Goal: Task Accomplishment & Management: Manage account settings

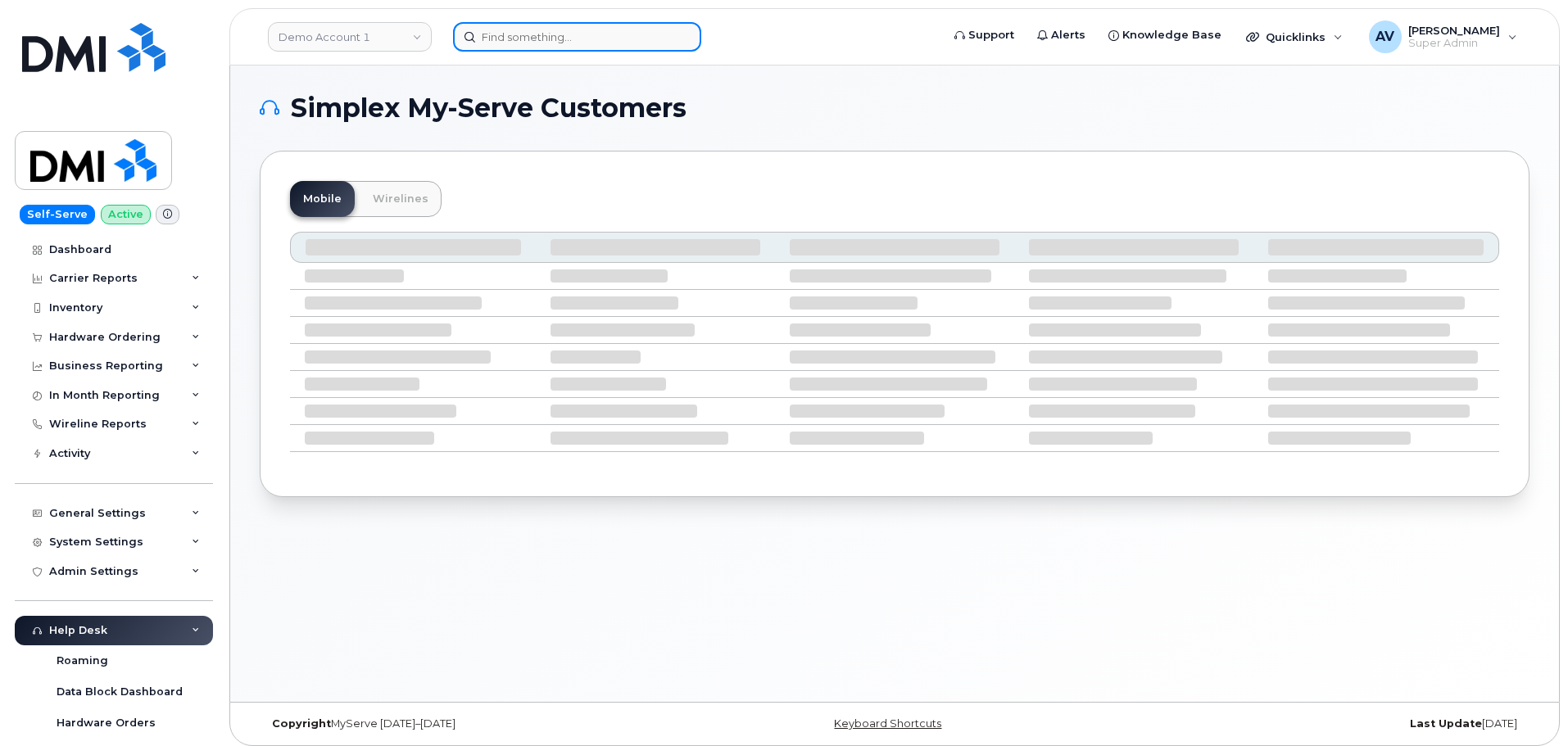
click at [588, 45] on input at bounding box center [577, 37] width 248 height 29
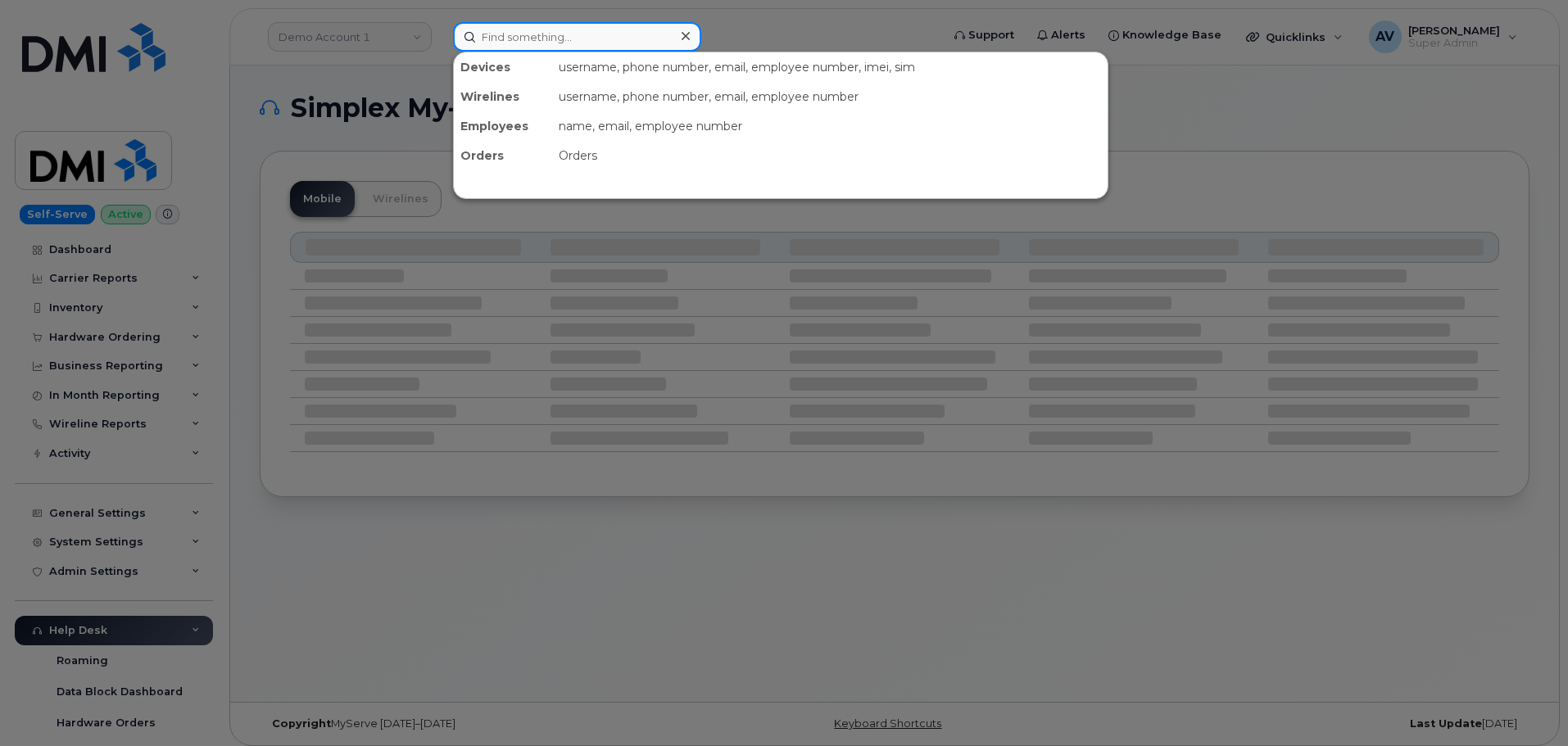
paste input "204) 471-7908"
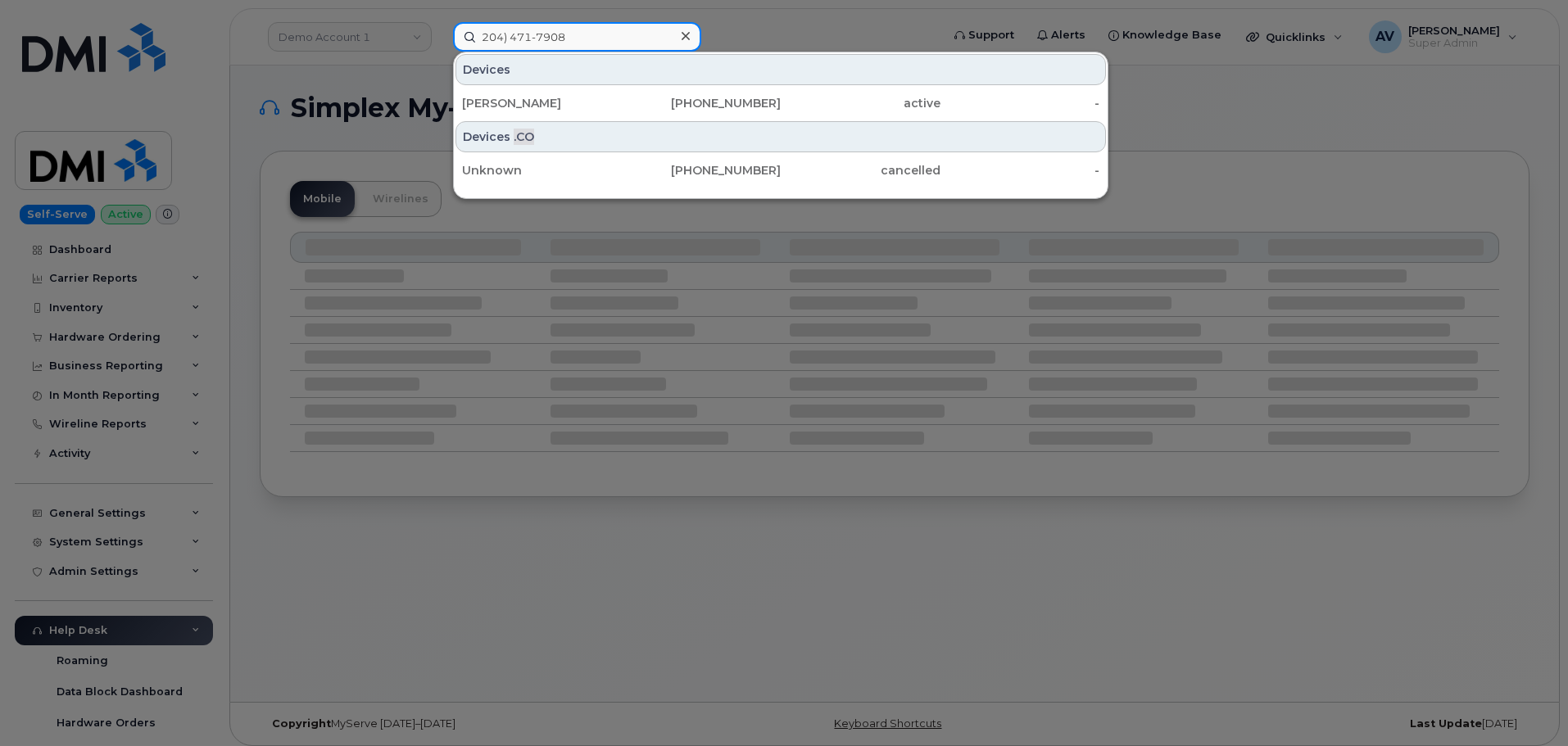
type input "204) 471-7908"
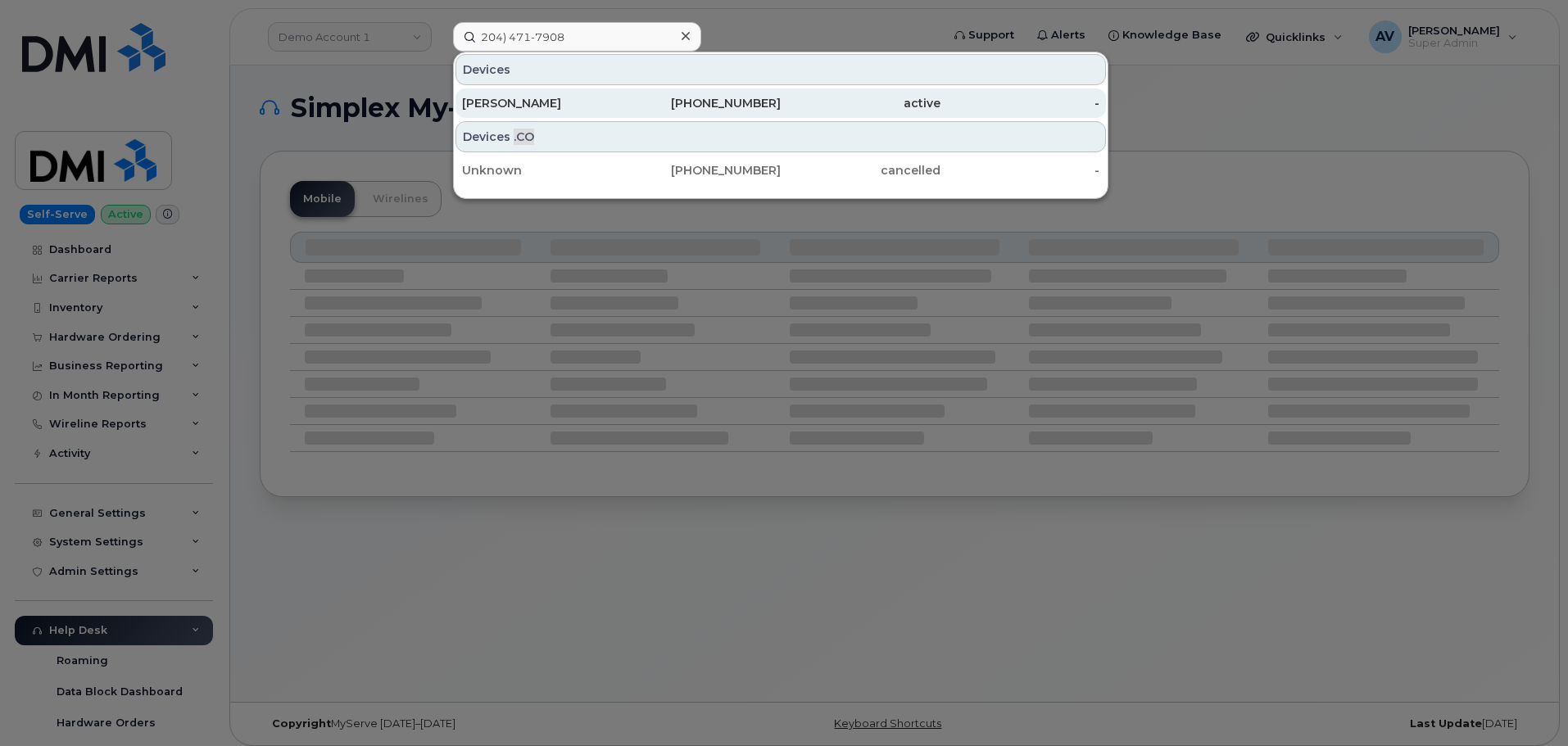
click at [603, 100] on div "Bradley Nazar" at bounding box center [542, 103] width 160 height 16
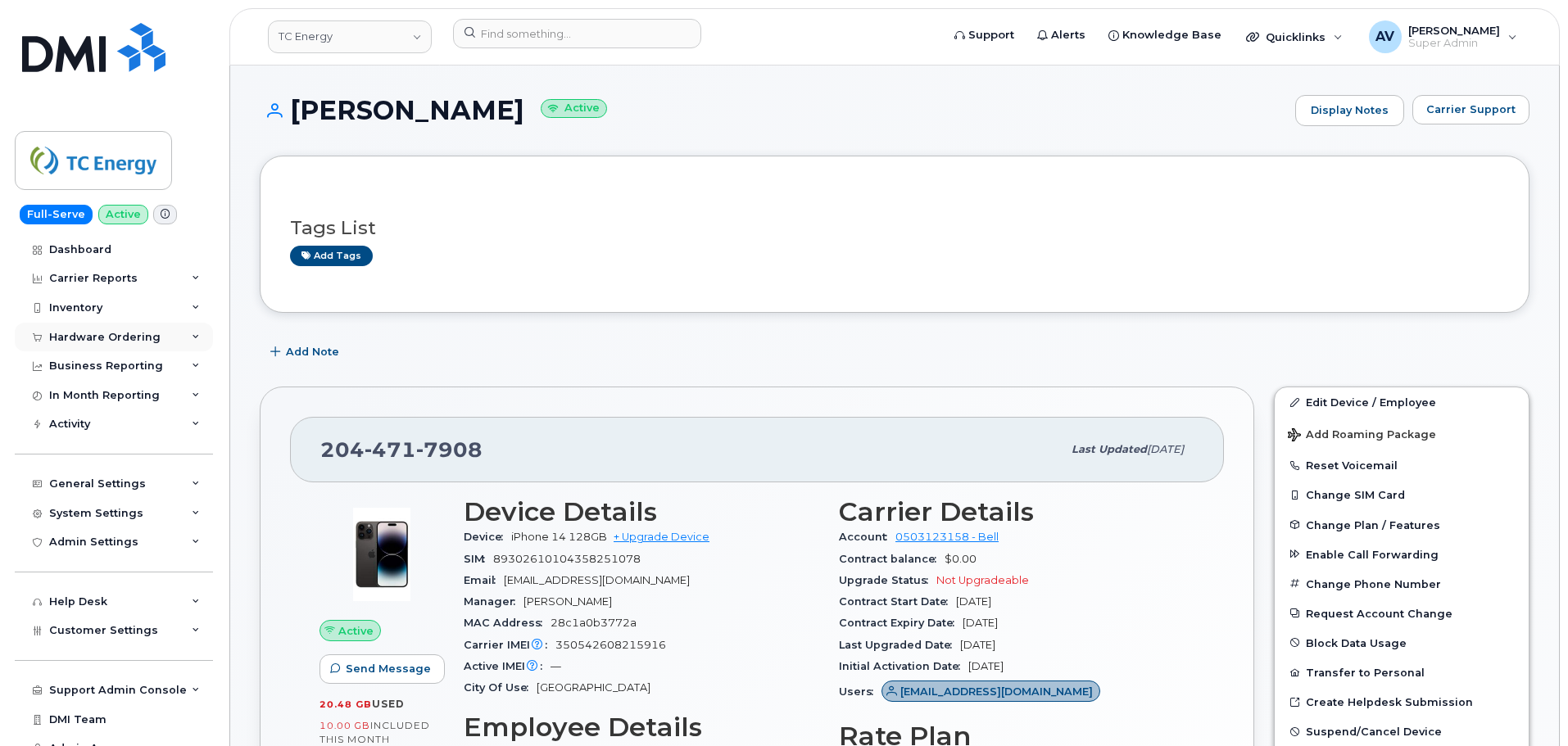
click at [143, 339] on div "Hardware Ordering" at bounding box center [105, 337] width 112 height 13
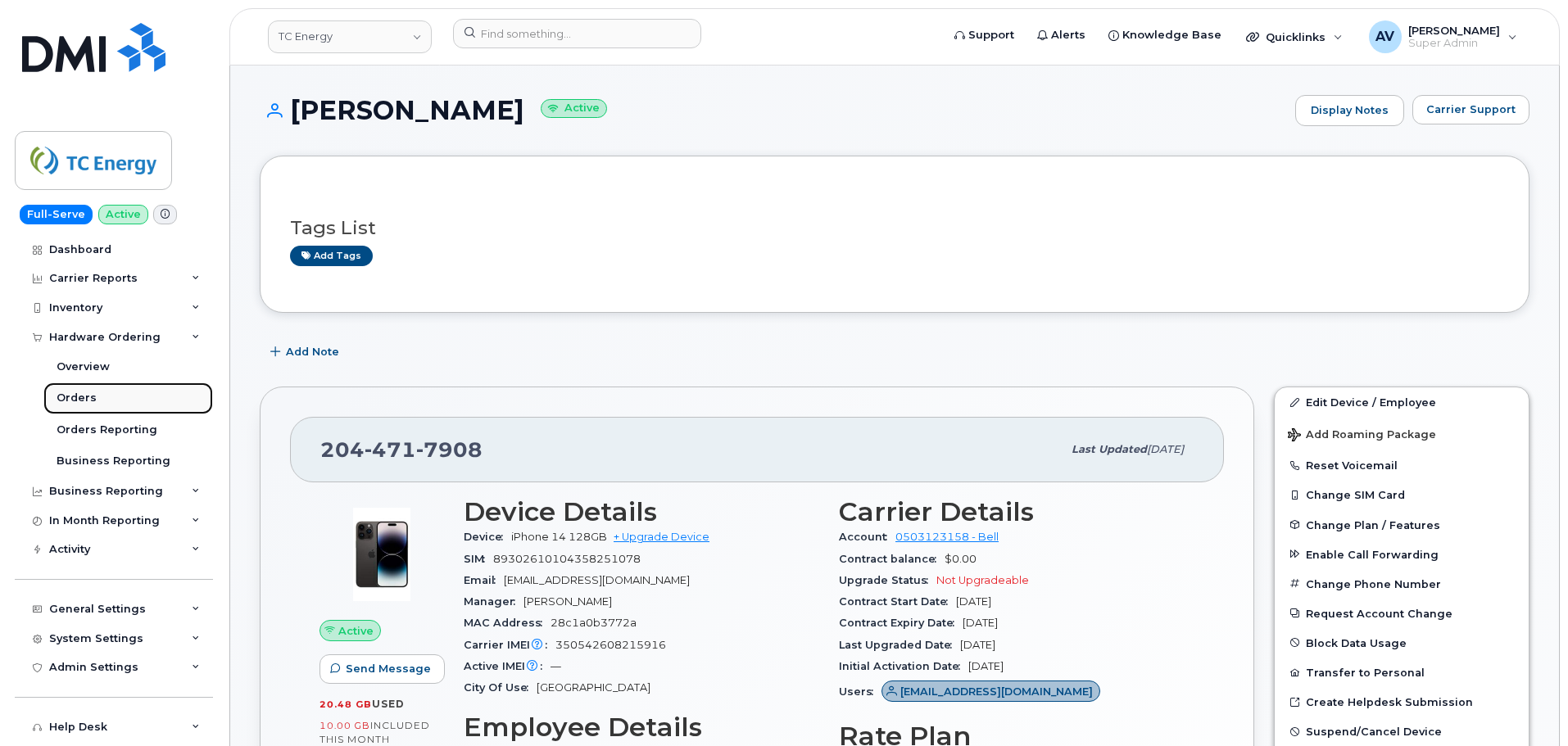
click at [125, 399] on link "Orders" at bounding box center [128, 398] width 169 height 31
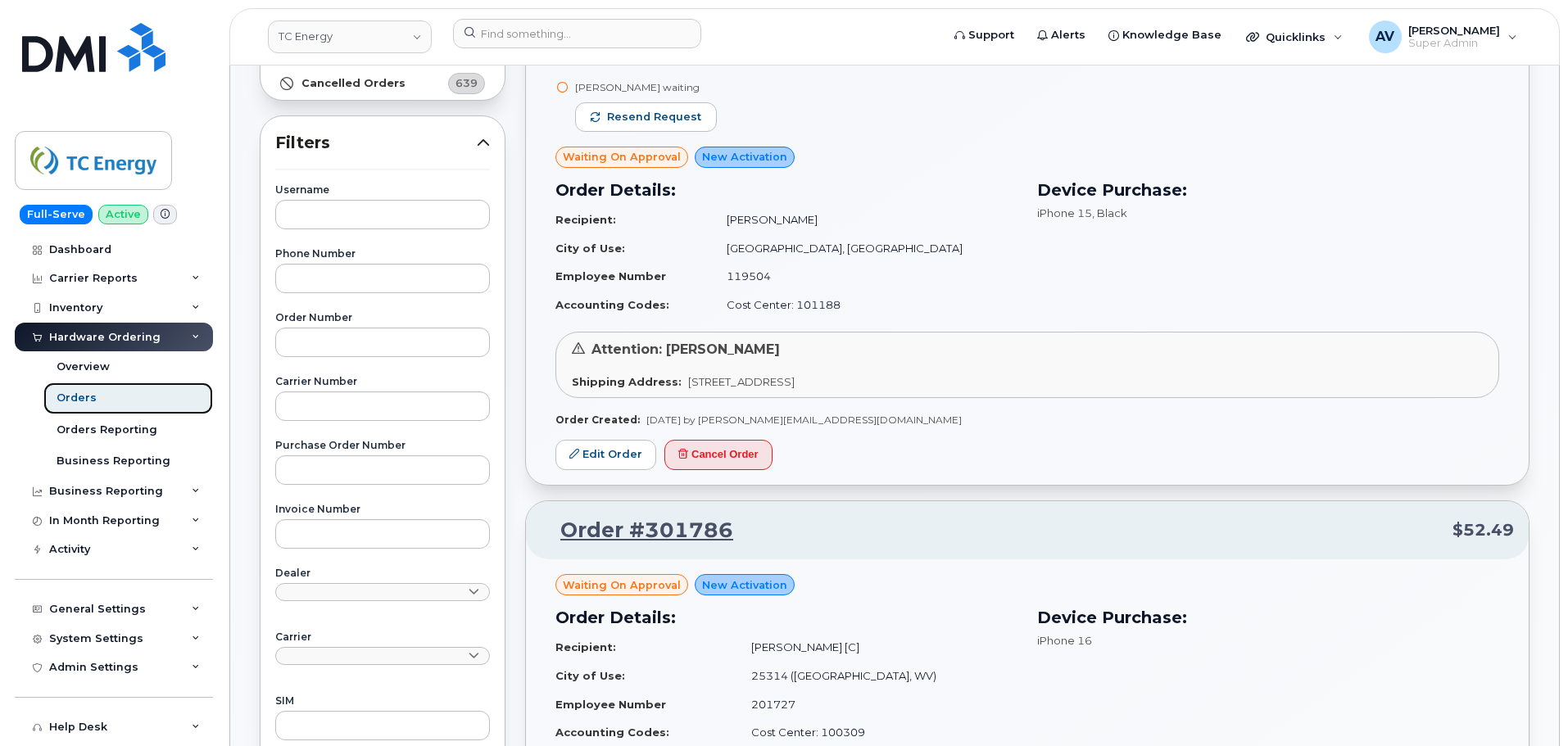
scroll to position [246, 0]
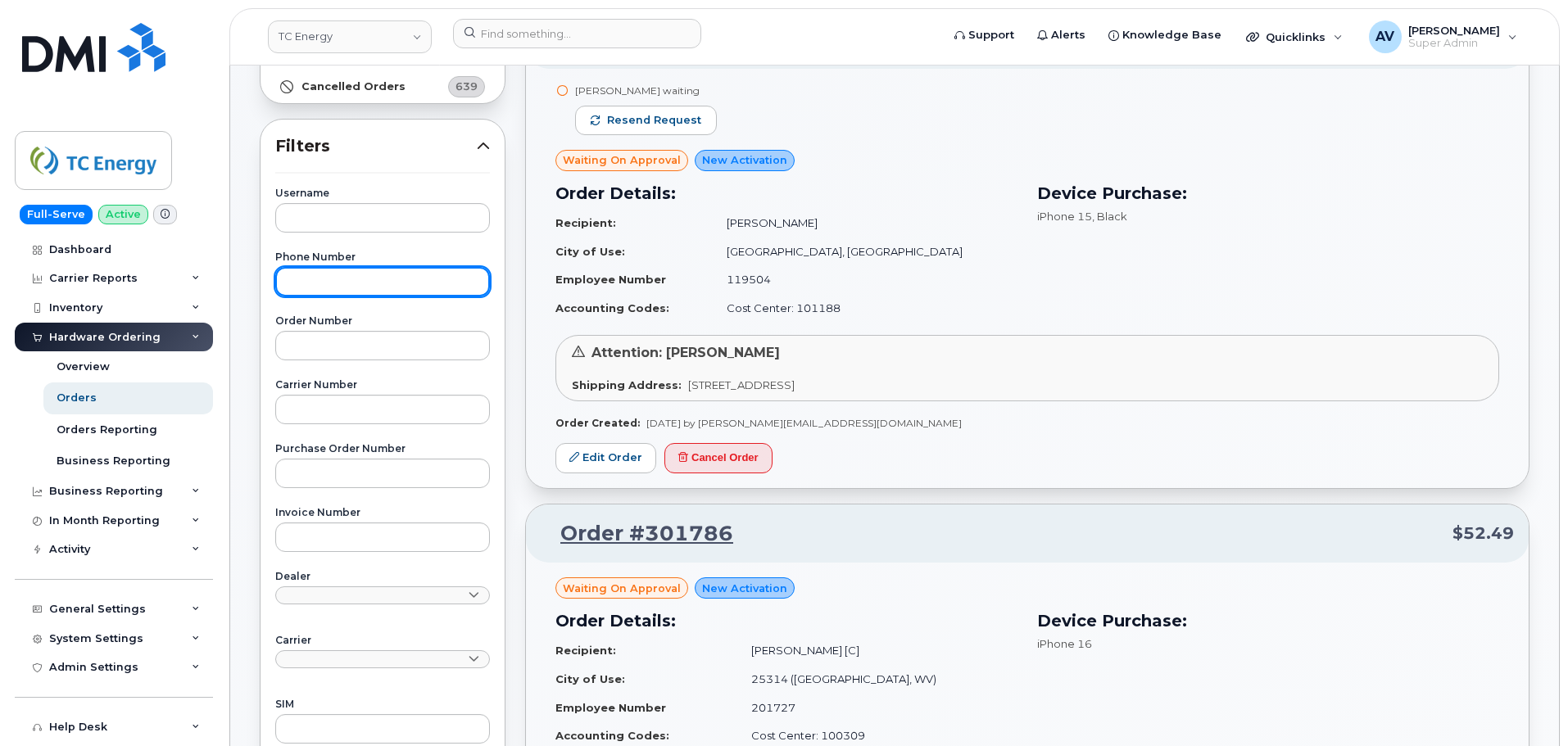
click at [384, 286] on input "text" at bounding box center [383, 282] width 215 height 29
paste input "204) 471-7908"
click at [321, 282] on input "204) 471-7908" at bounding box center [383, 282] width 215 height 29
type input "204 471-7908"
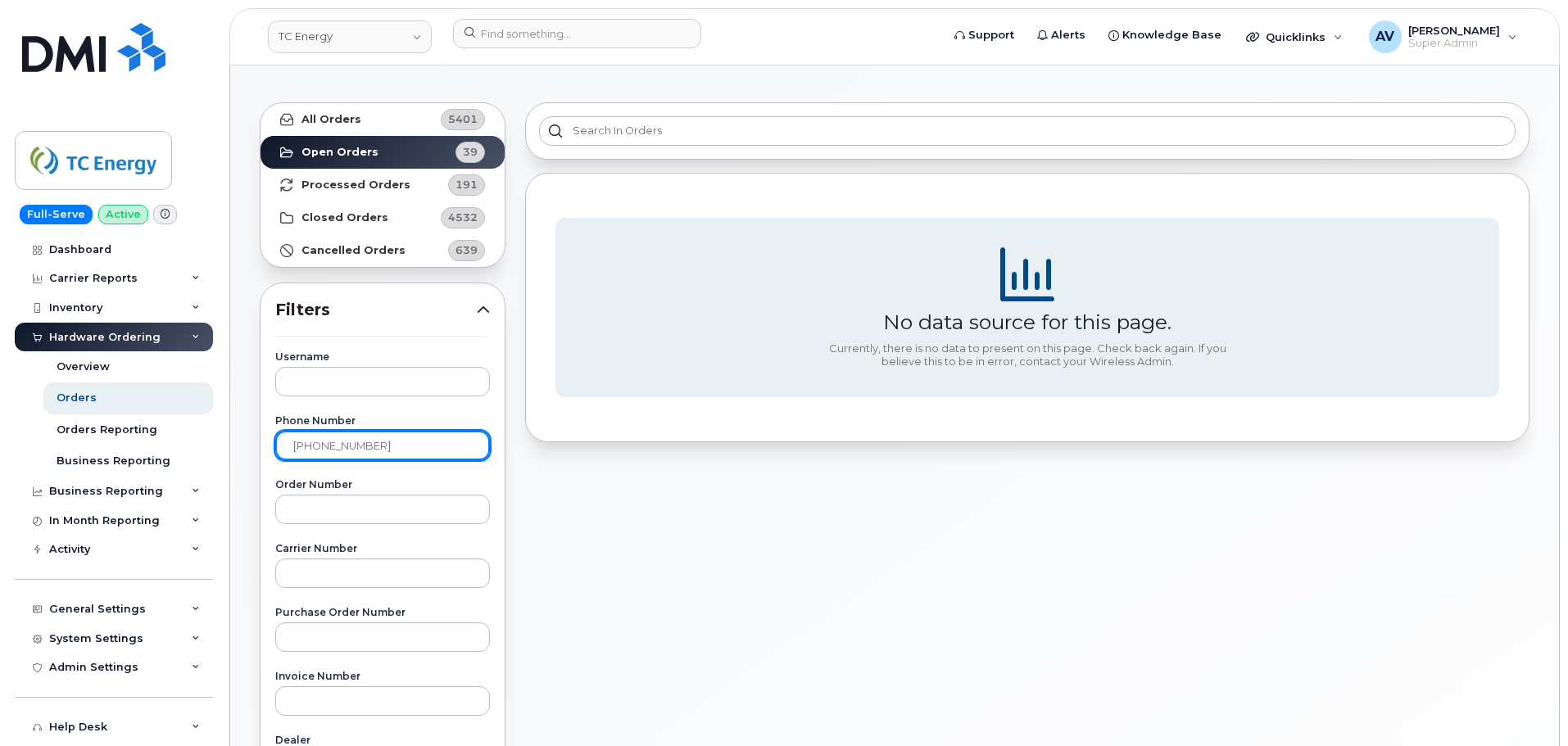
scroll to position [0, 0]
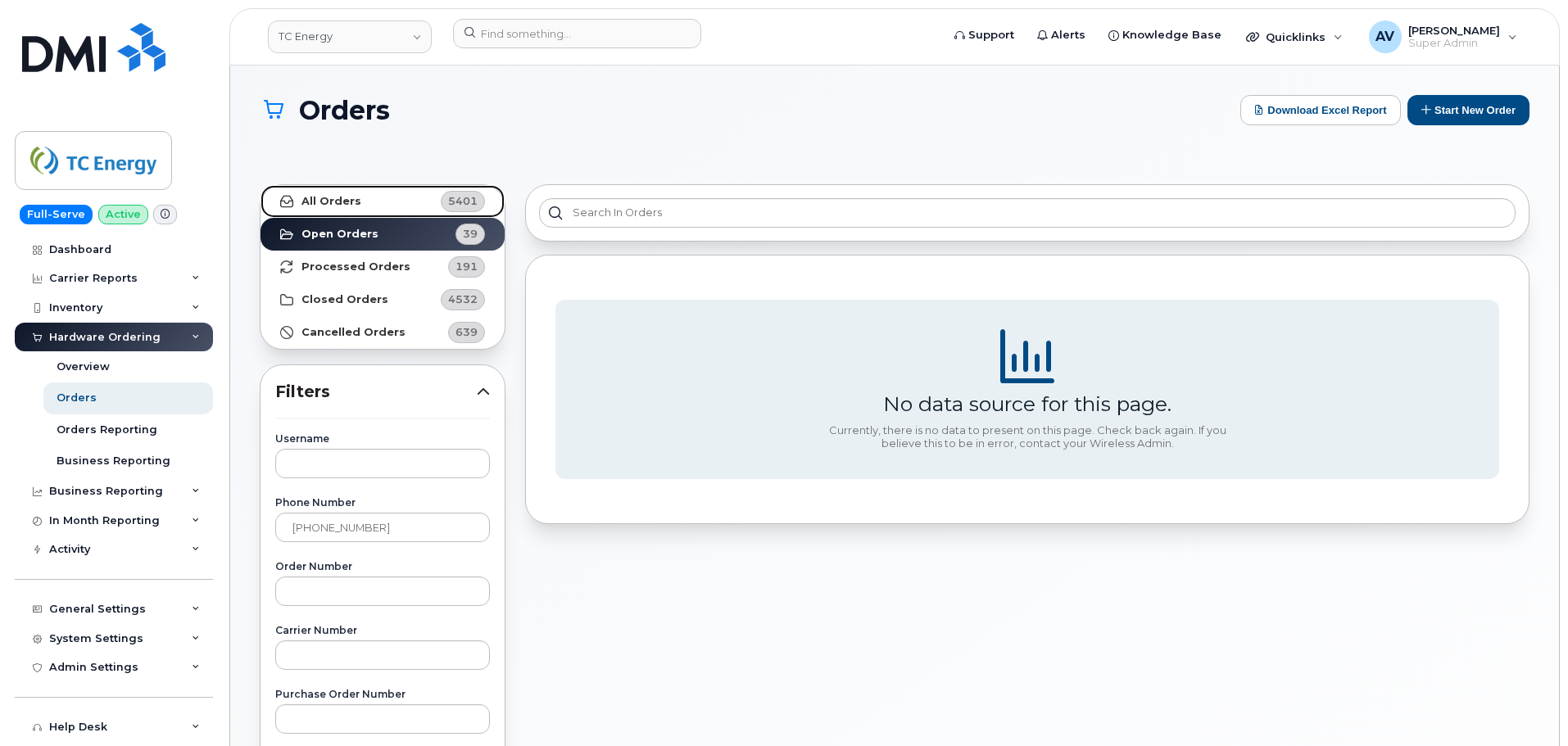
click at [351, 197] on strong "All Orders" at bounding box center [331, 201] width 60 height 13
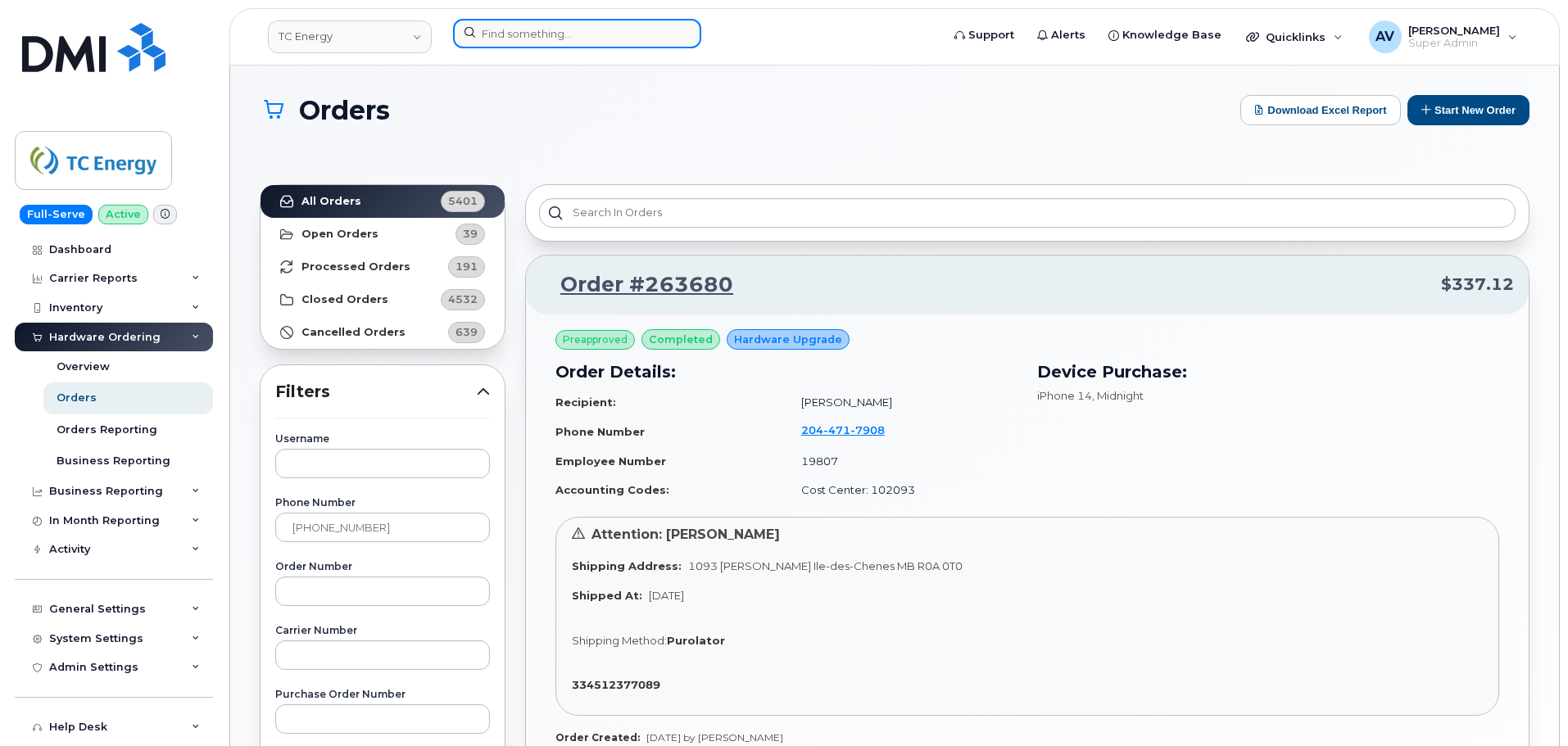
click at [627, 42] on input at bounding box center [577, 33] width 248 height 29
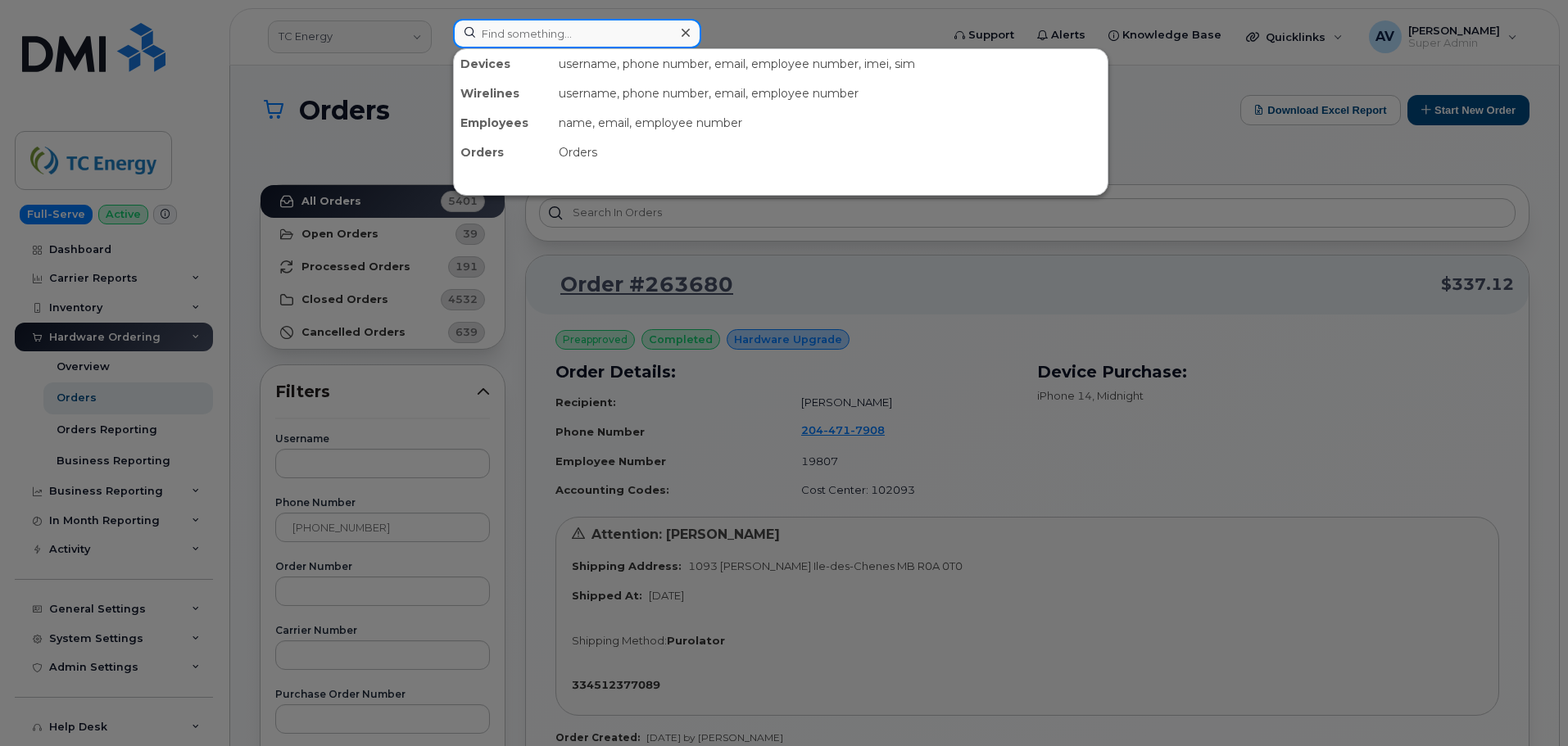
paste input "9032724296"
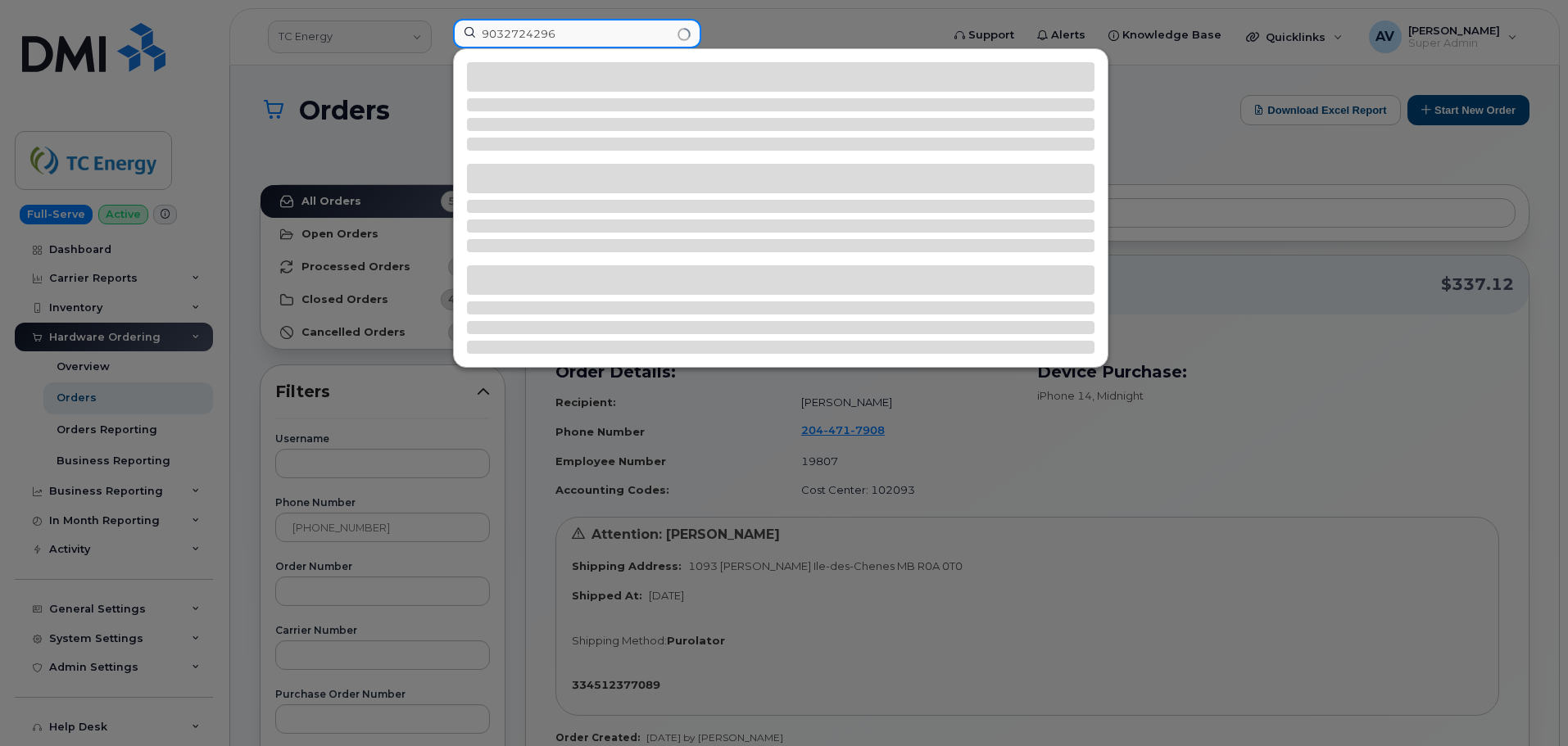
type input "9032724296"
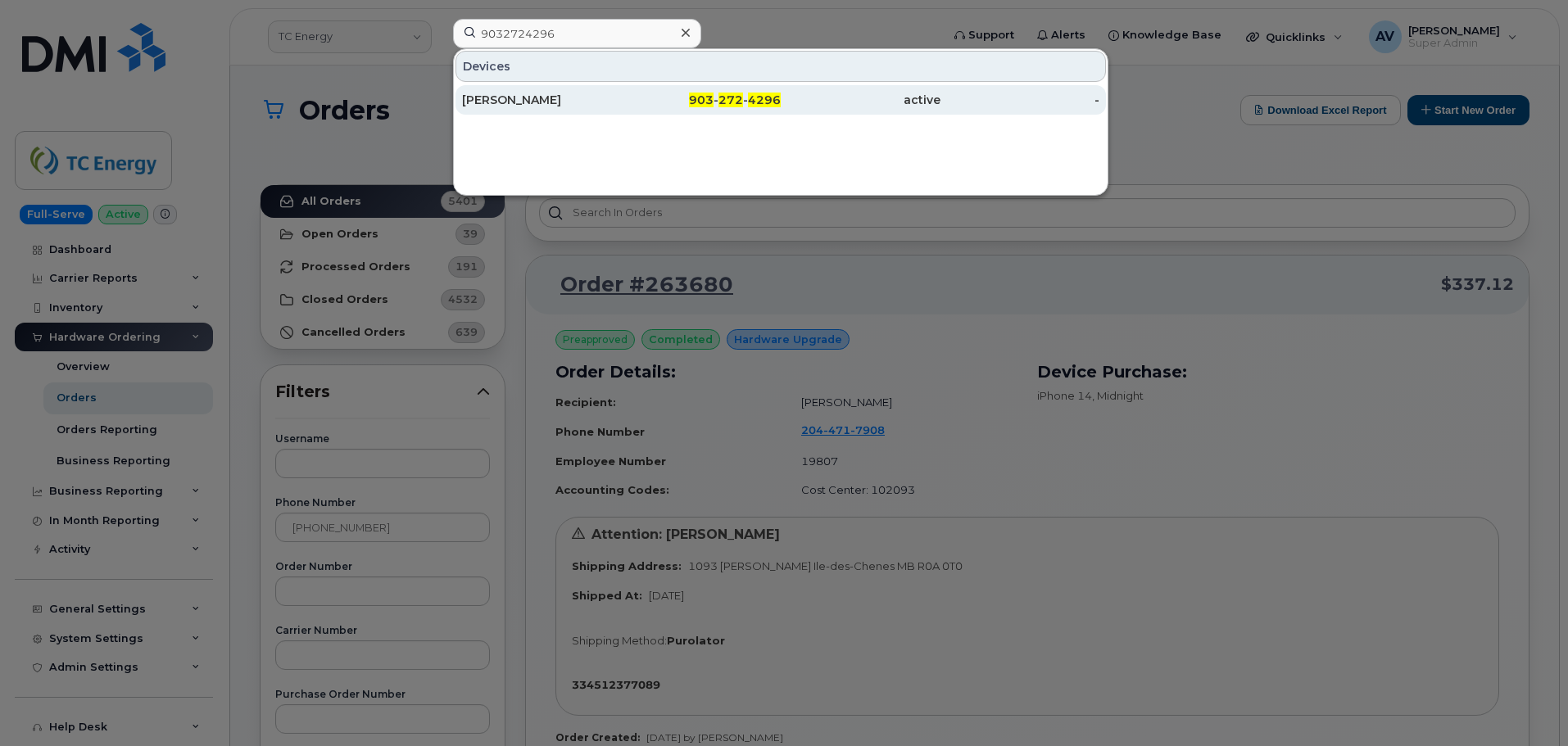
click at [574, 103] on div "HAYDEN LEE" at bounding box center [542, 100] width 160 height 16
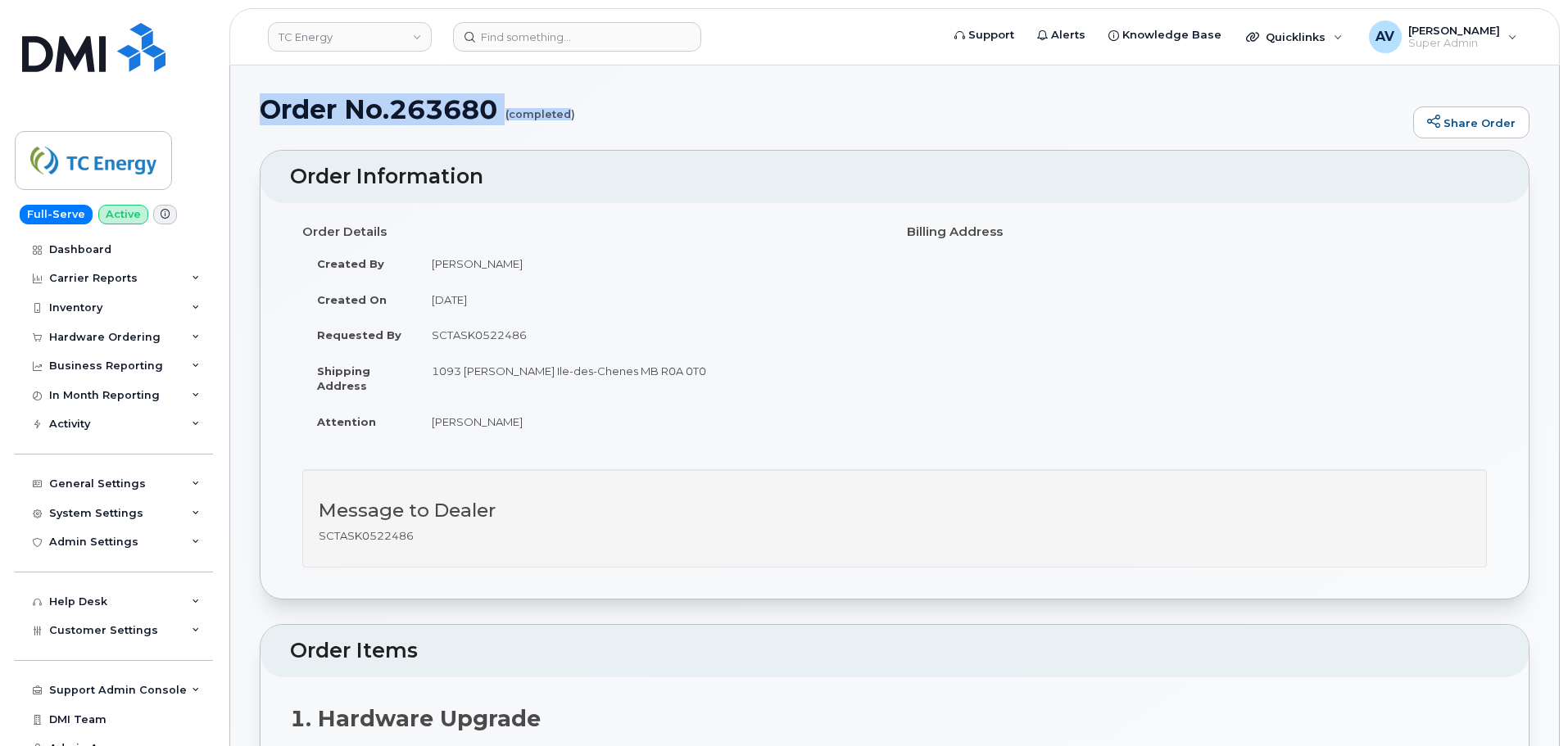
drag, startPoint x: 262, startPoint y: 109, endPoint x: 569, endPoint y: 116, distance: 307.1
click at [569, 116] on h1 "Order No.263680 (completed)" at bounding box center [832, 109] width 1146 height 28
copy h1 "Order No.263680 (completed"
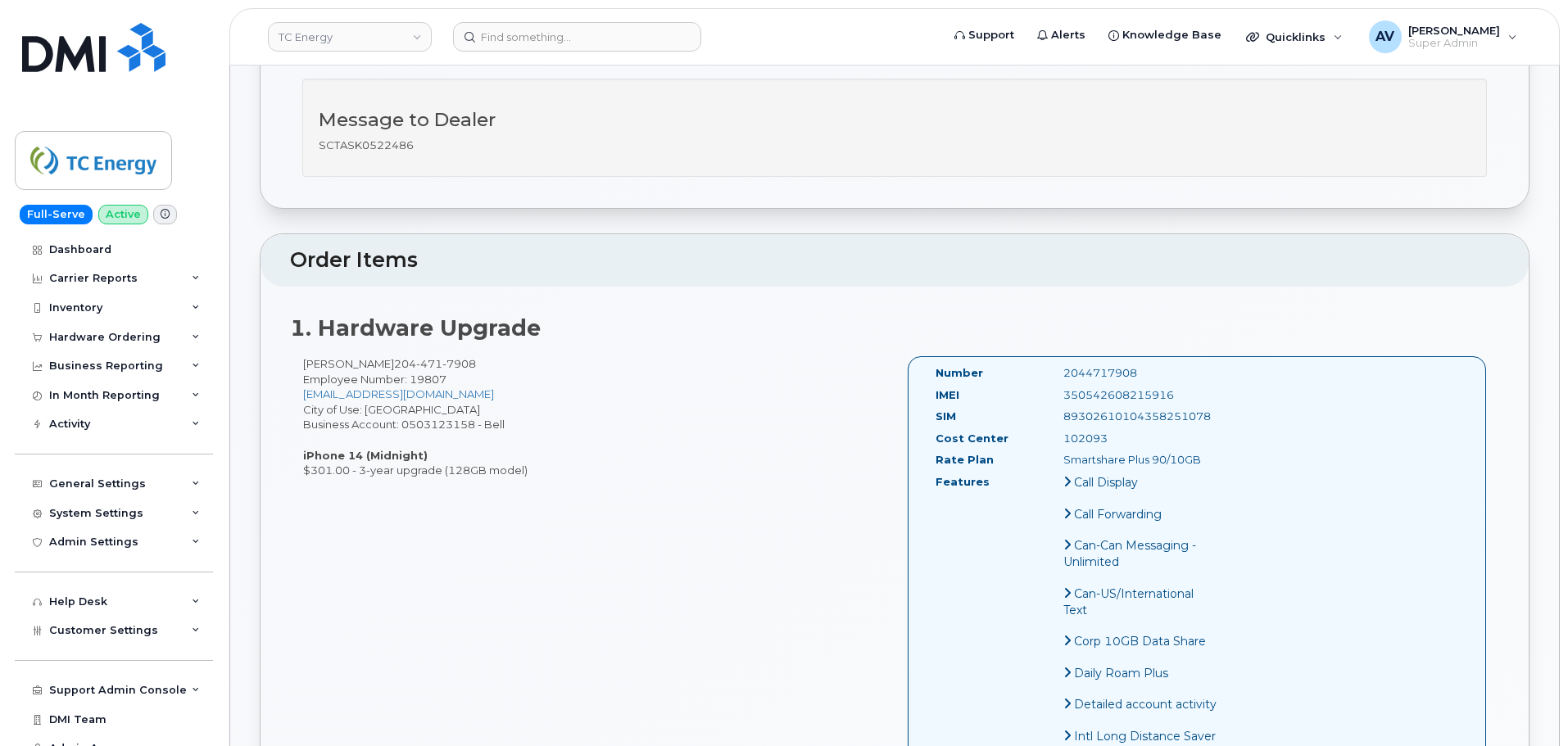
scroll to position [409, 0]
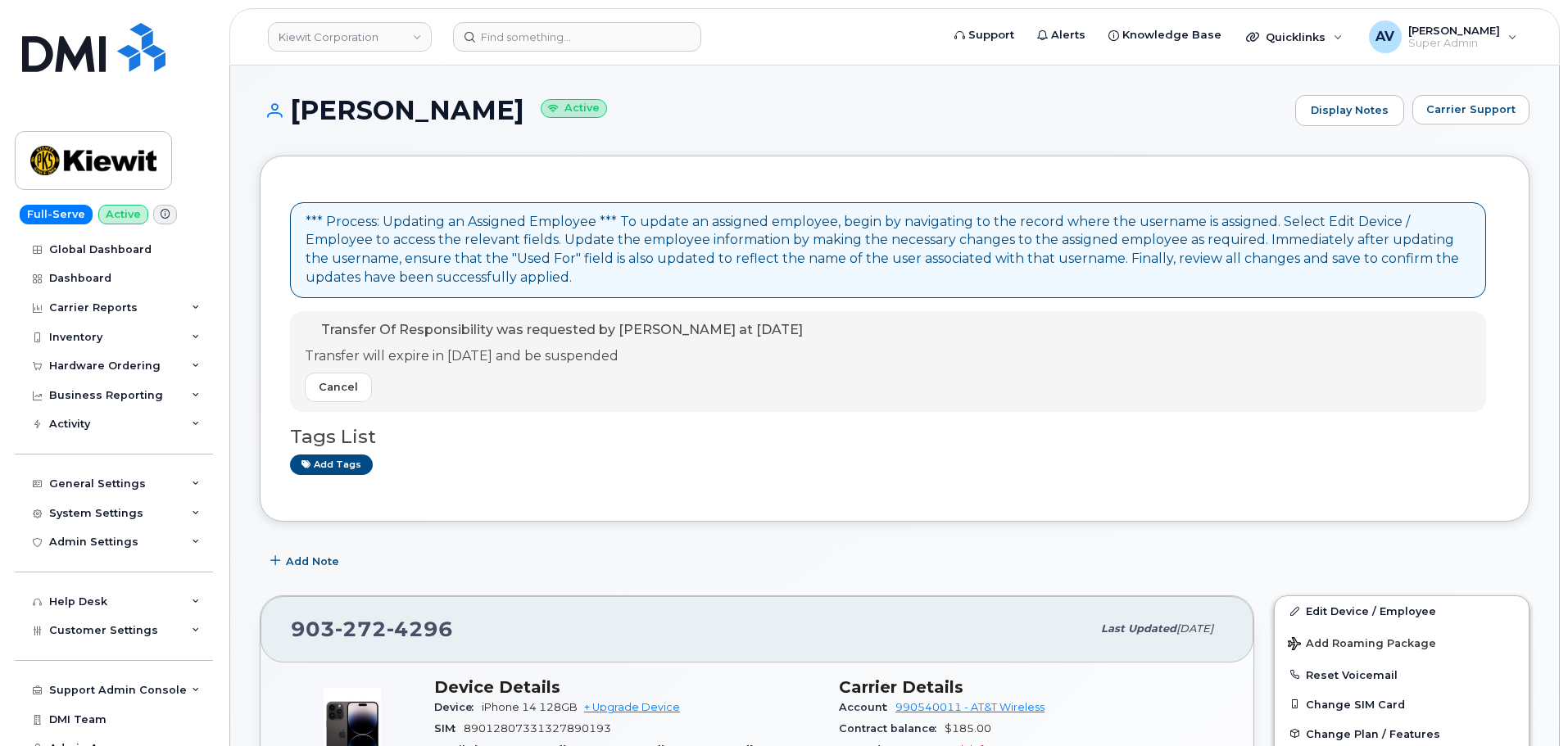
scroll to position [409, 0]
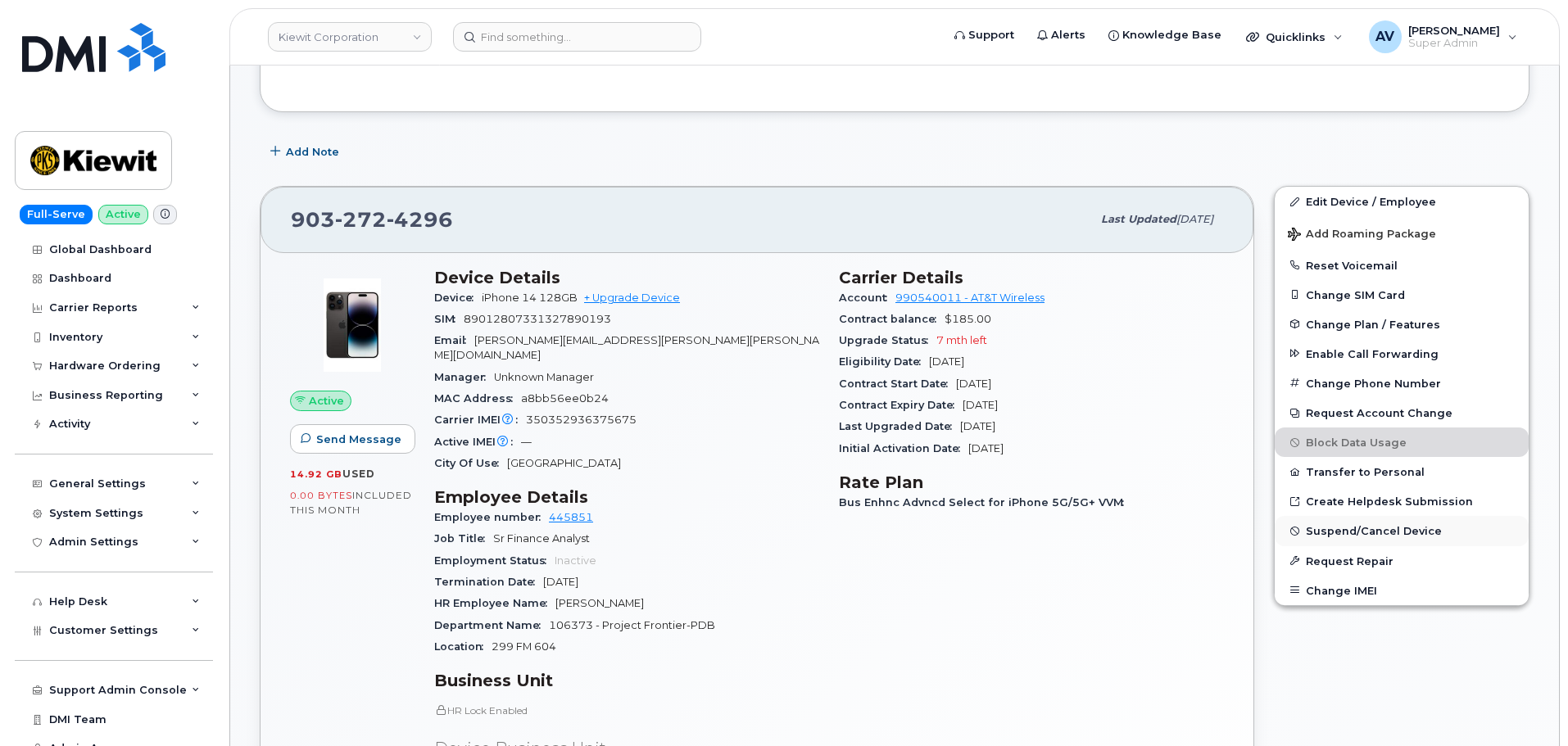
click at [1374, 530] on span "Suspend/Cancel Device" at bounding box center [1374, 531] width 136 height 12
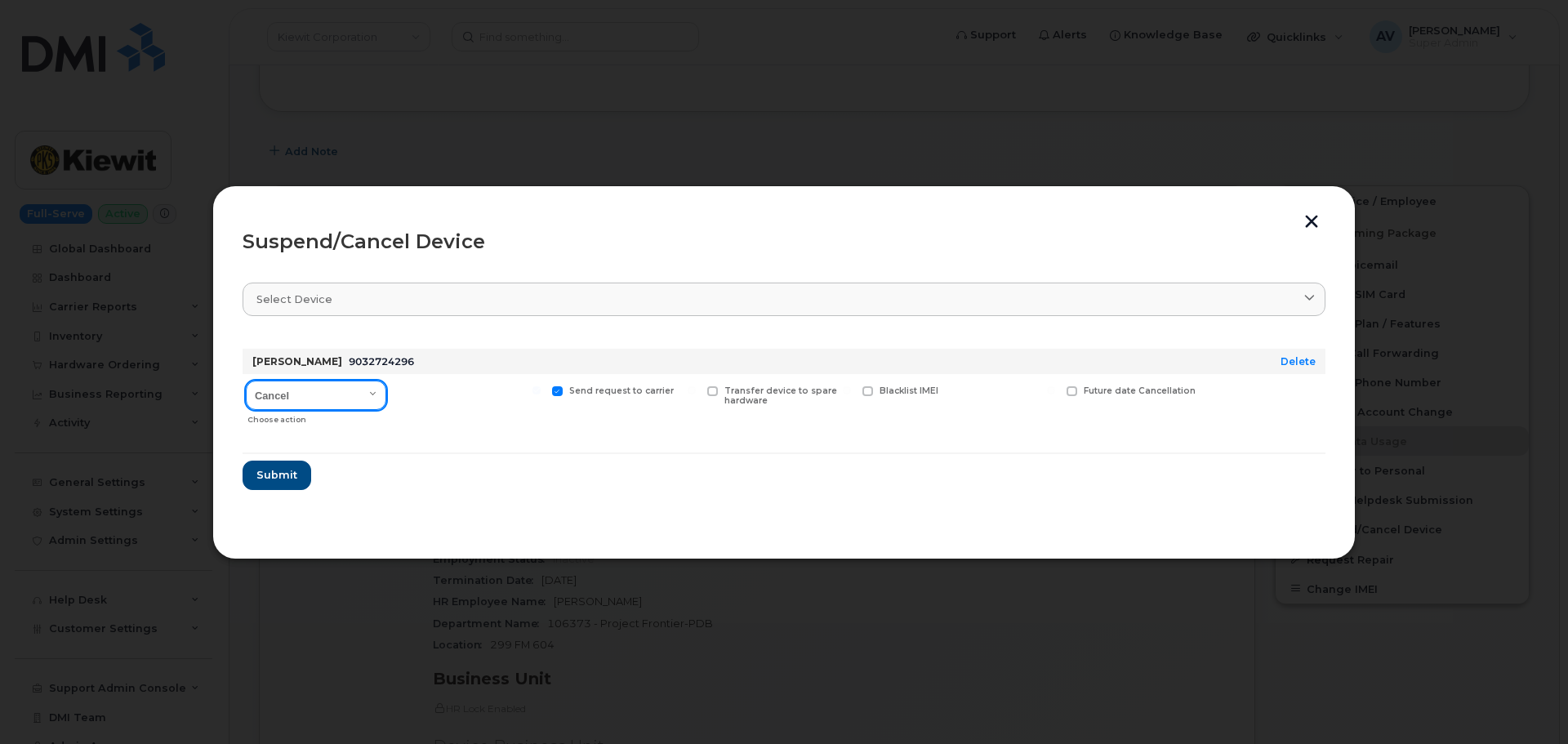
click at [346, 391] on select "Cancel Suspend - Reduced Rate Suspend - Full Rate Suspend - Lost Device/Stolen …" at bounding box center [316, 396] width 140 height 29
select select "[object Object]"
click at [246, 381] on select "Cancel Suspend - Reduced Rate Suspend - Full Rate Suspend - Lost Device/Stolen …" at bounding box center [316, 396] width 140 height 29
click at [302, 470] on button "Submit" at bounding box center [276, 475] width 67 height 29
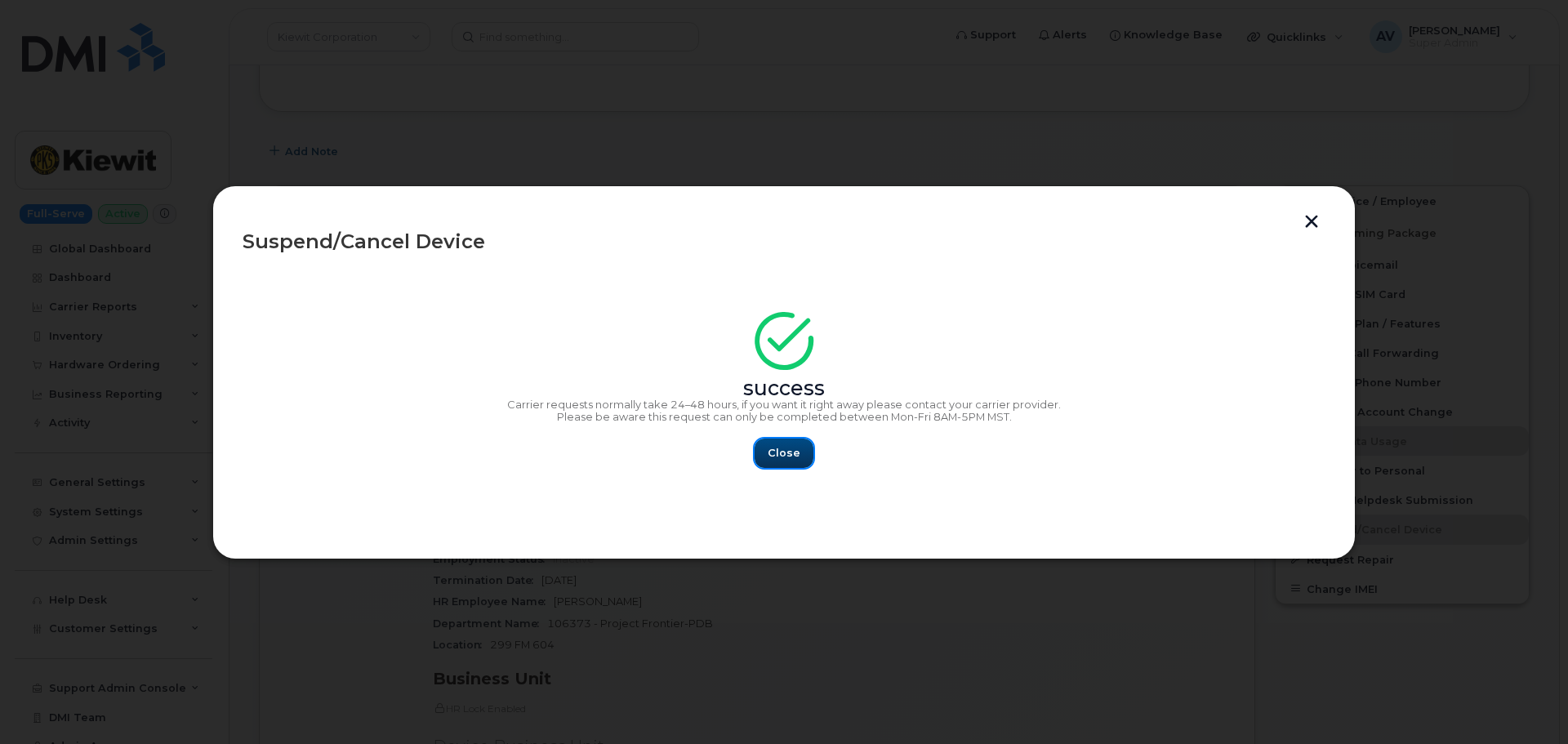
click at [802, 450] on button "Close" at bounding box center [783, 453] width 59 height 29
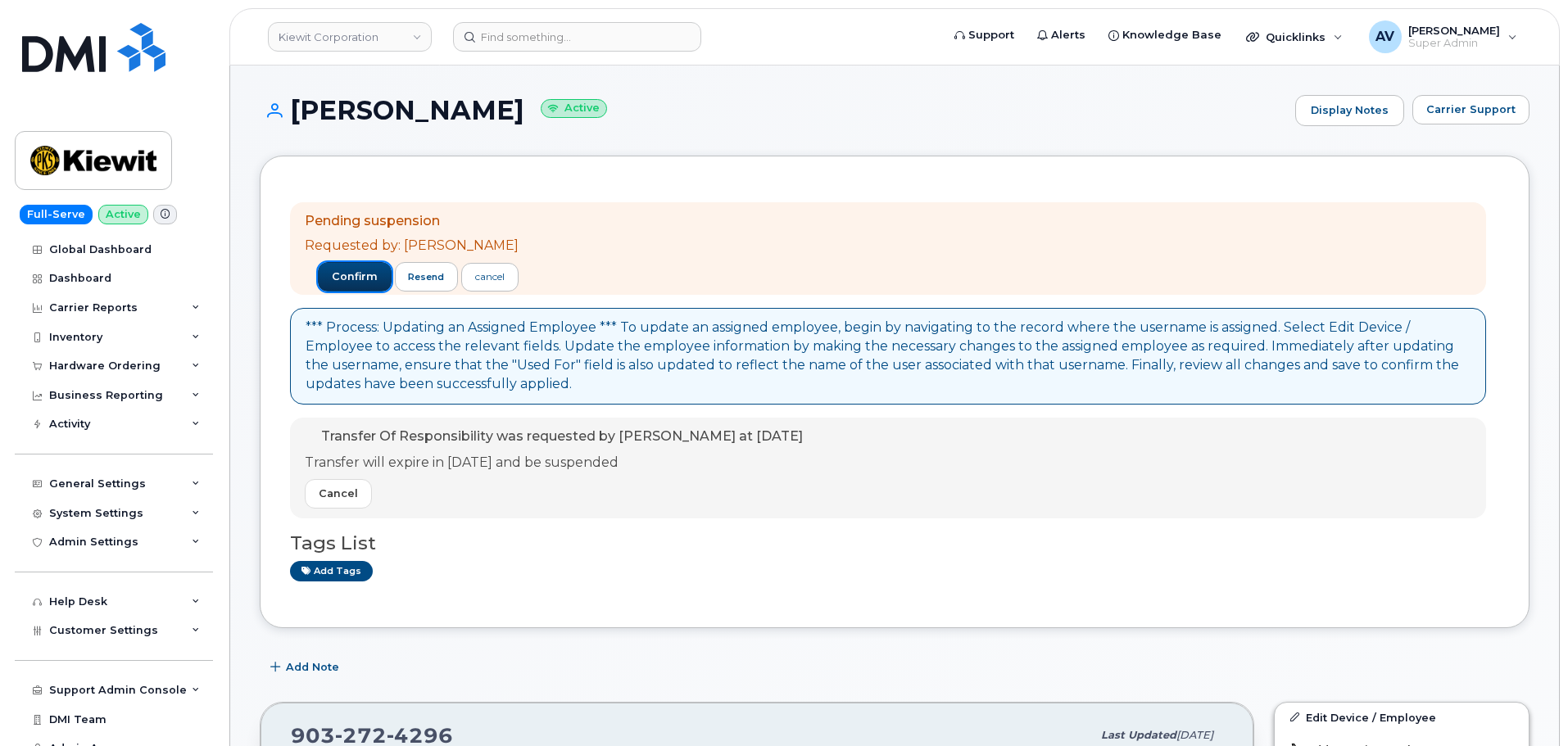
click at [337, 274] on span "confirm" at bounding box center [354, 276] width 46 height 15
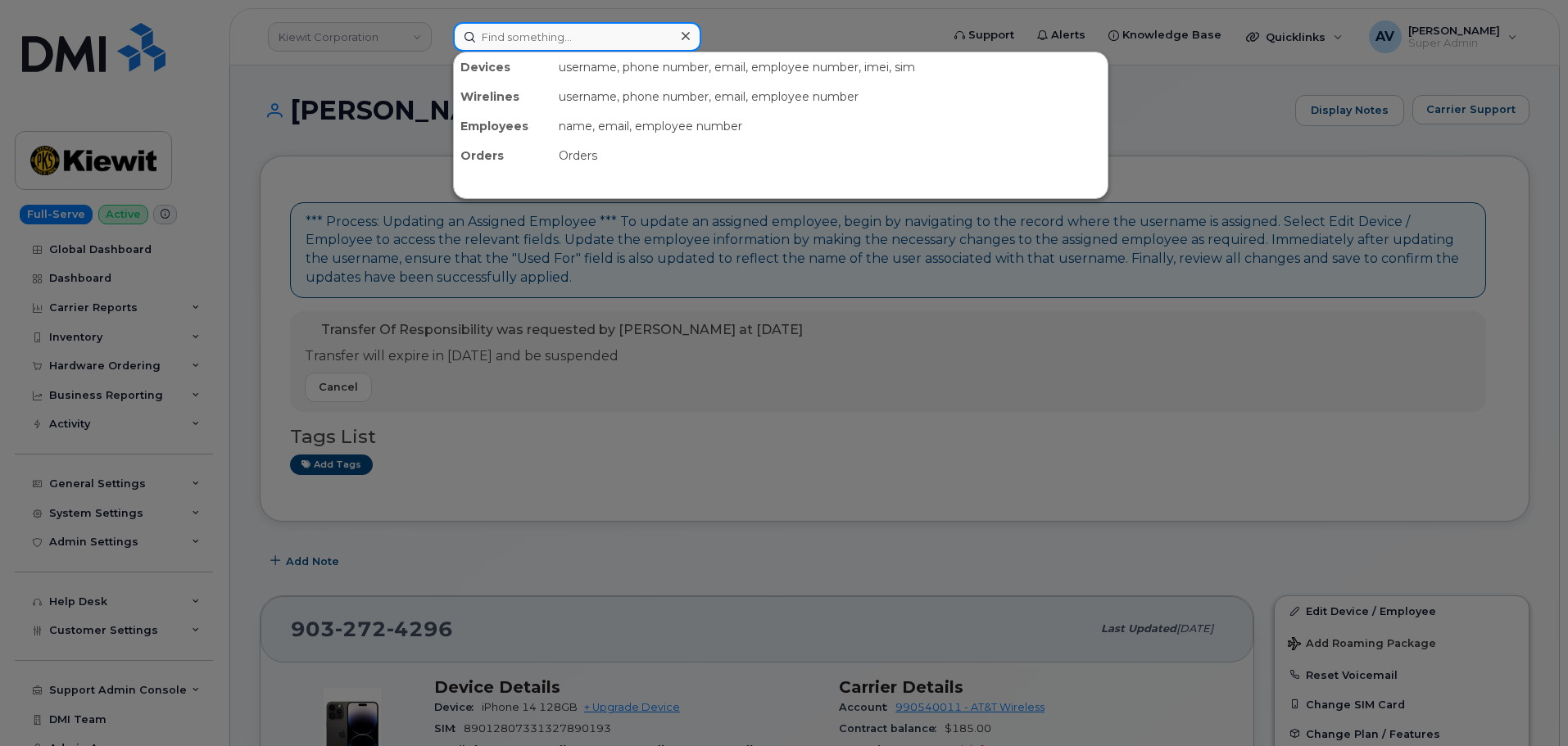
click at [568, 38] on input at bounding box center [577, 37] width 248 height 29
paste input "8645257690"
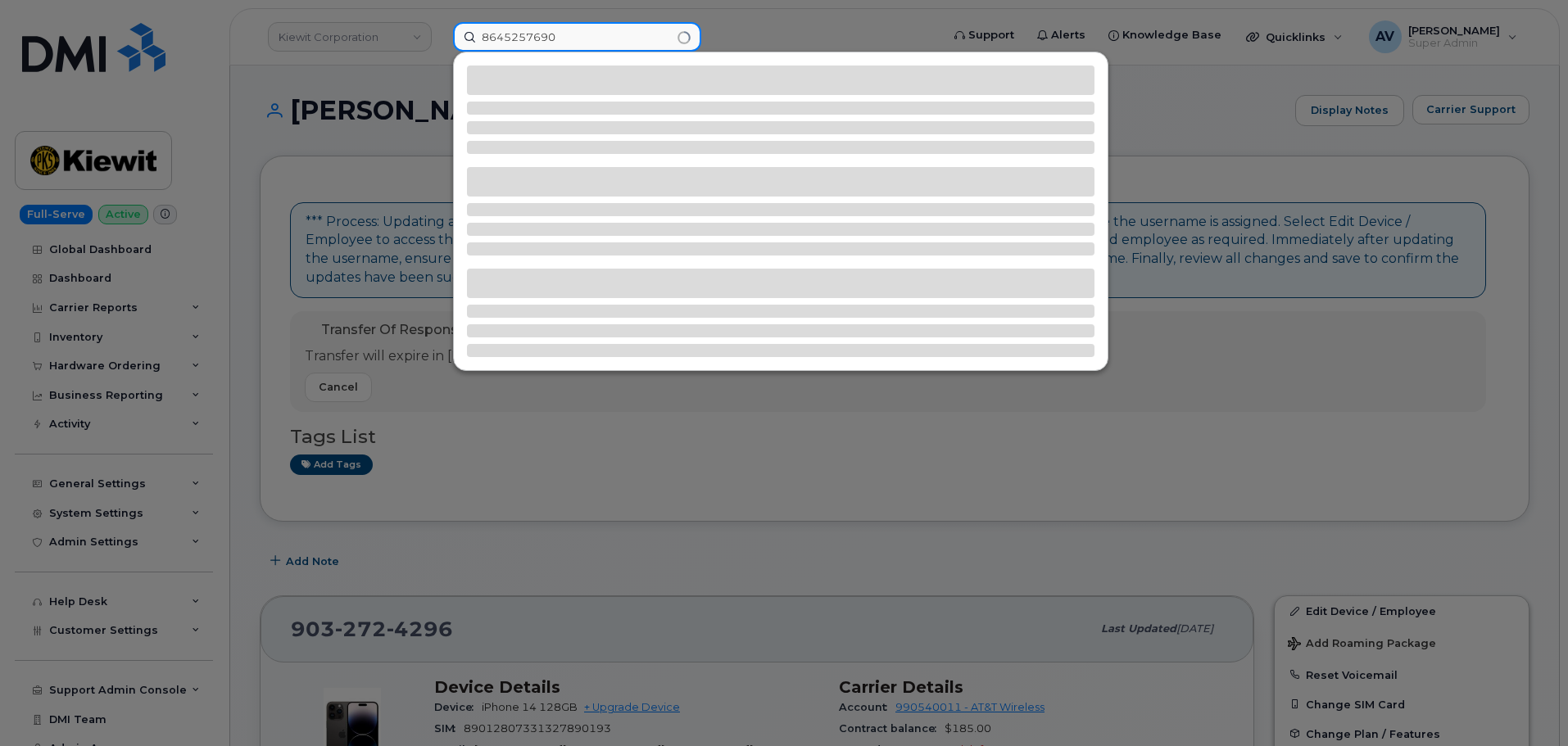
type input "8645257690"
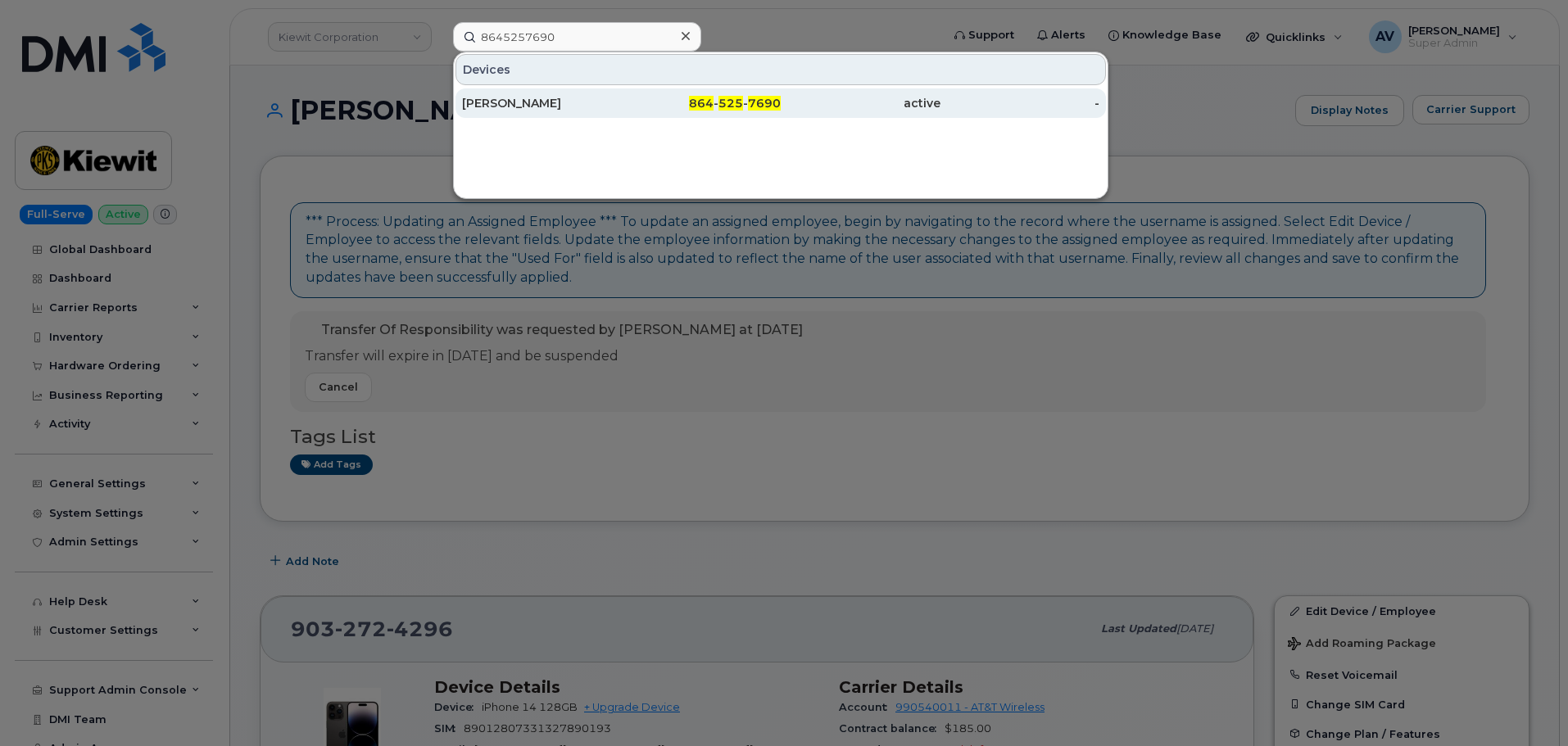
click at [607, 108] on div "Halle Price" at bounding box center [542, 103] width 160 height 16
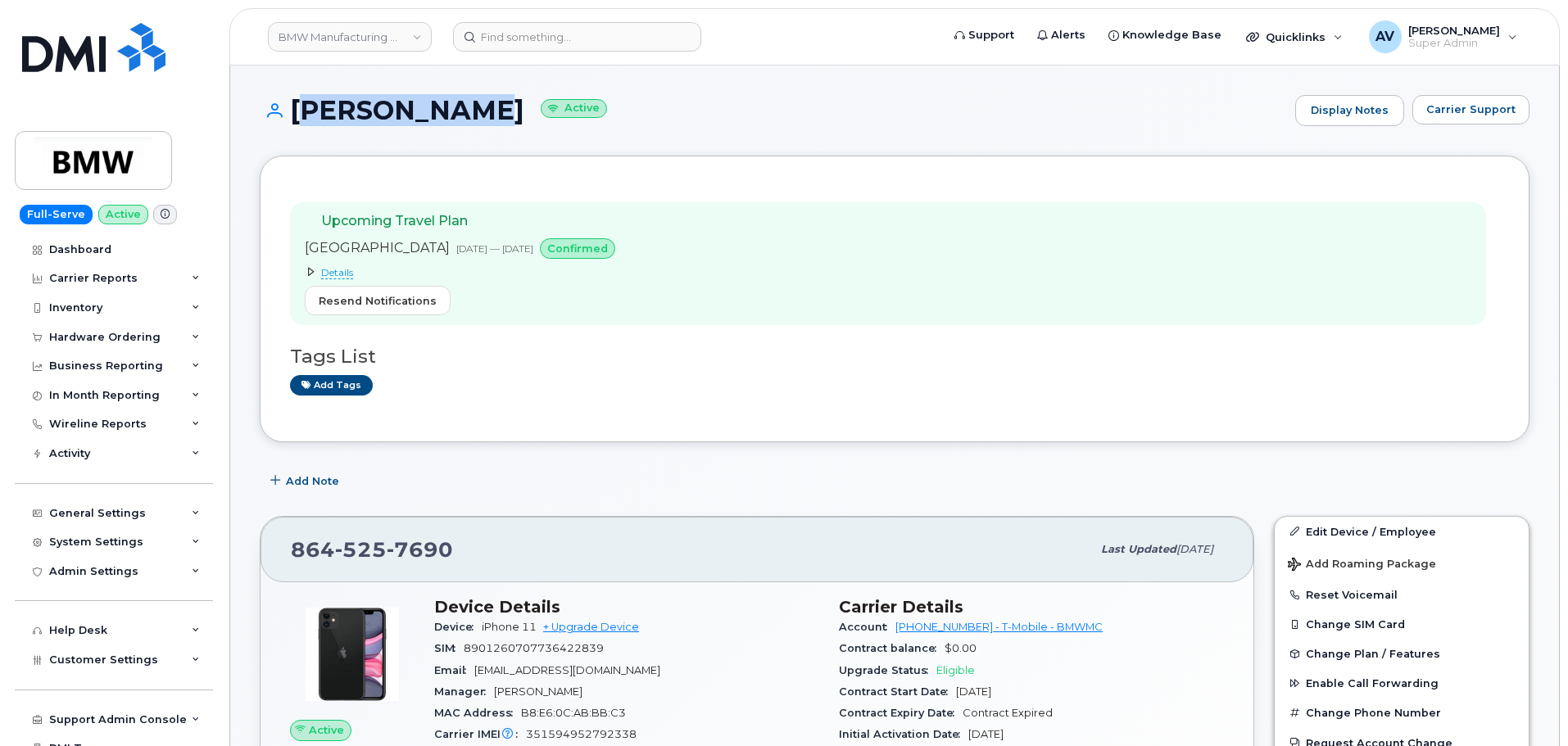
drag, startPoint x: 294, startPoint y: 106, endPoint x: 436, endPoint y: 117, distance: 142.4
click at [436, 117] on h1 "Halle Price Active" at bounding box center [773, 110] width 1027 height 28
copy h1 "[PERSON_NAME]"
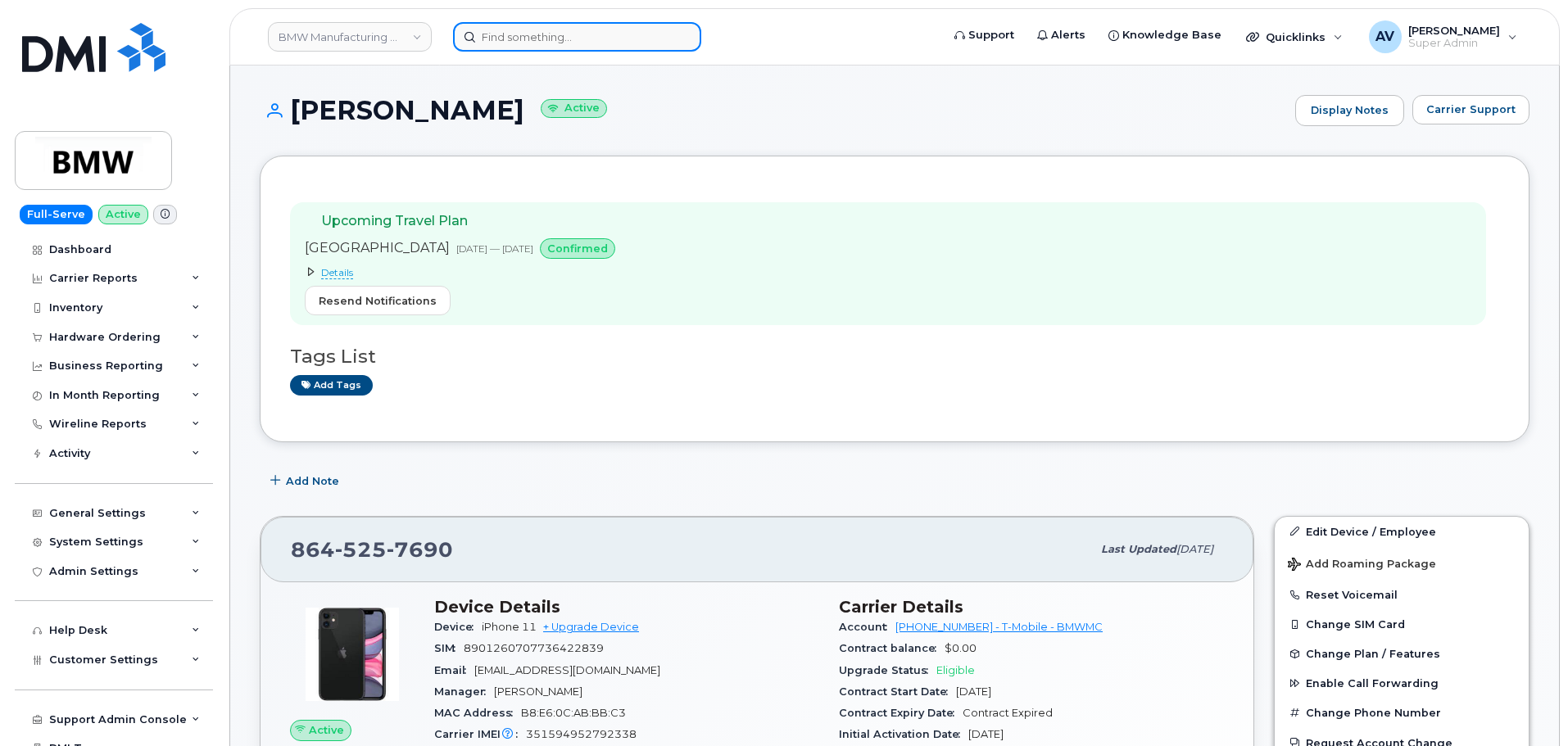
click at [603, 35] on input at bounding box center [577, 37] width 248 height 29
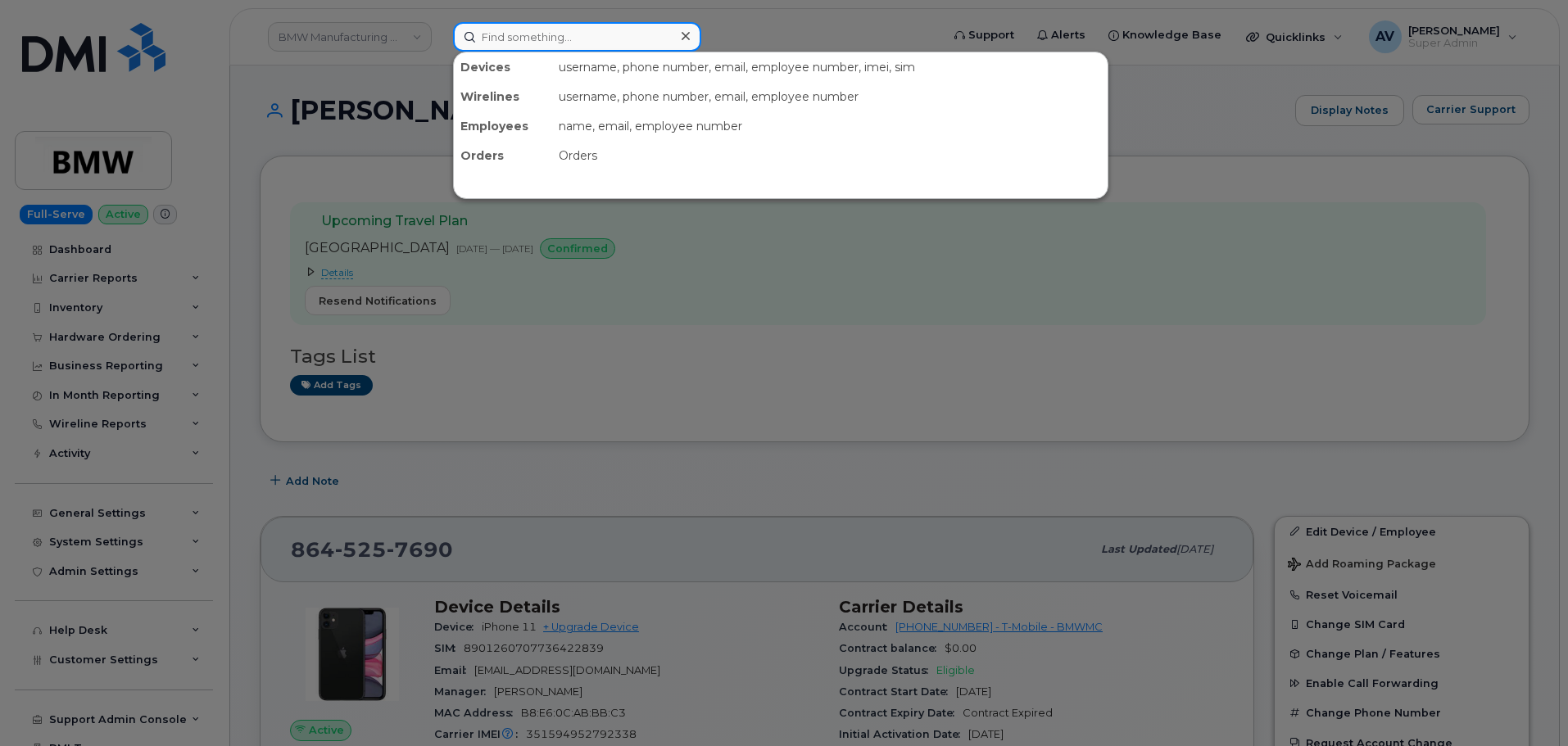
paste input "8644304923"
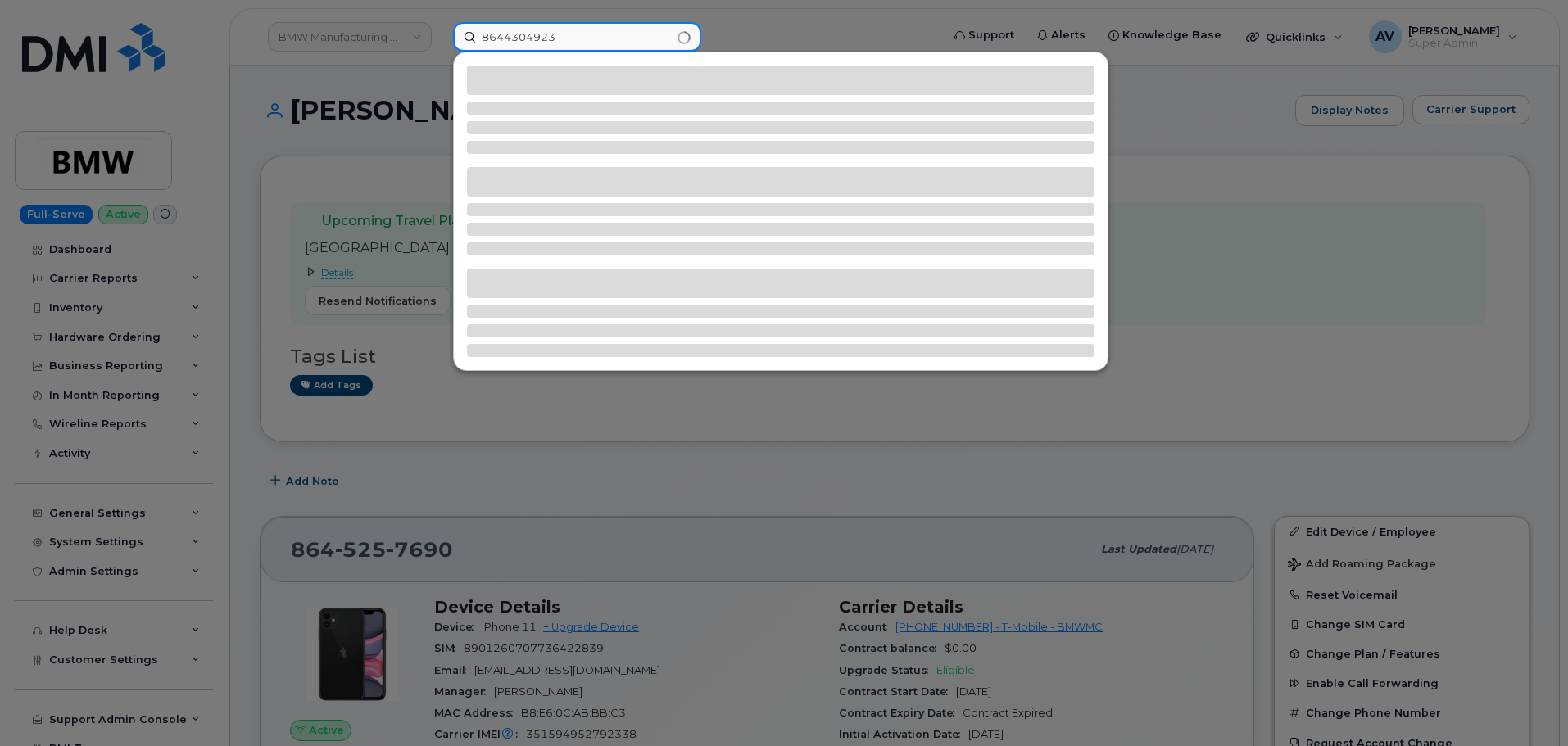
type input "8644304923"
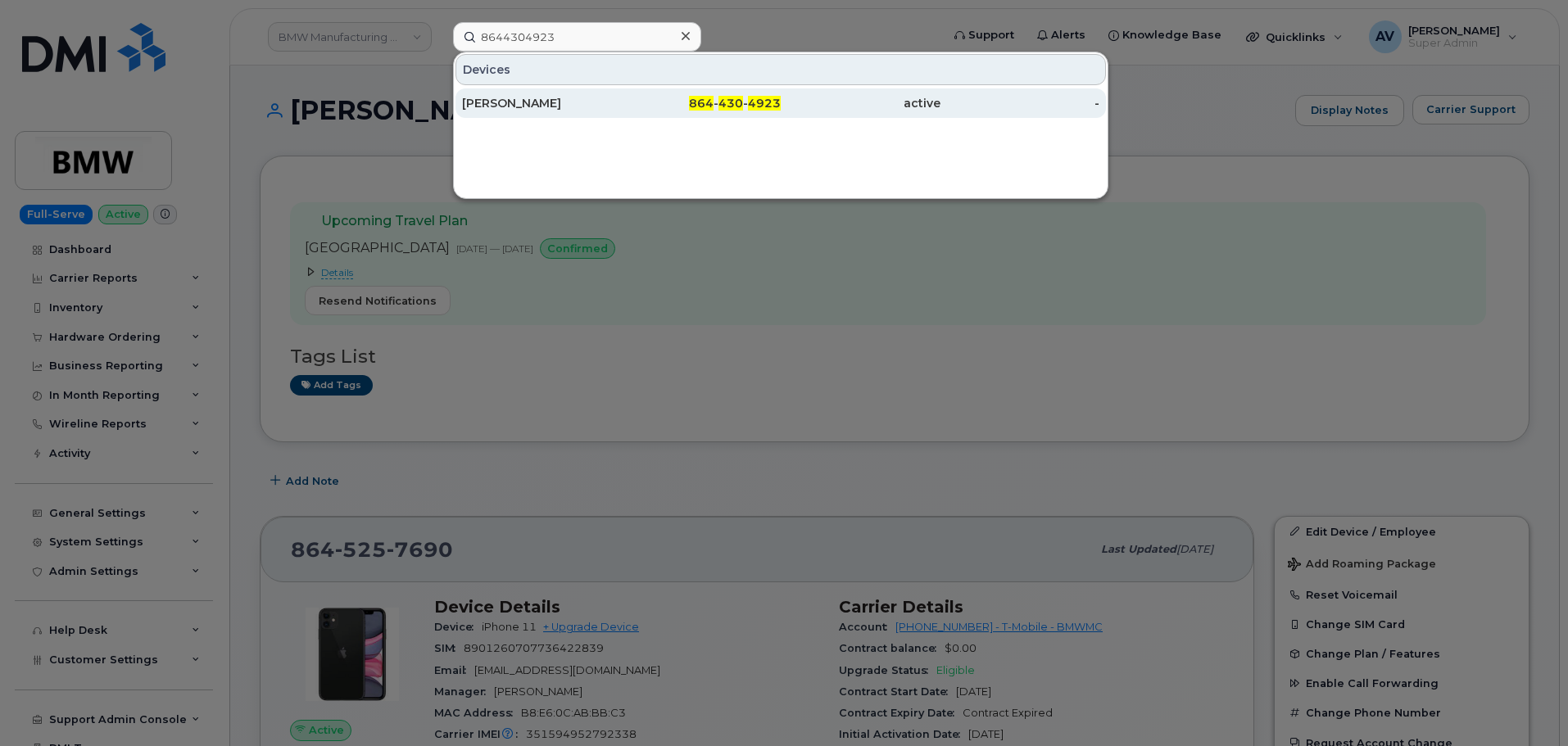
click at [584, 111] on div "[PERSON_NAME]" at bounding box center [542, 103] width 160 height 16
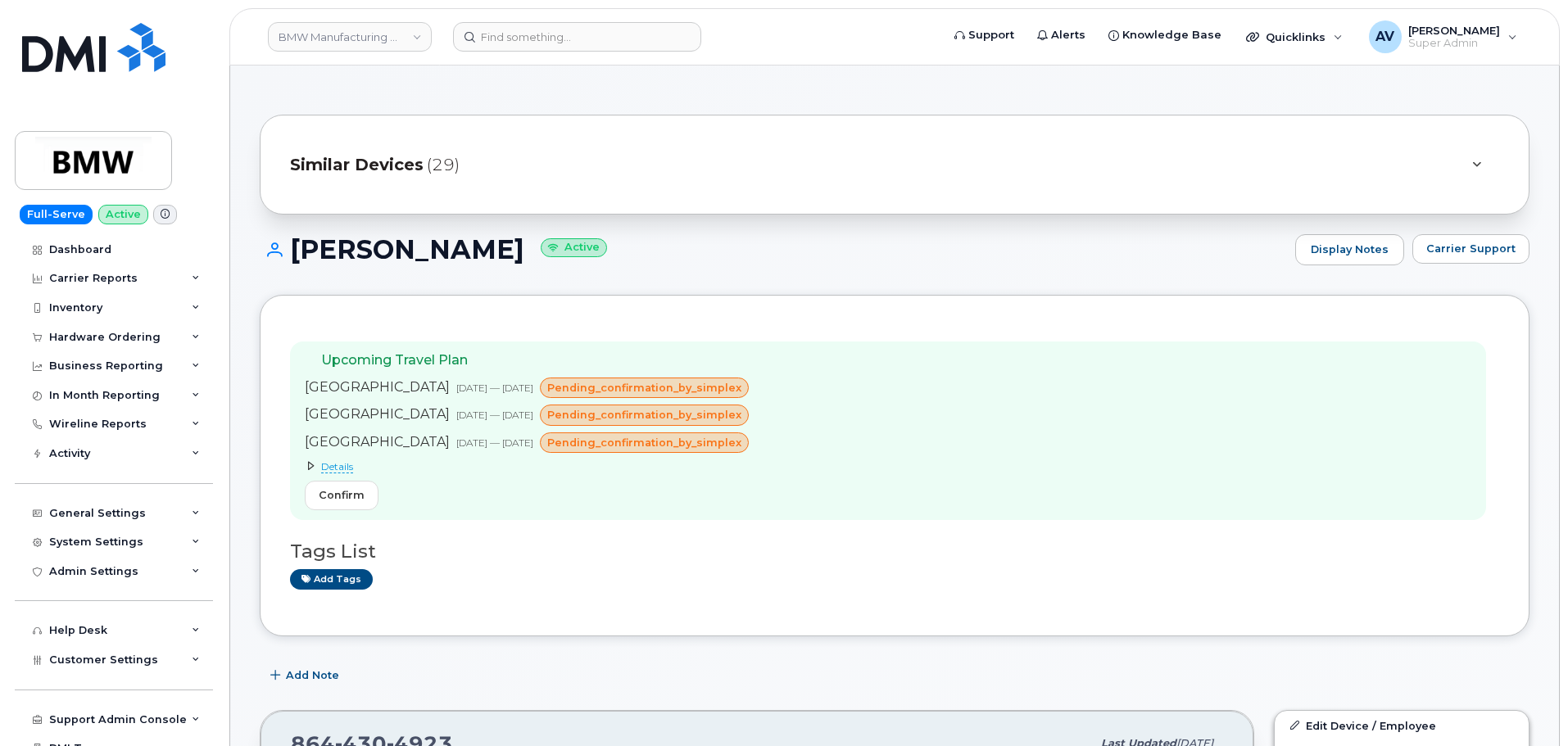
drag, startPoint x: 294, startPoint y: 113, endPoint x: 509, endPoint y: 258, distance: 259.3
click at [509, 258] on h1 "[PERSON_NAME] Active" at bounding box center [773, 249] width 1027 height 28
copy h1 "[PERSON_NAME]"
click at [575, 36] on input at bounding box center [577, 37] width 248 height 29
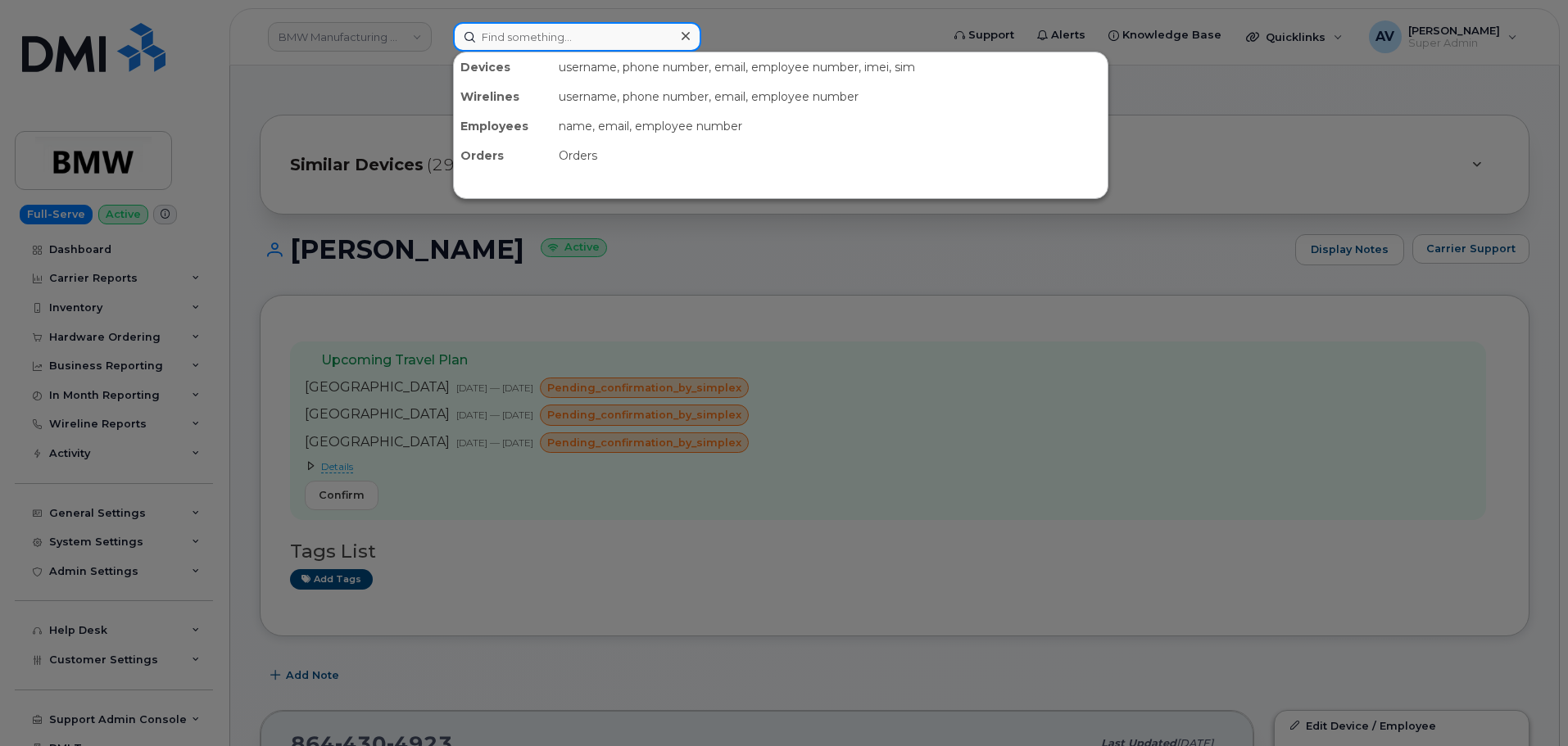
paste input "8644488150"
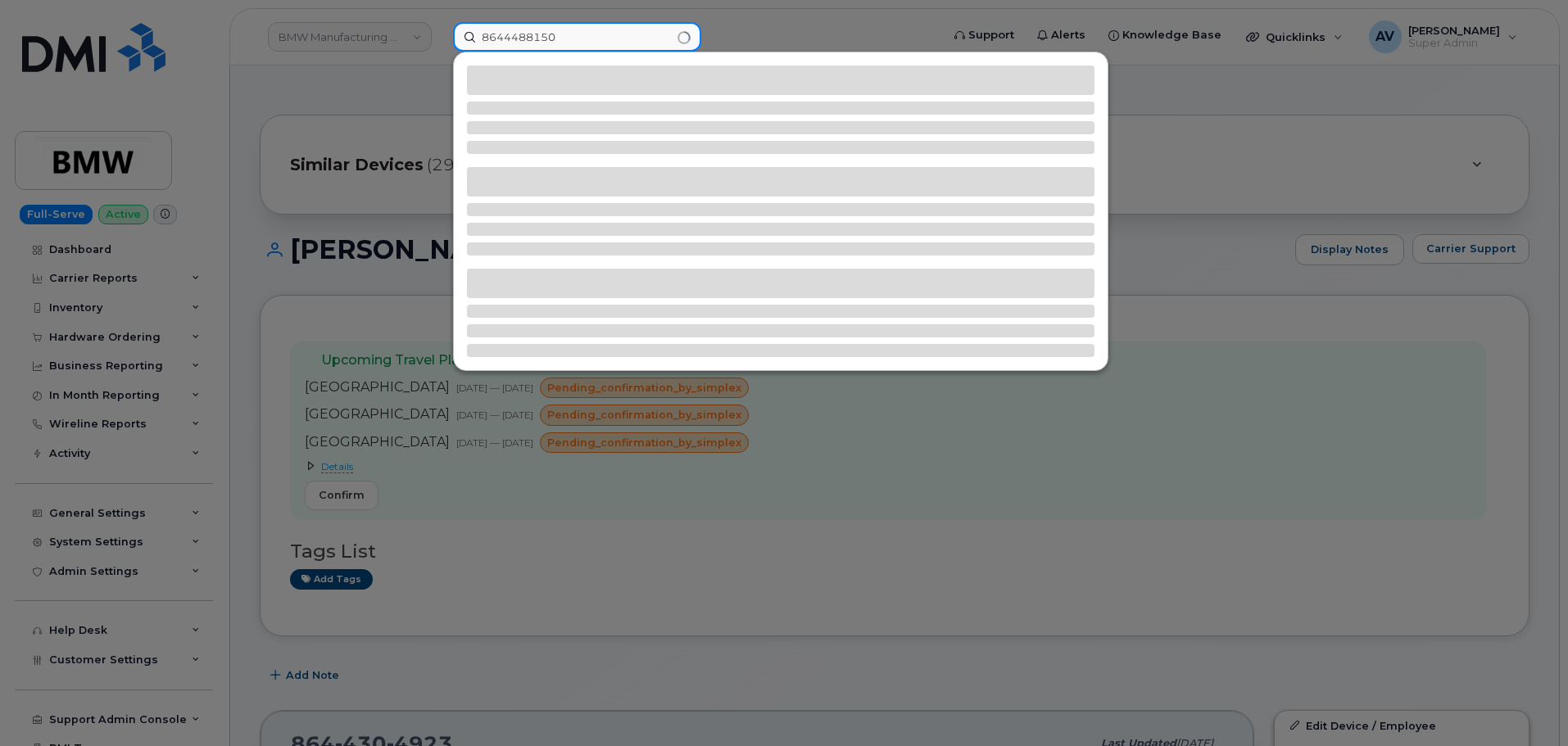
type input "8644488150"
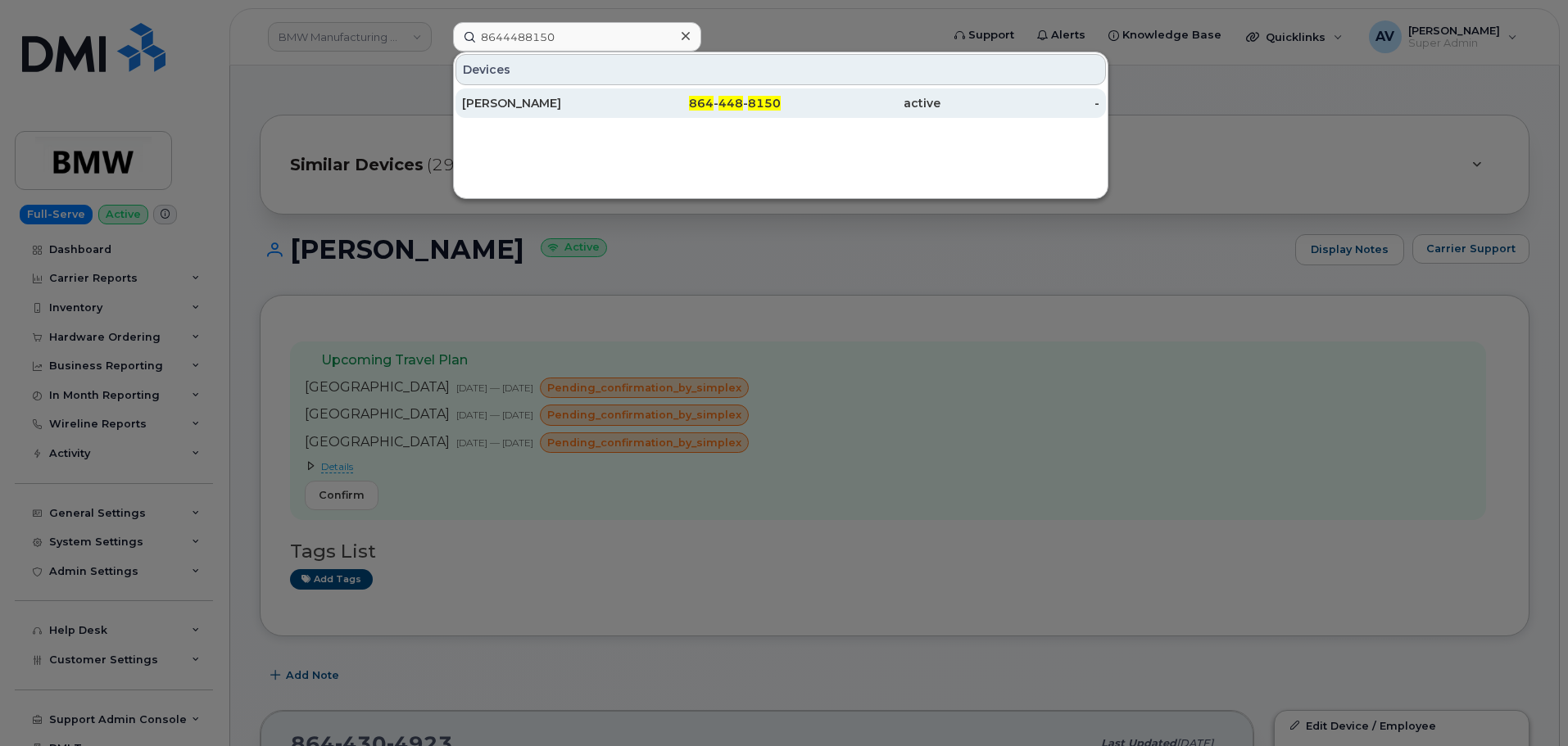
click at [595, 105] on div "[PERSON_NAME]" at bounding box center [542, 103] width 160 height 16
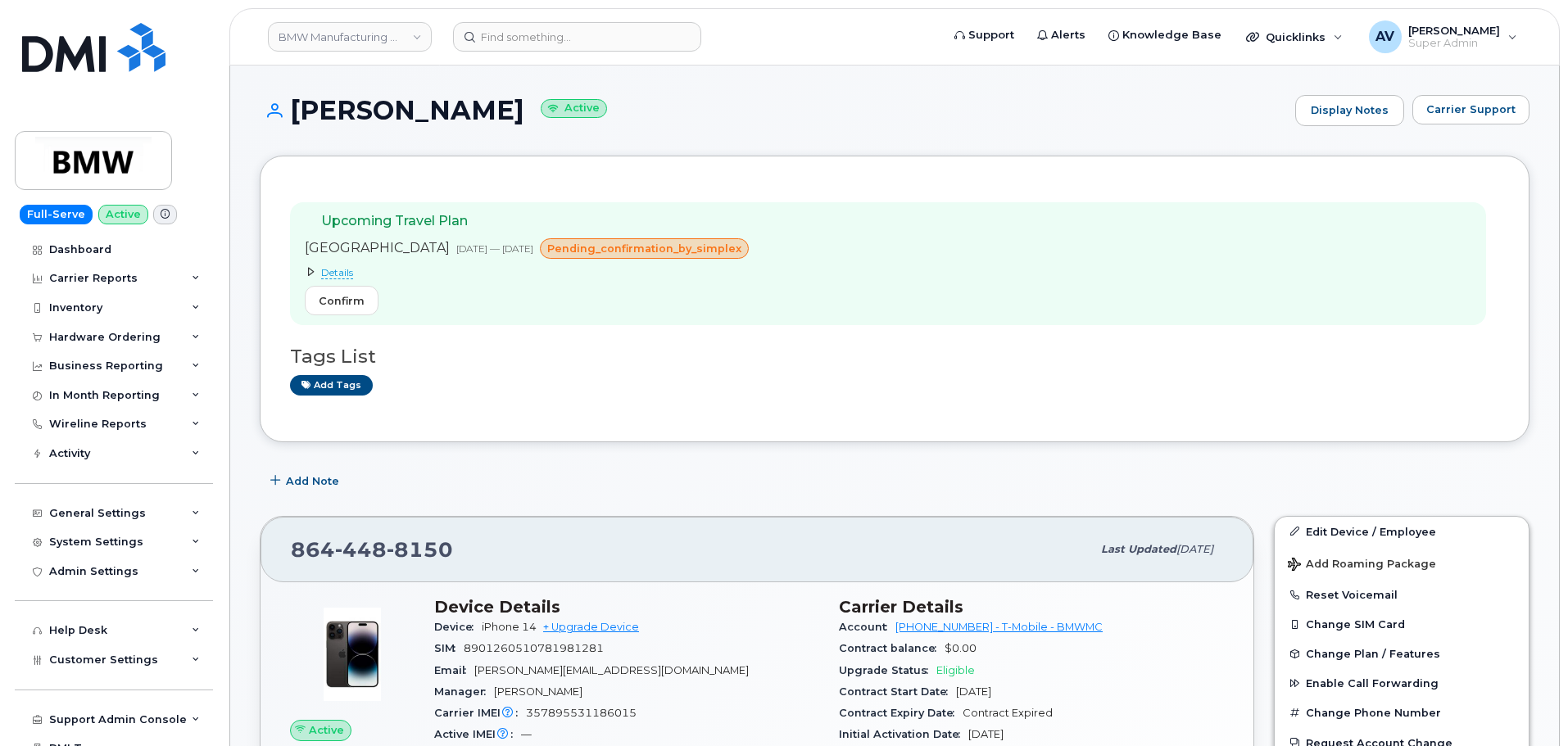
drag, startPoint x: 293, startPoint y: 101, endPoint x: 502, endPoint y: 103, distance: 209.0
click at [502, 103] on h1 "[PERSON_NAME] Active" at bounding box center [773, 110] width 1027 height 28
copy h1 "Kimberly Monzi"
click at [574, 30] on input at bounding box center [577, 37] width 248 height 29
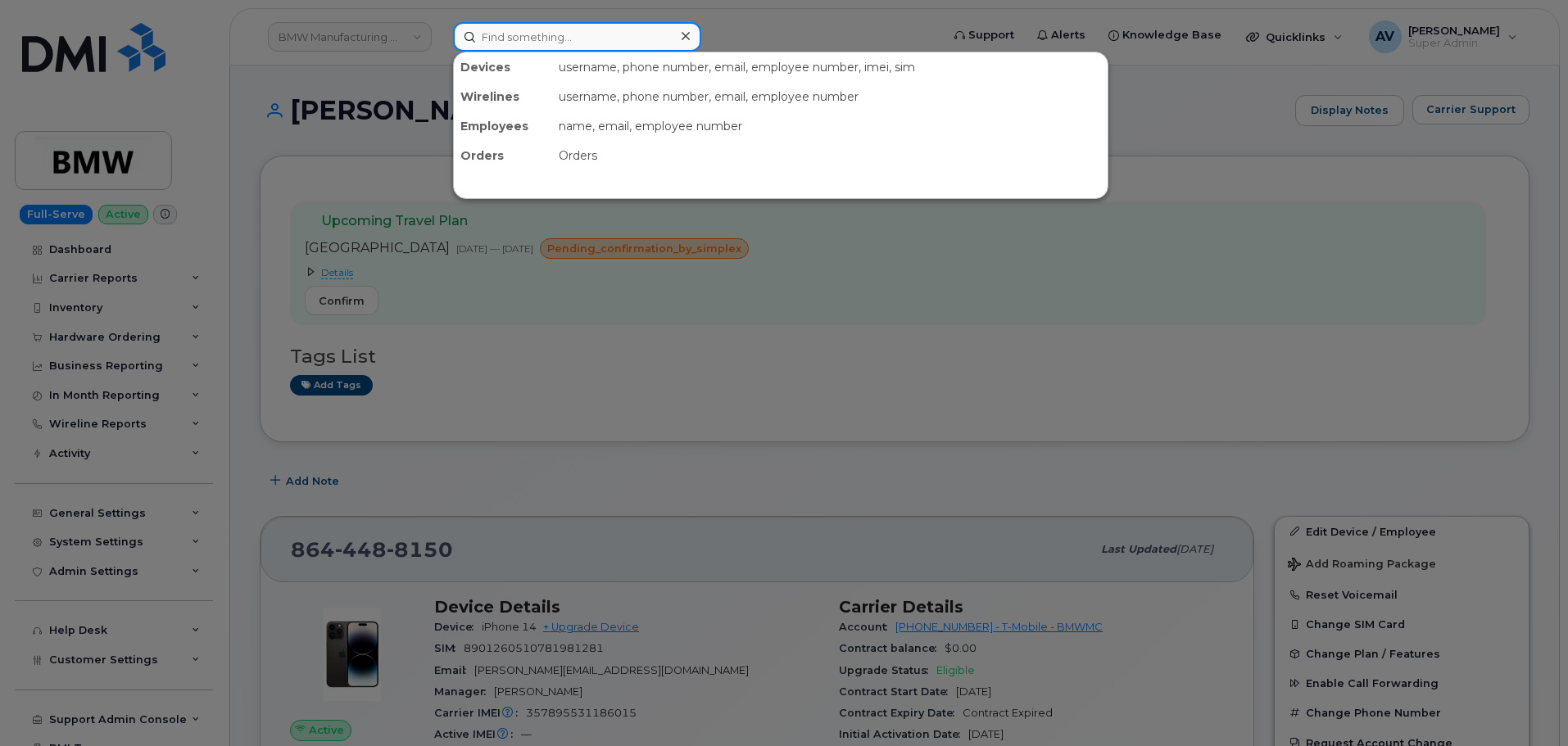
paste input "302751"
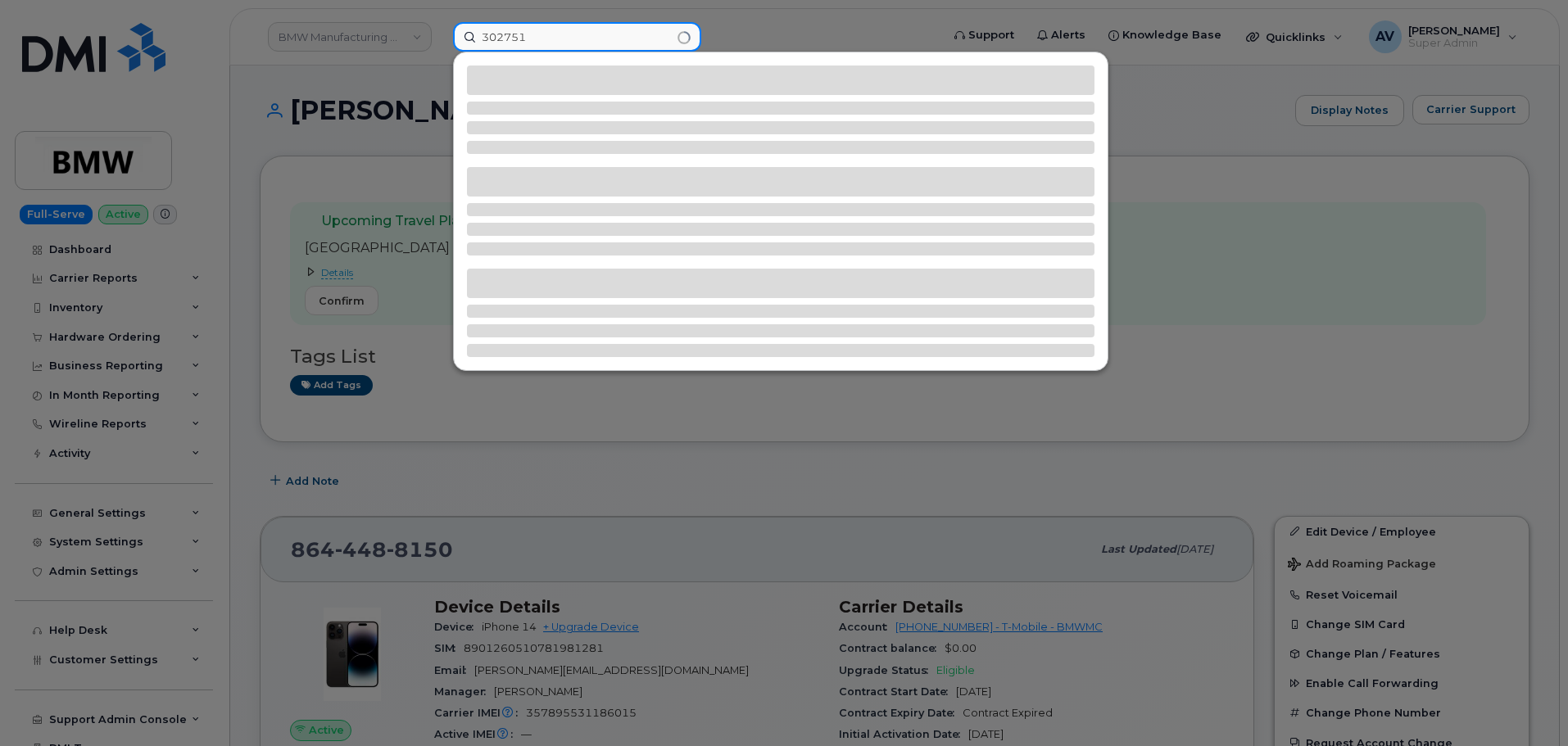
type input "302751"
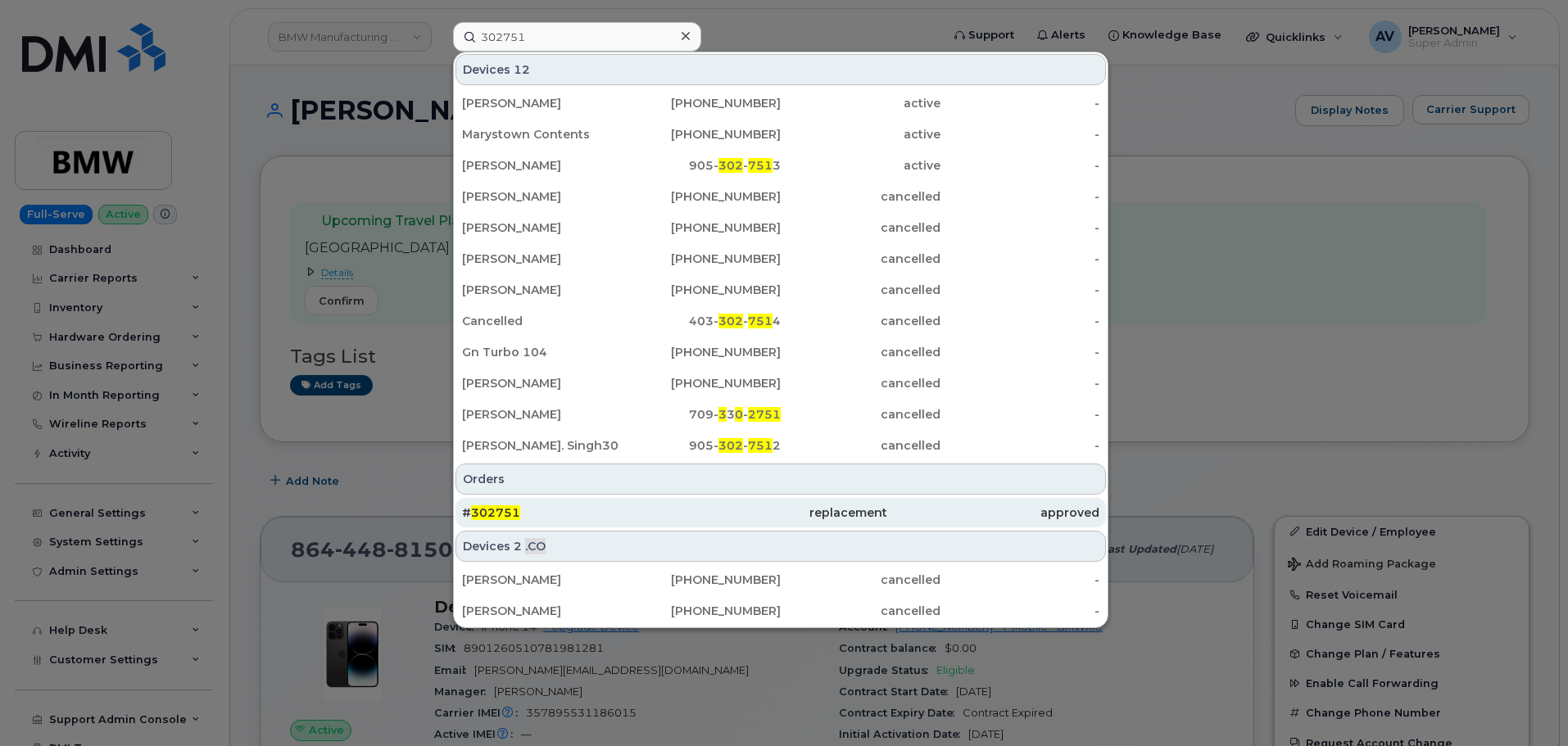
click at [517, 509] on span "302751" at bounding box center [495, 512] width 49 height 15
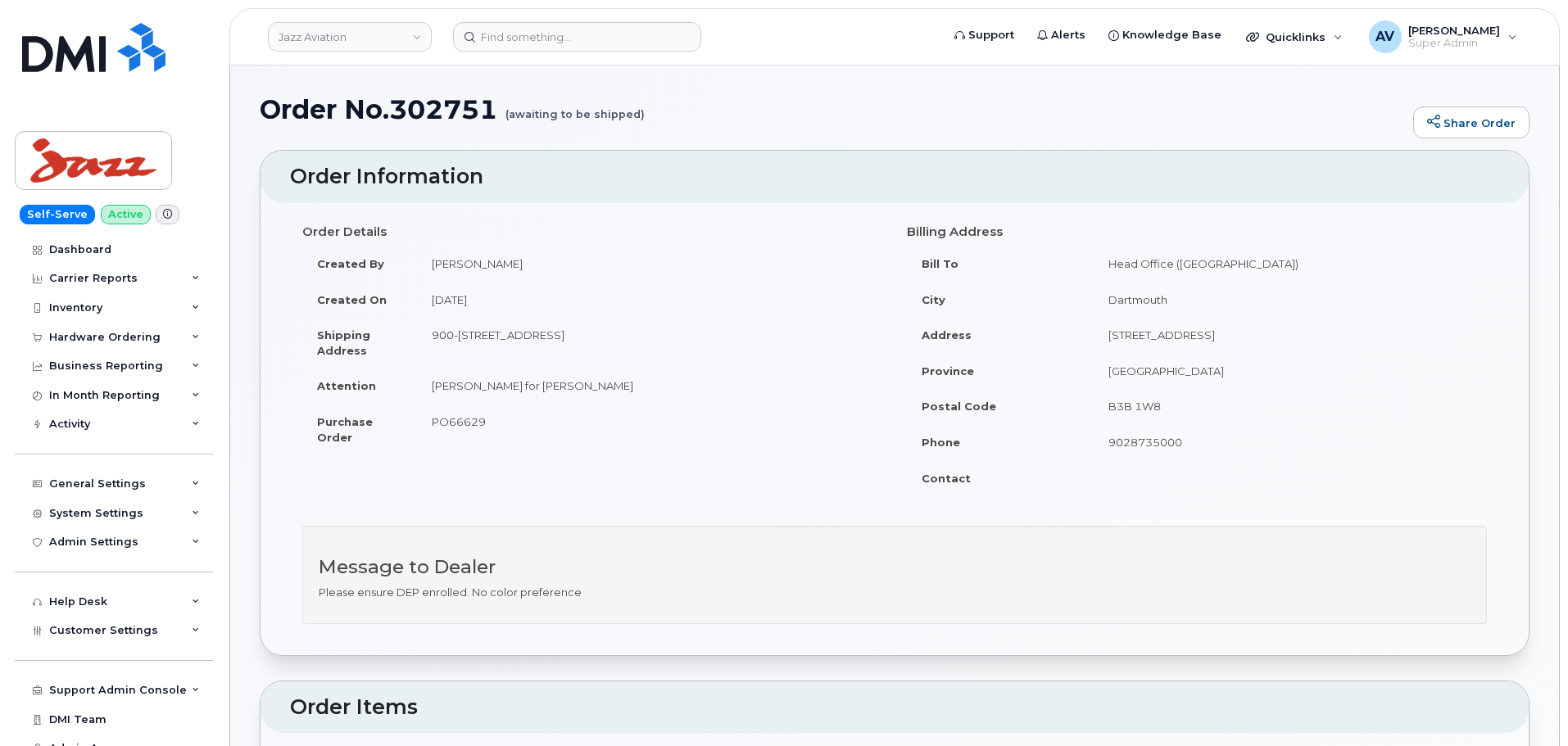
click at [441, 111] on h1 "Order No.302751 (awaiting to be shipped)" at bounding box center [832, 109] width 1146 height 28
copy h1 "302751"
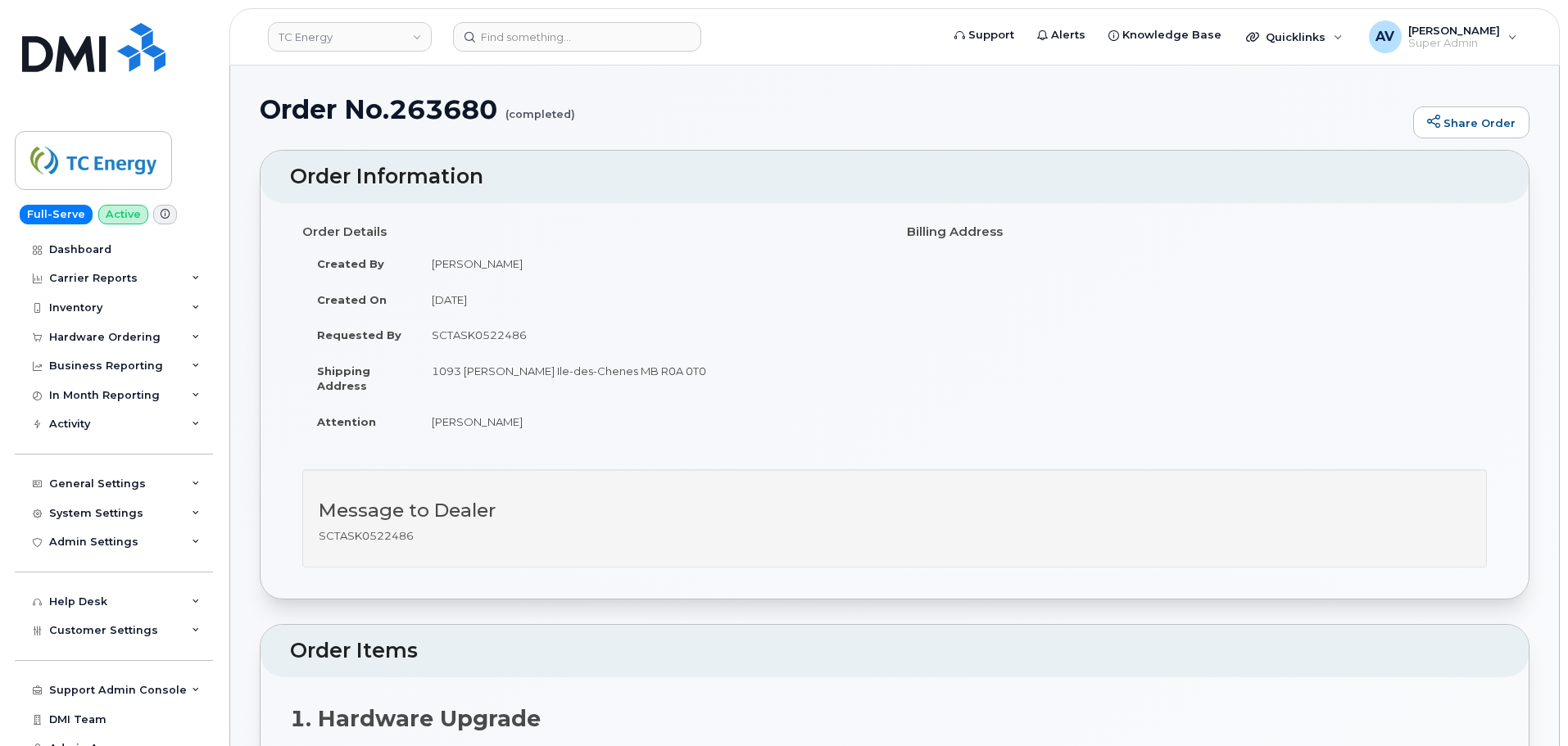
scroll to position [409, 0]
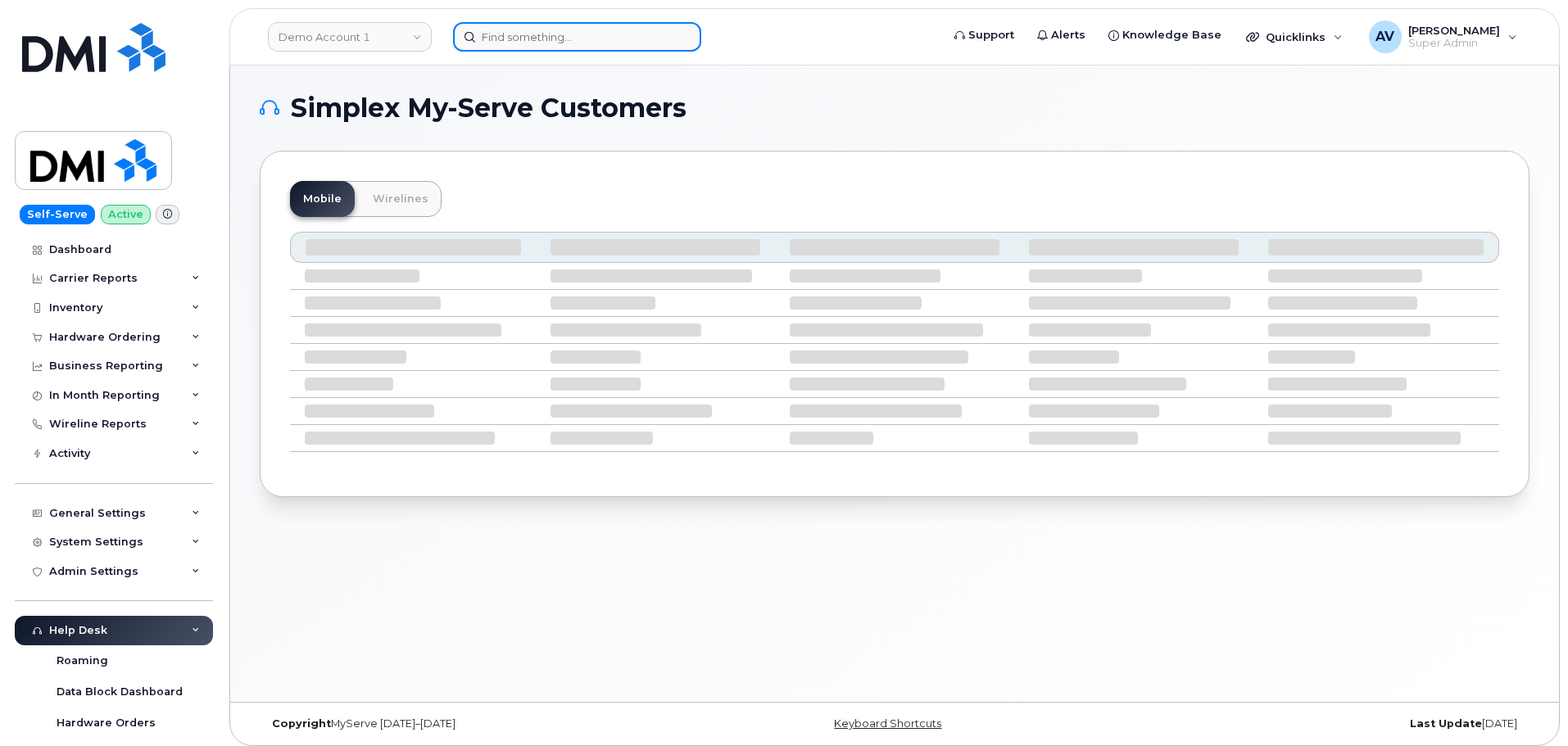
click at [588, 39] on input at bounding box center [577, 37] width 248 height 29
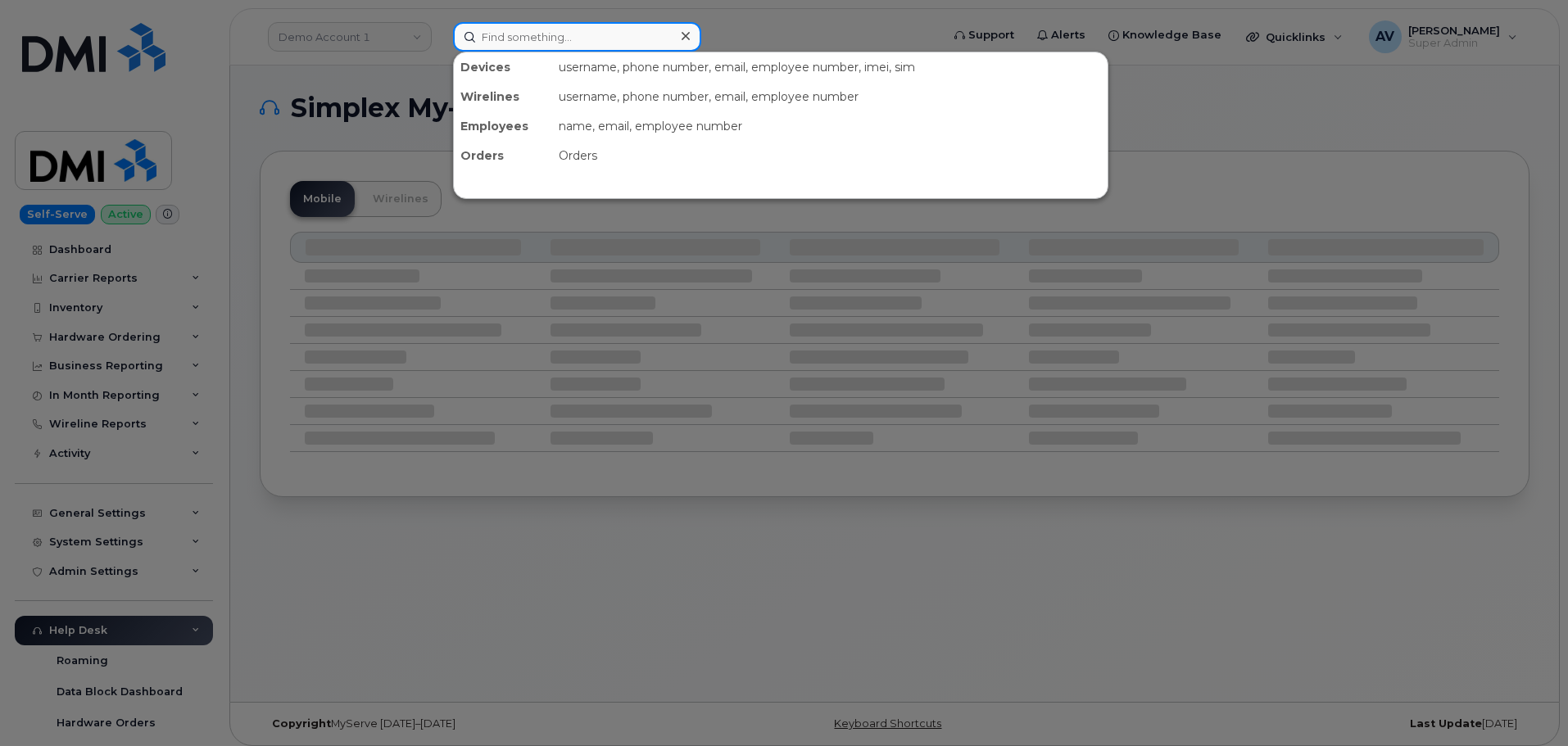
paste input "5045596698"
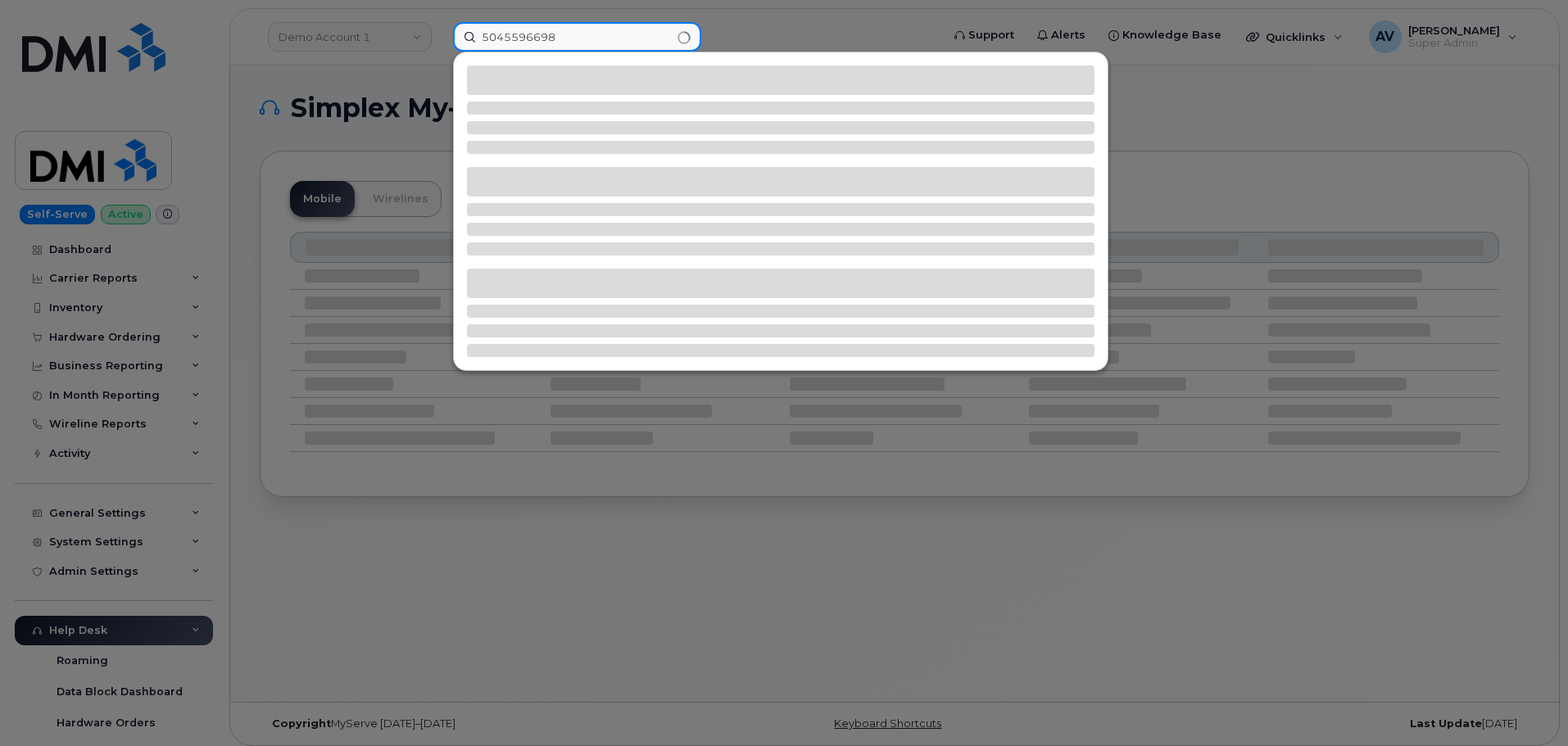
type input "5045596698"
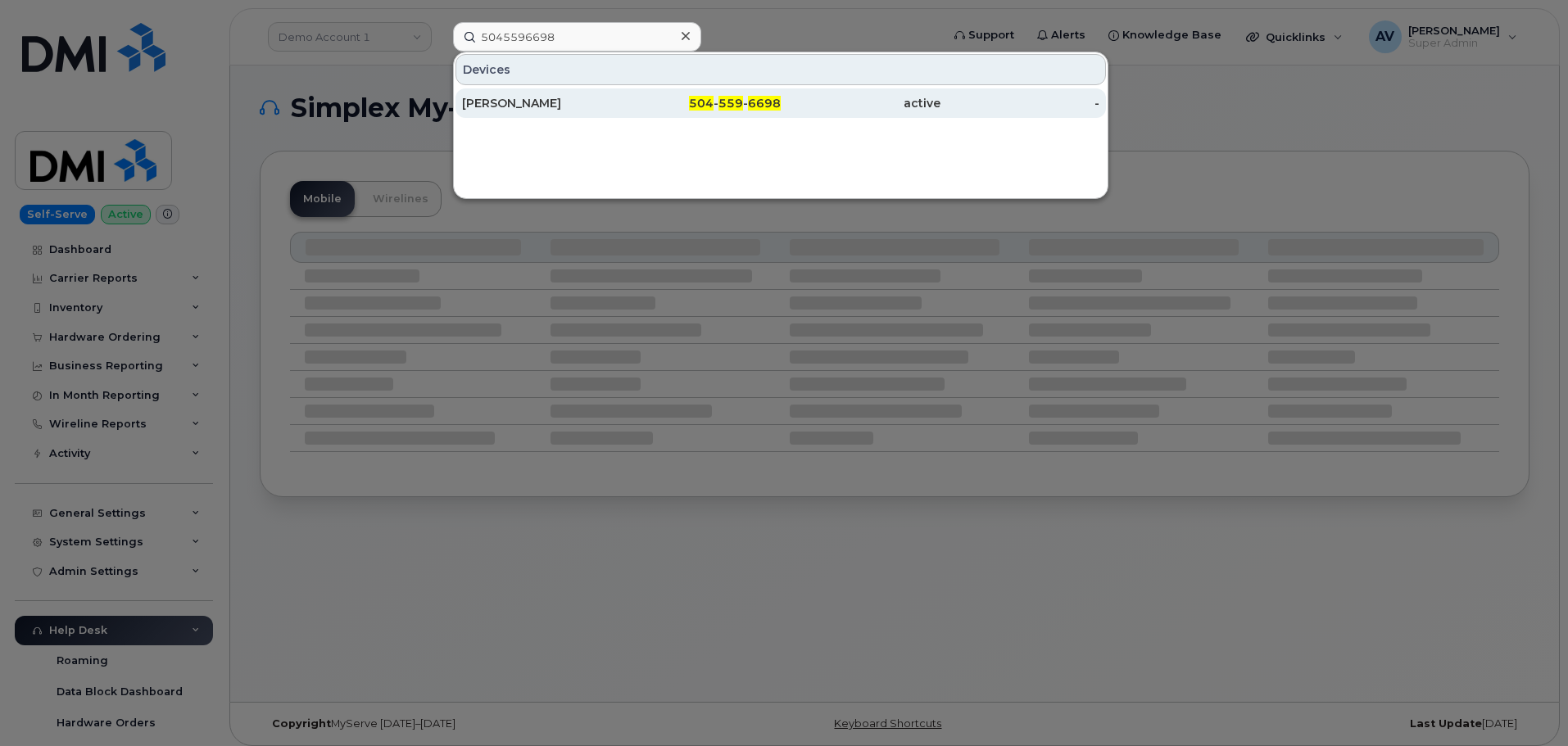
click at [575, 110] on div "David Kowalski" at bounding box center [542, 103] width 160 height 16
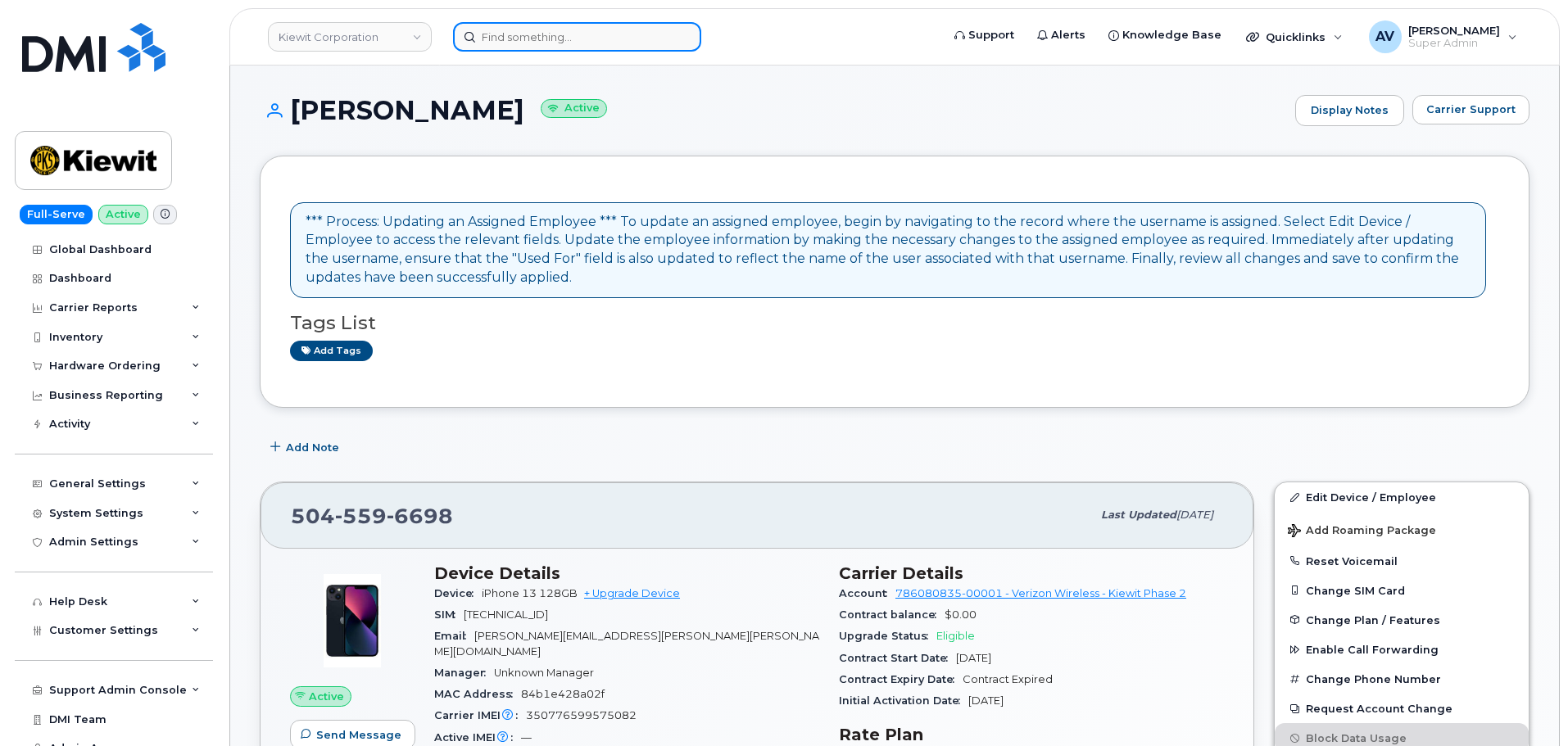
click at [614, 33] on input at bounding box center [577, 37] width 248 height 29
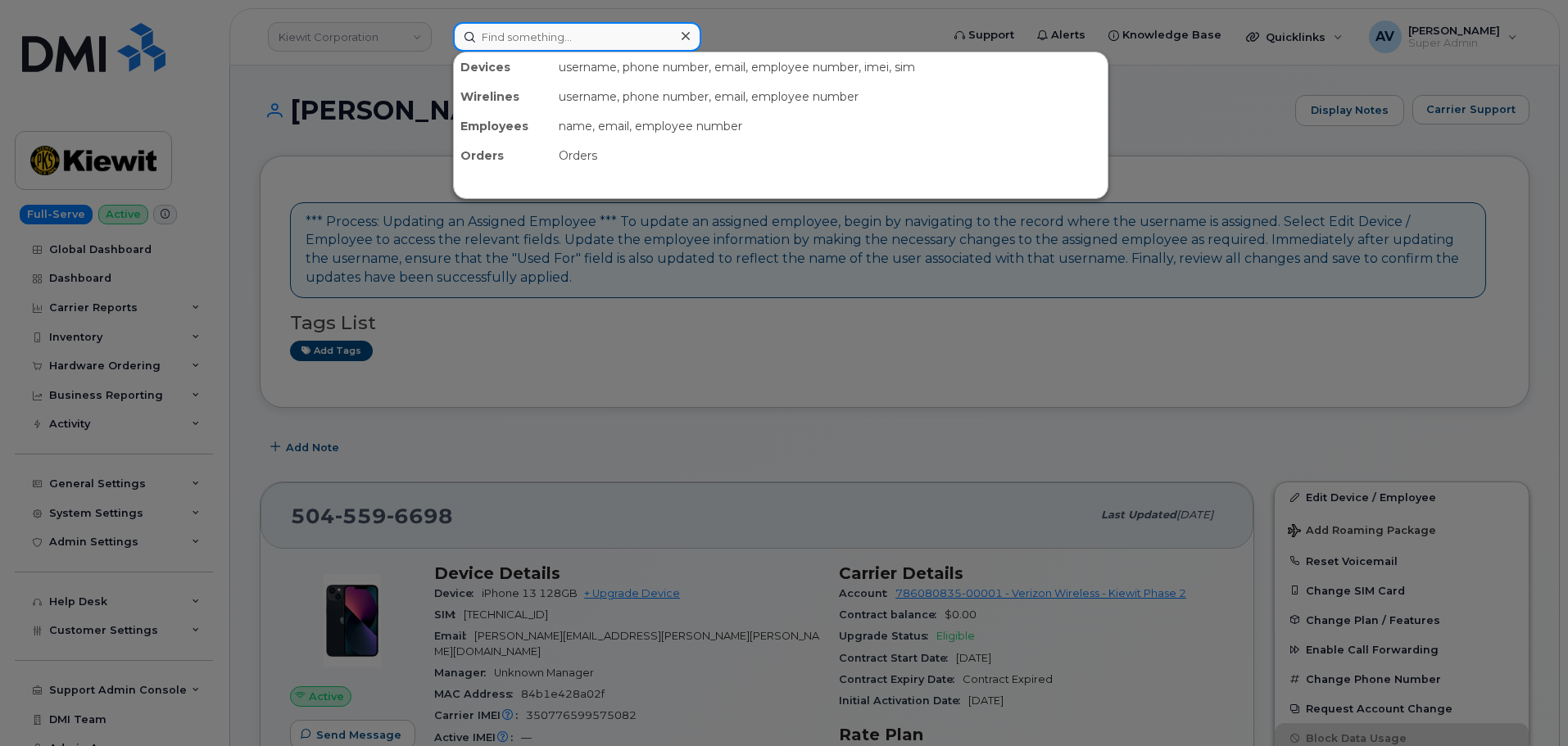
paste input "John Napolitano"
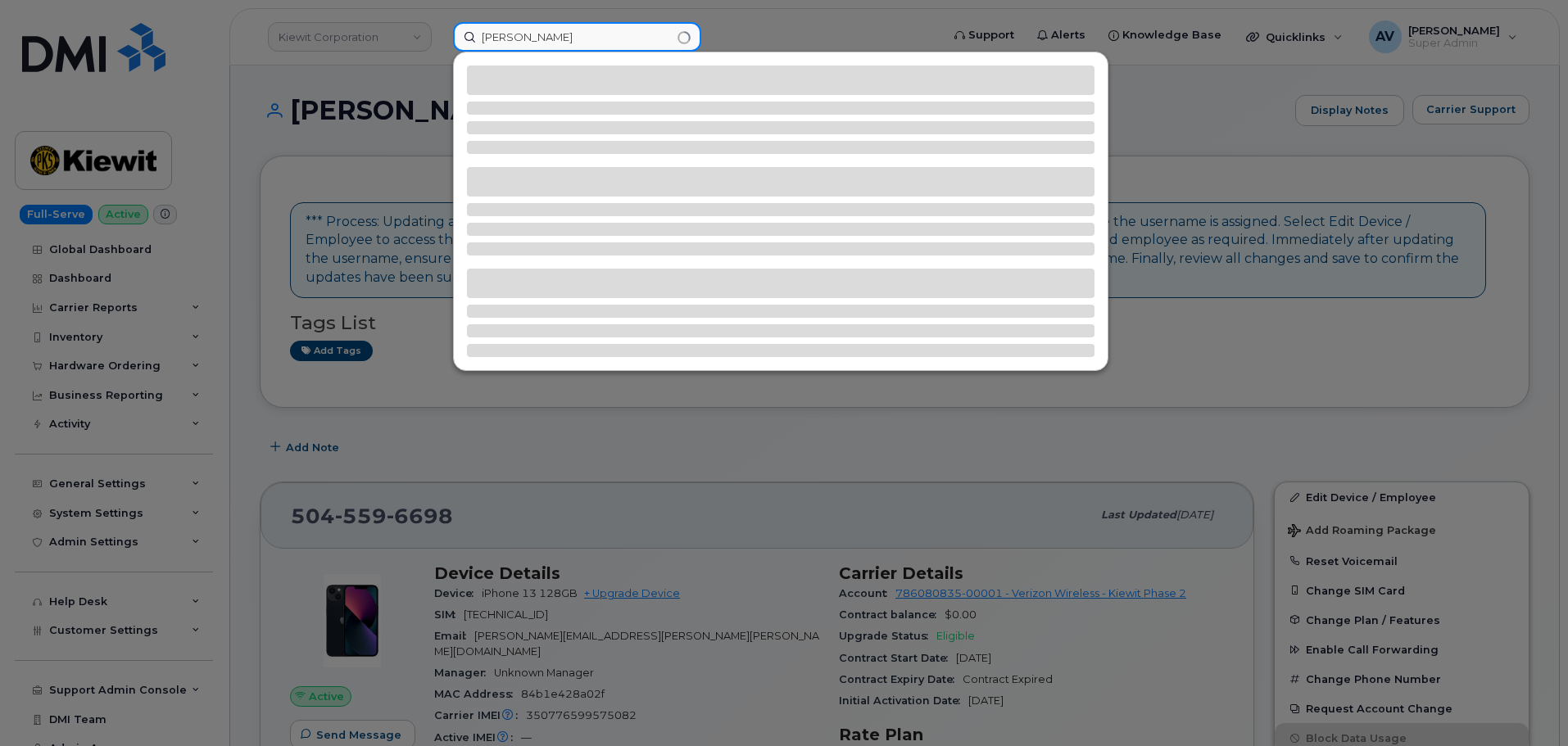
type input "John Napolitano"
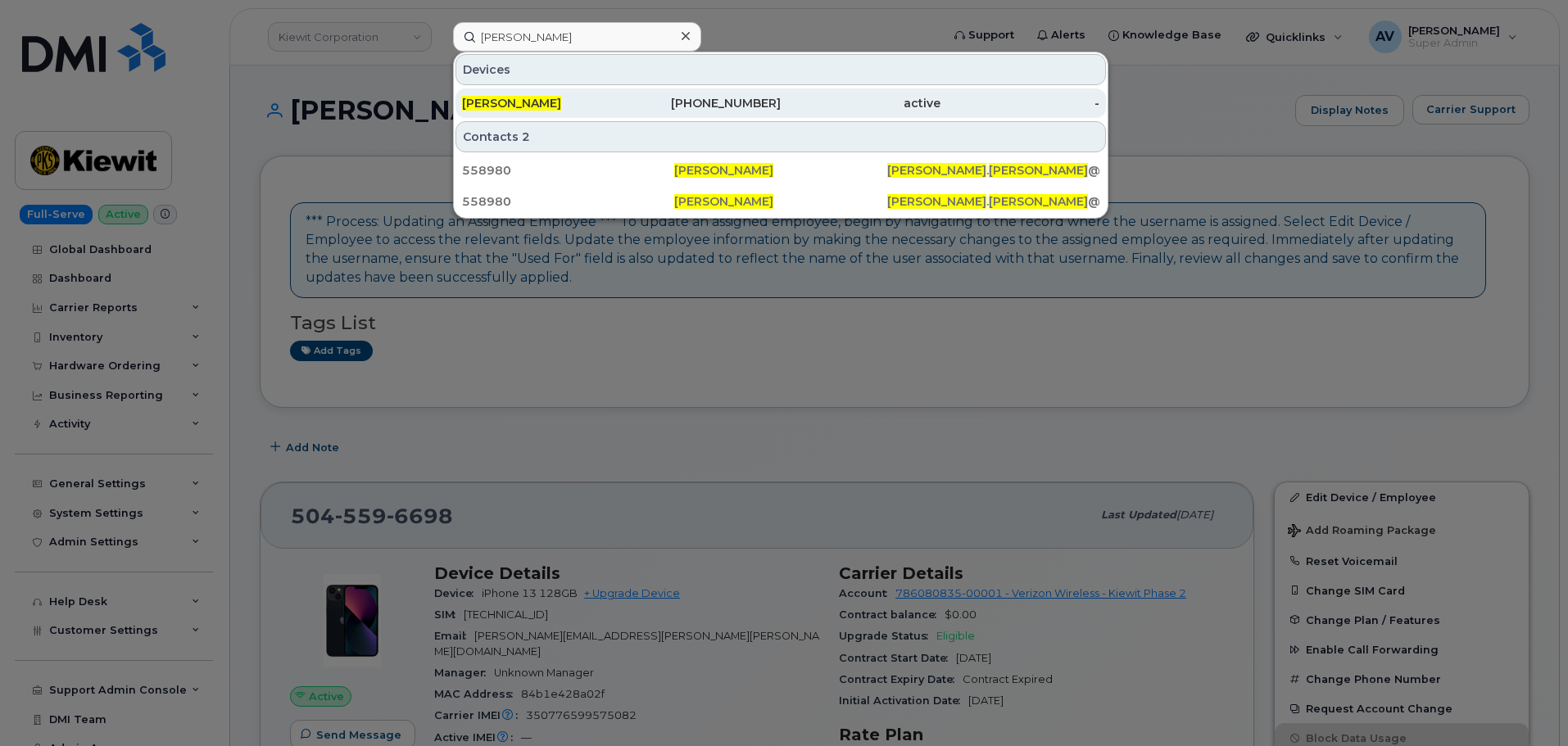
click at [593, 98] on div "[PERSON_NAME]" at bounding box center [542, 103] width 160 height 16
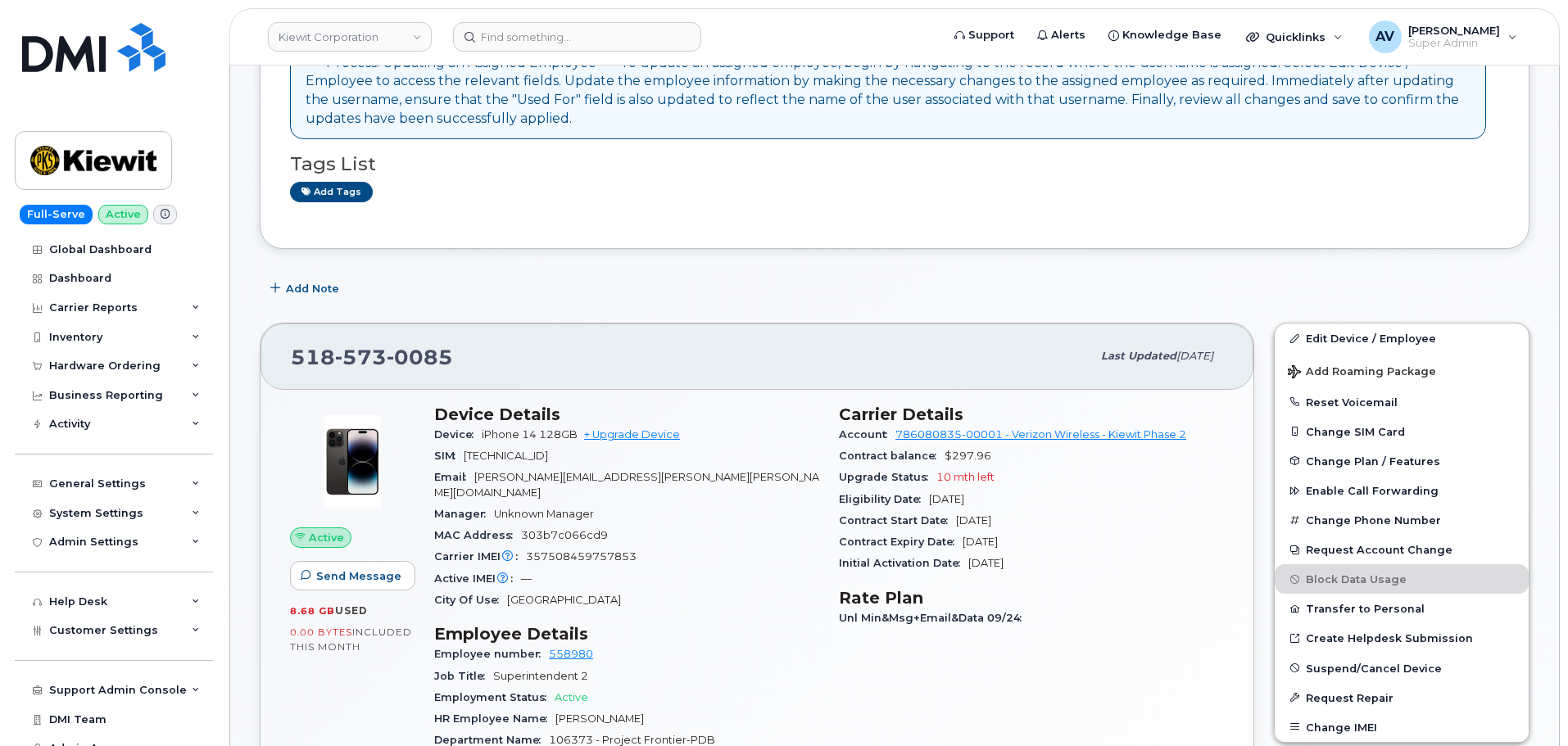
scroll to position [164, 0]
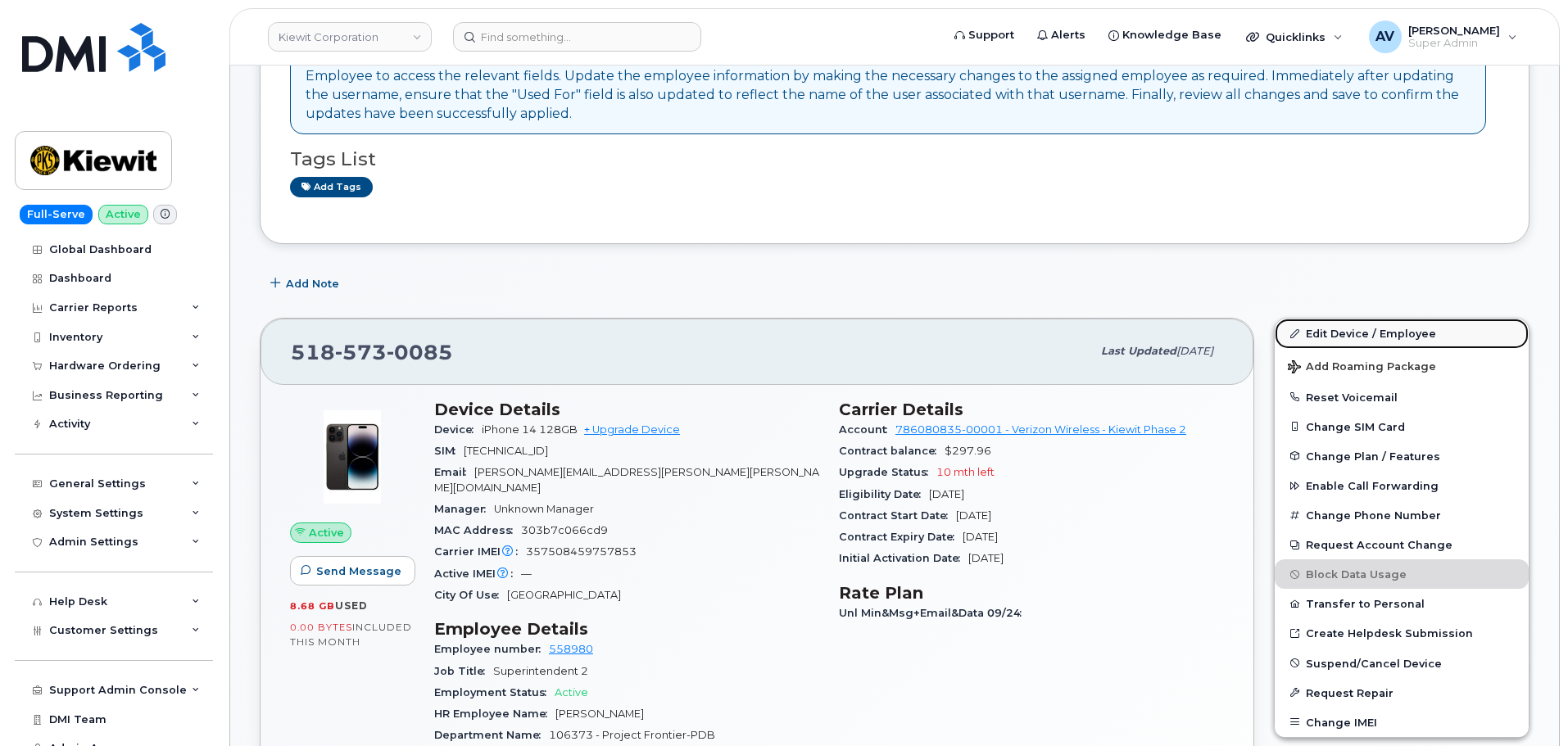
click at [1318, 329] on link "Edit Device / Employee" at bounding box center [1401, 333] width 254 height 29
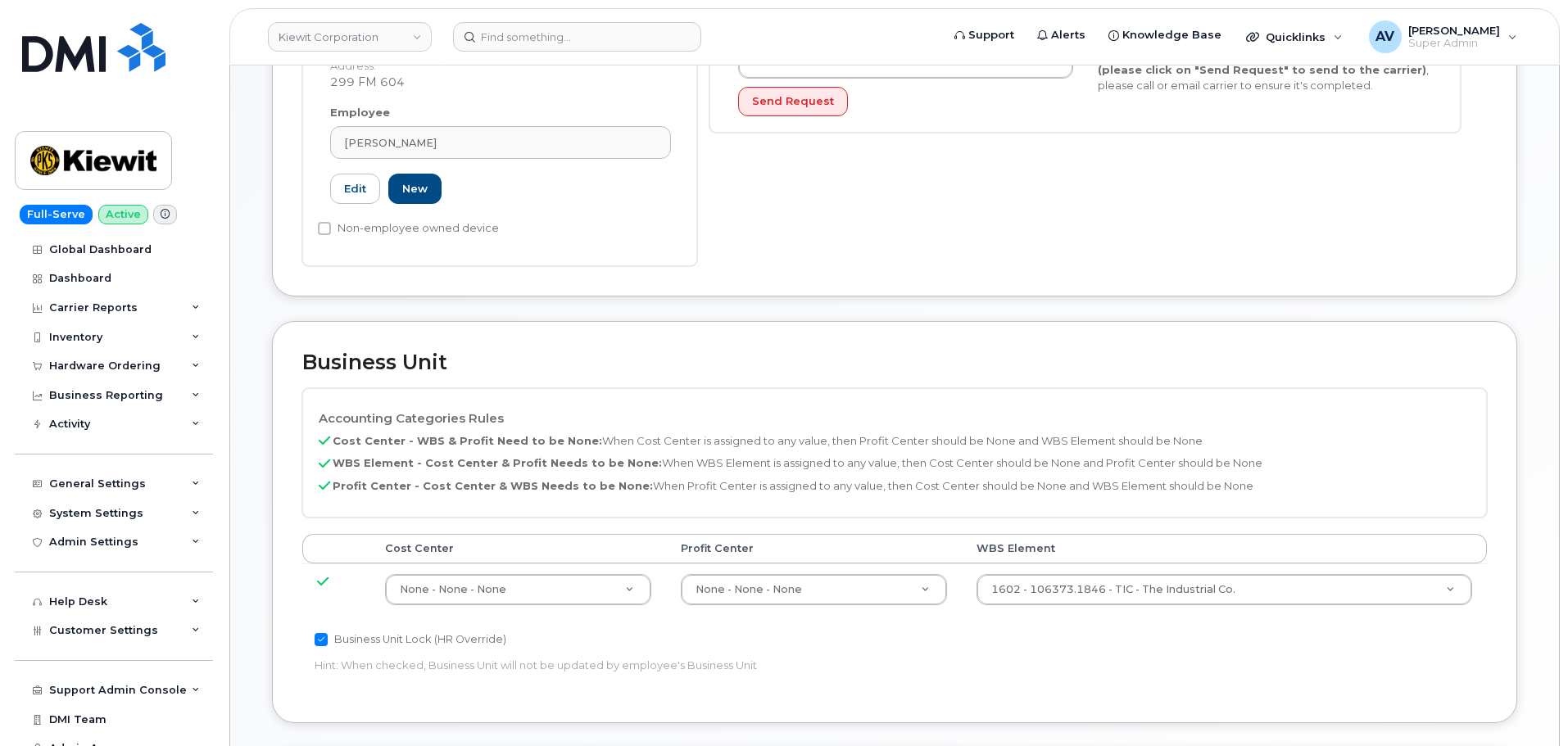
scroll to position [491, 0]
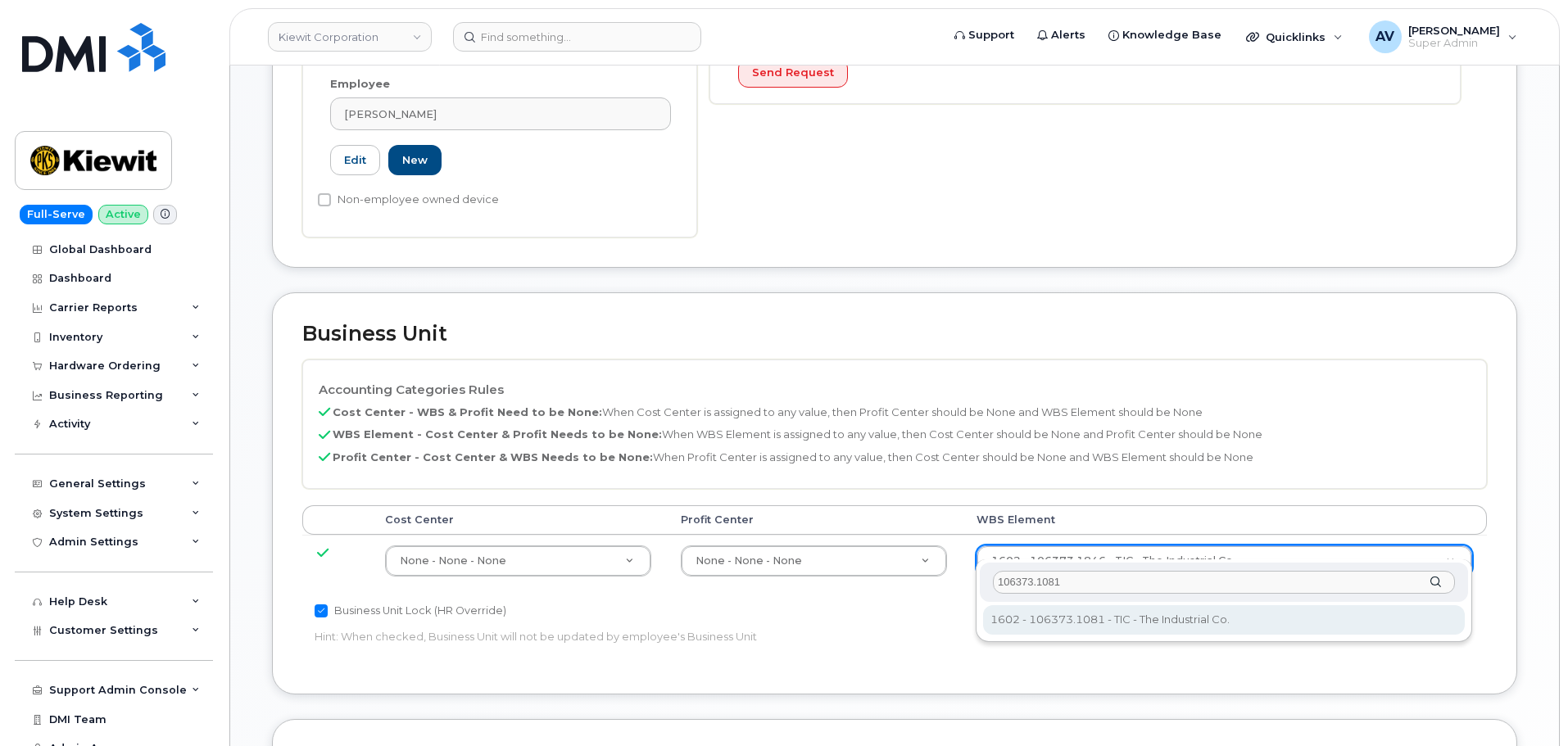
type input "106373.1081"
type input "35050978"
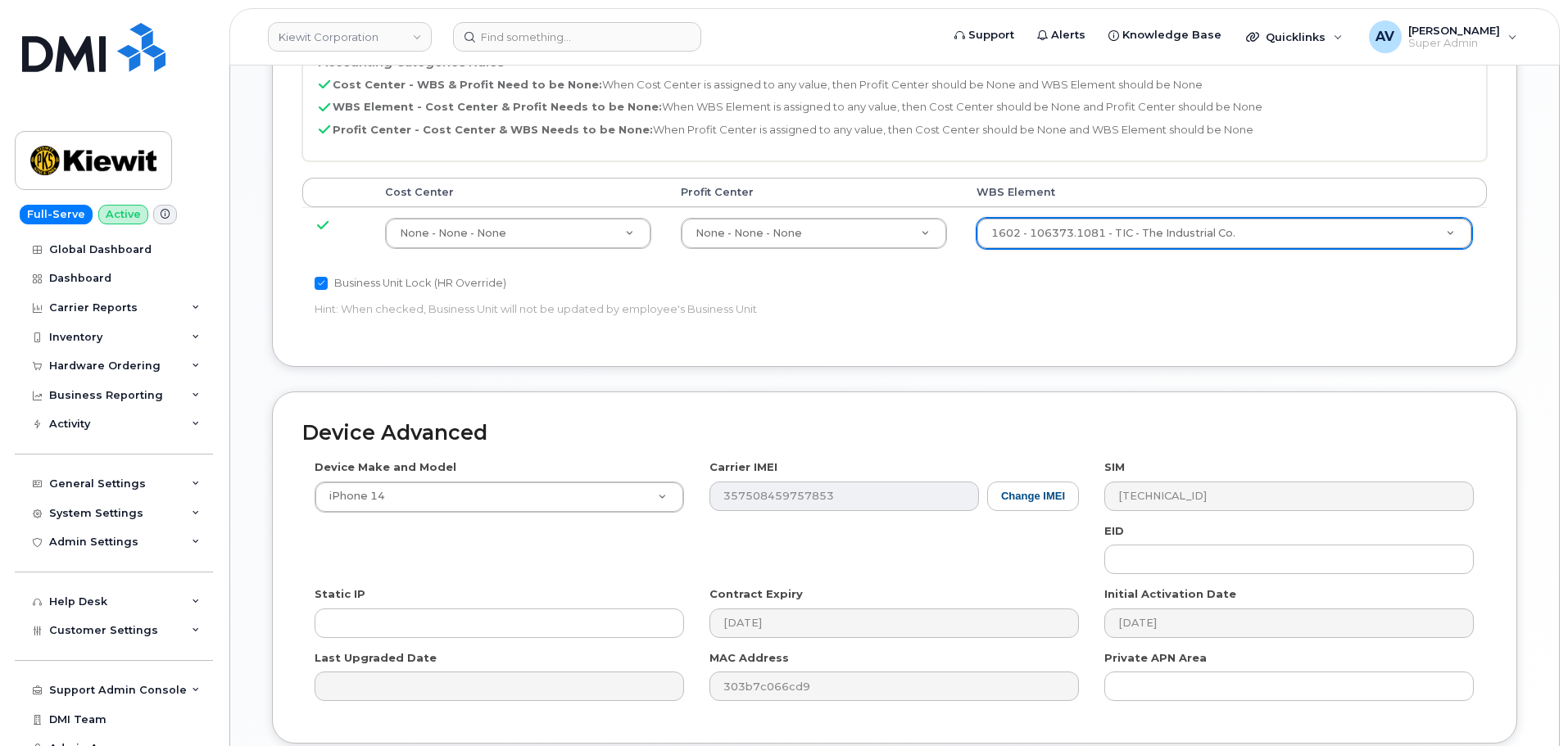
scroll to position [937, 0]
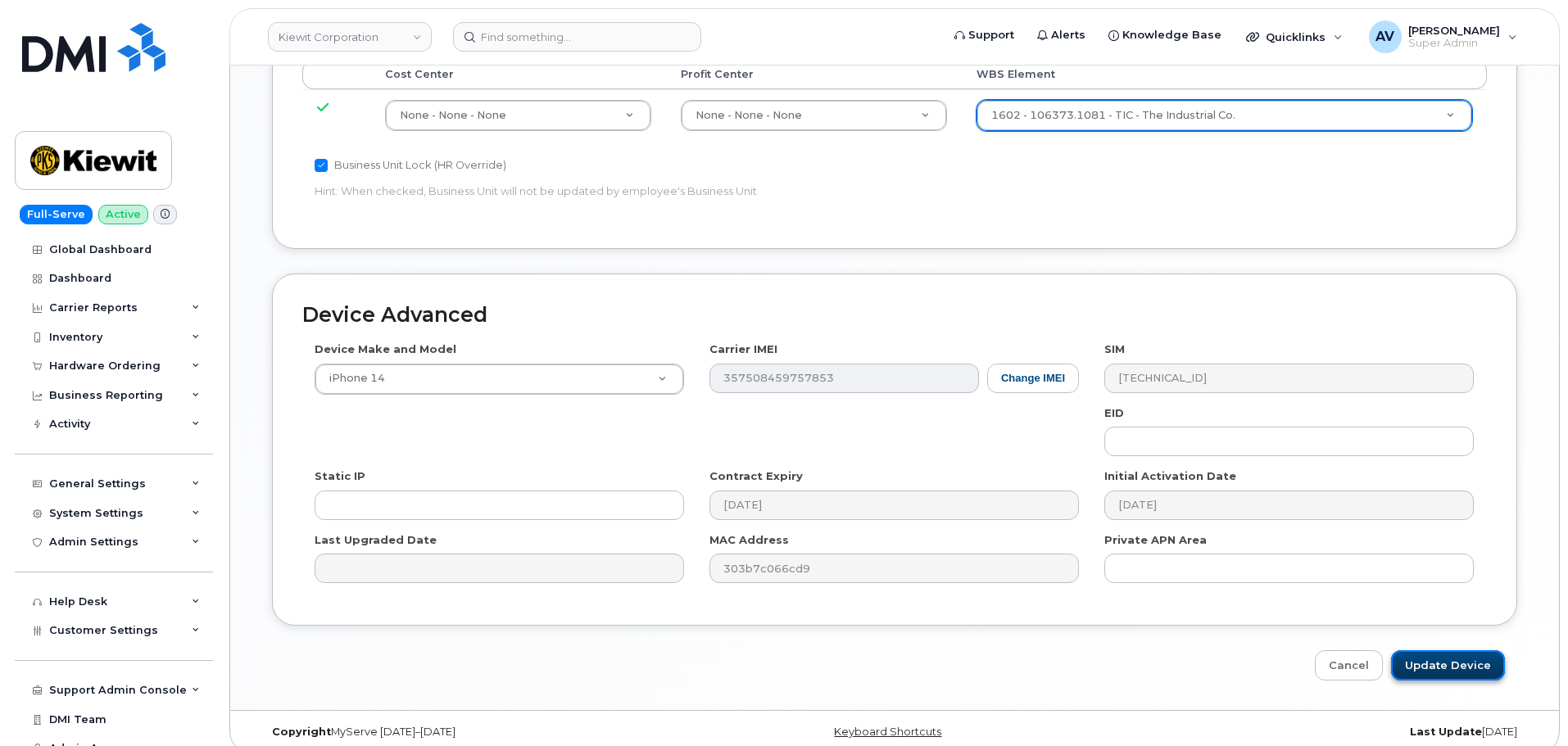
click at [1429, 650] on input "Update Device" at bounding box center [1448, 664] width 114 height 30
type input "Saving..."
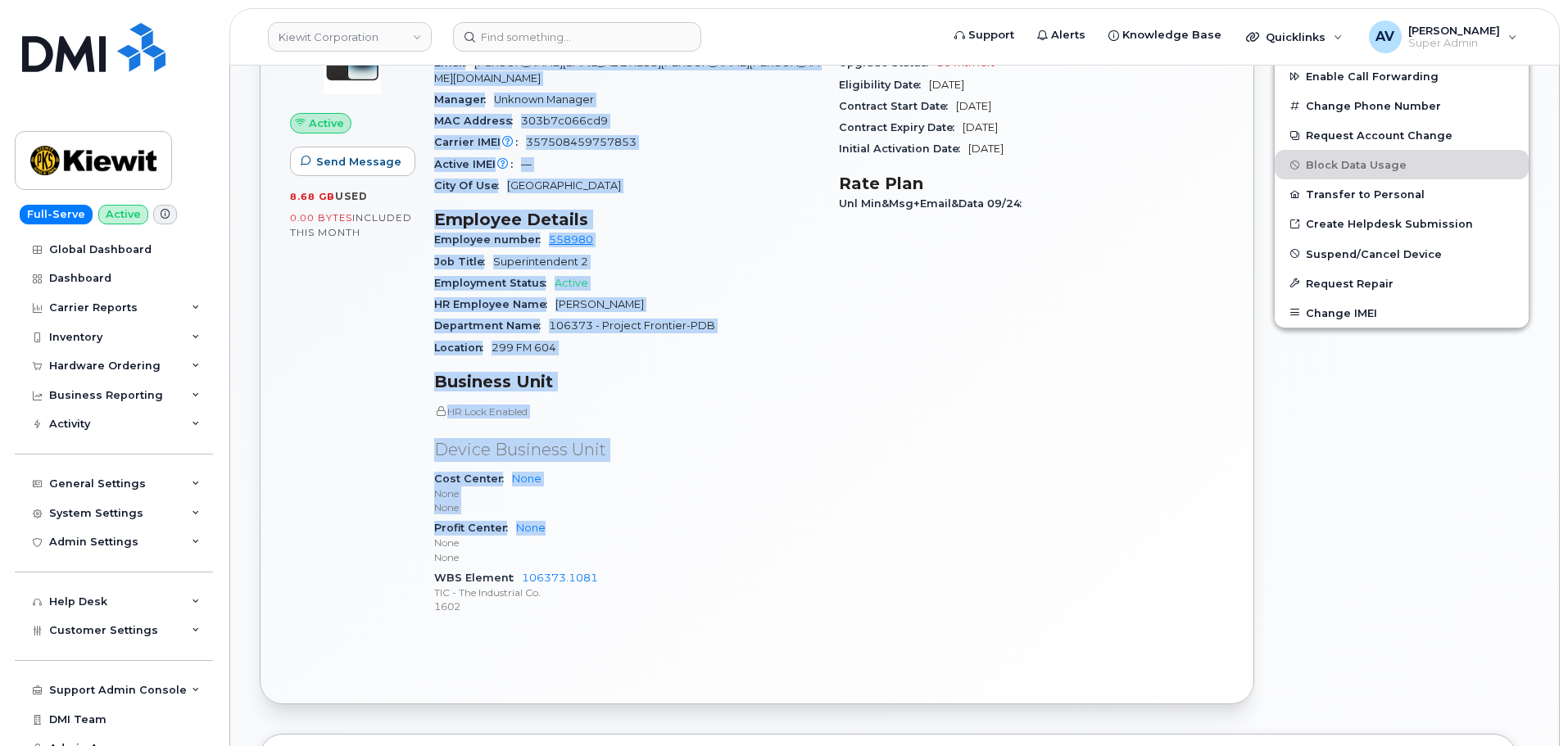
scroll to position [655, 0]
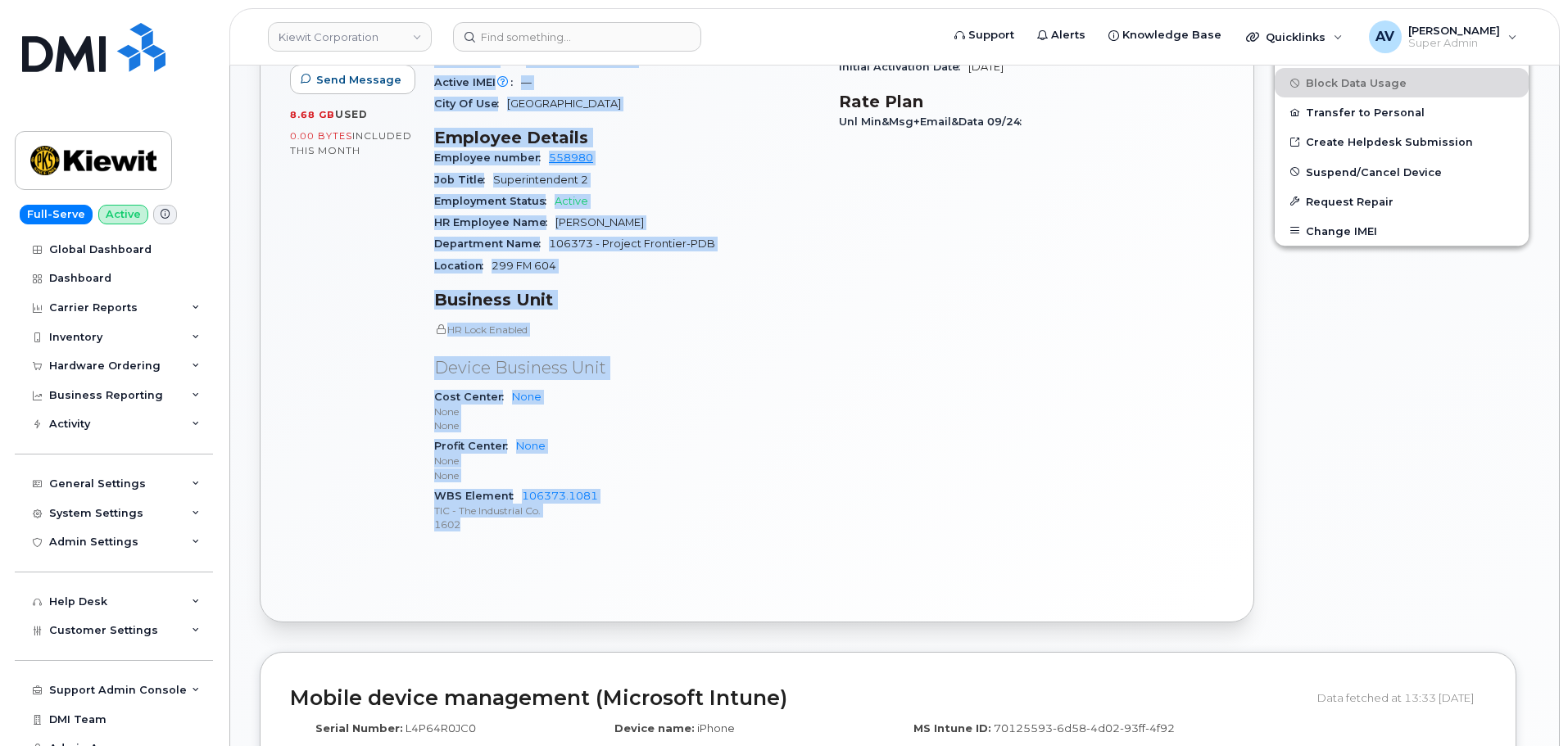
drag, startPoint x: 436, startPoint y: 407, endPoint x: 593, endPoint y: 506, distance: 185.6
click at [593, 506] on div "Device Details Device iPhone 14 128GB + Upgrade Device SIM 89148000011051196101…" at bounding box center [626, 228] width 404 height 660
copy div "Device Details Device iPhone 14 128GB + Upgrade Device SIM 89148000011051196101…"
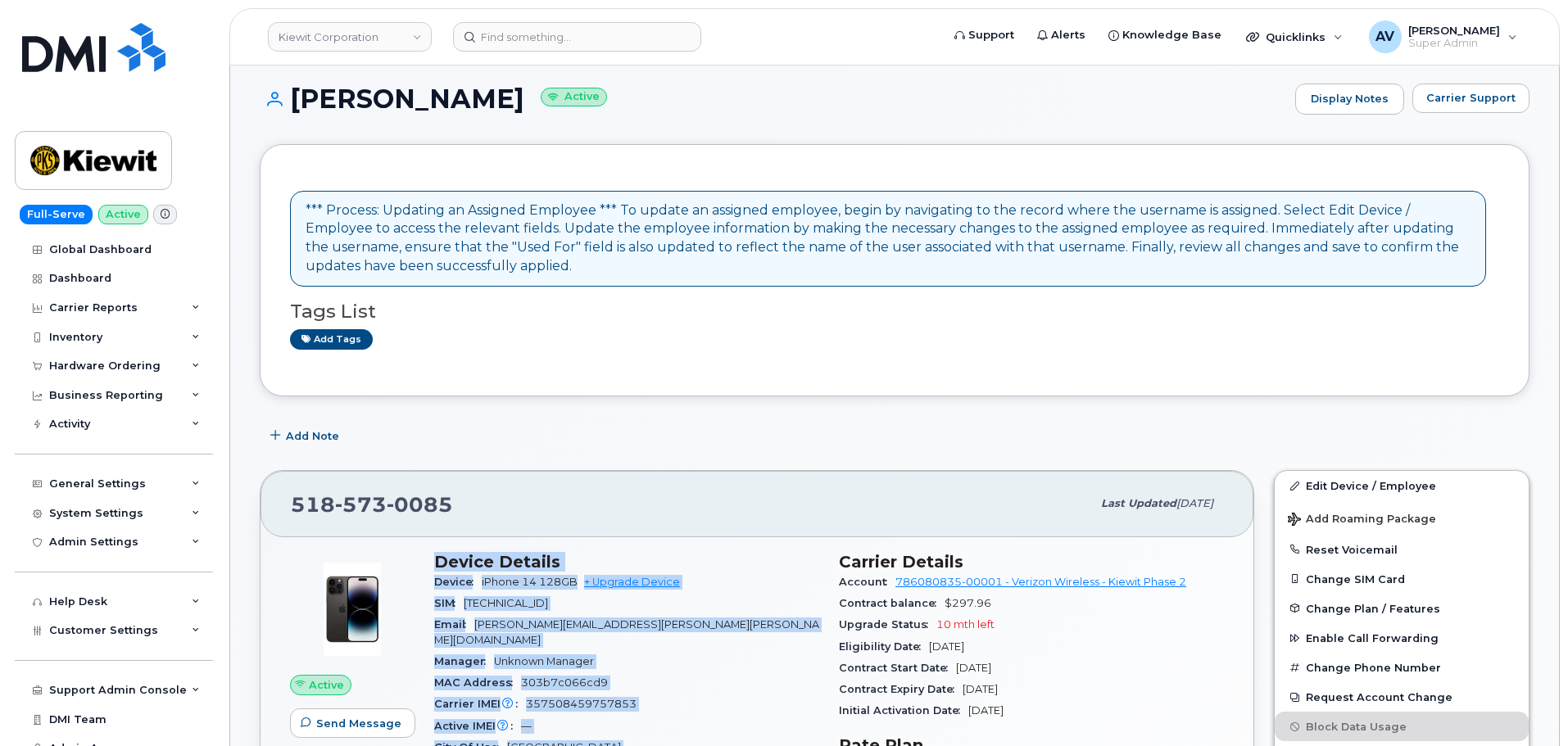
scroll to position [0, 0]
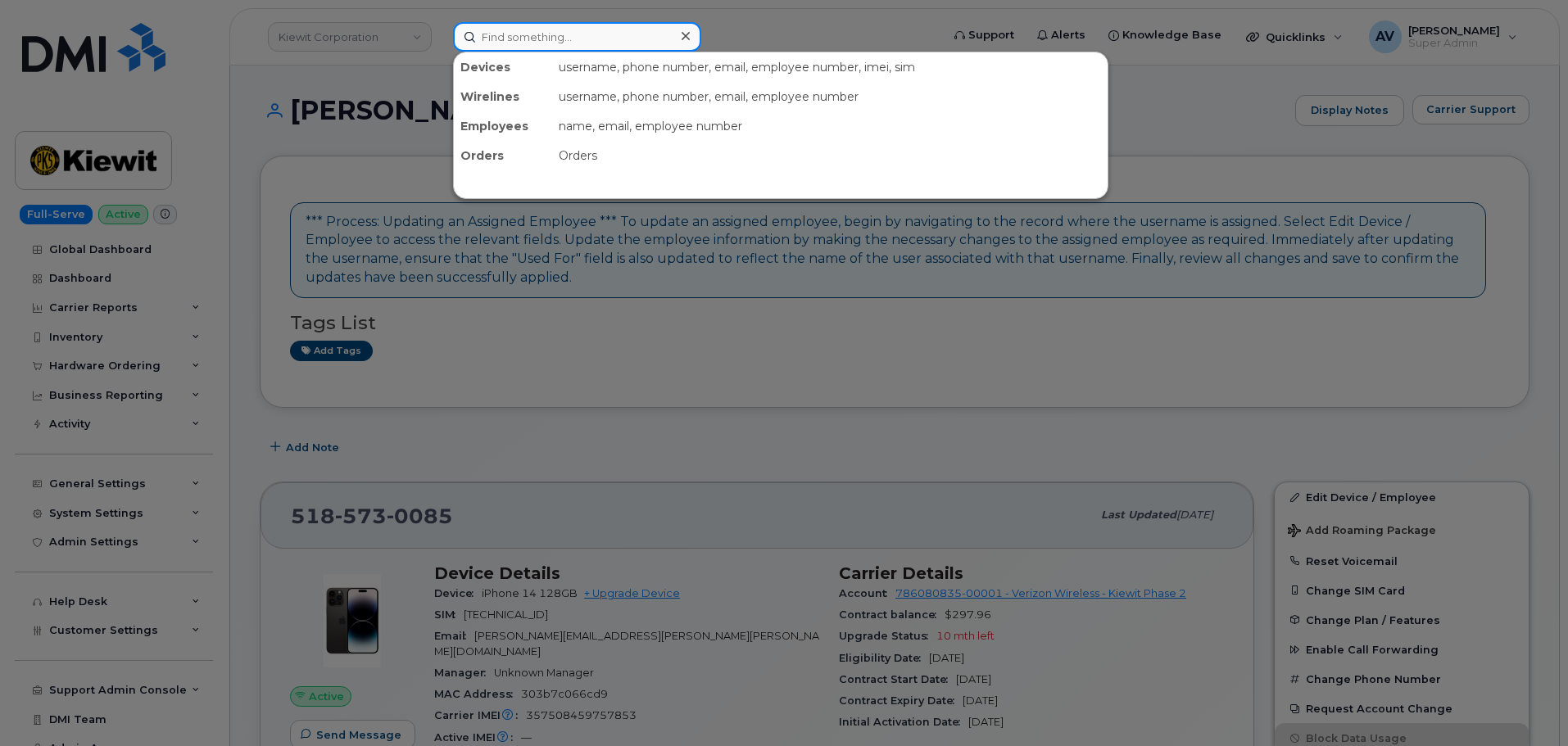
click at [592, 35] on input at bounding box center [577, 37] width 248 height 29
paste input "Lafranz Venegas"
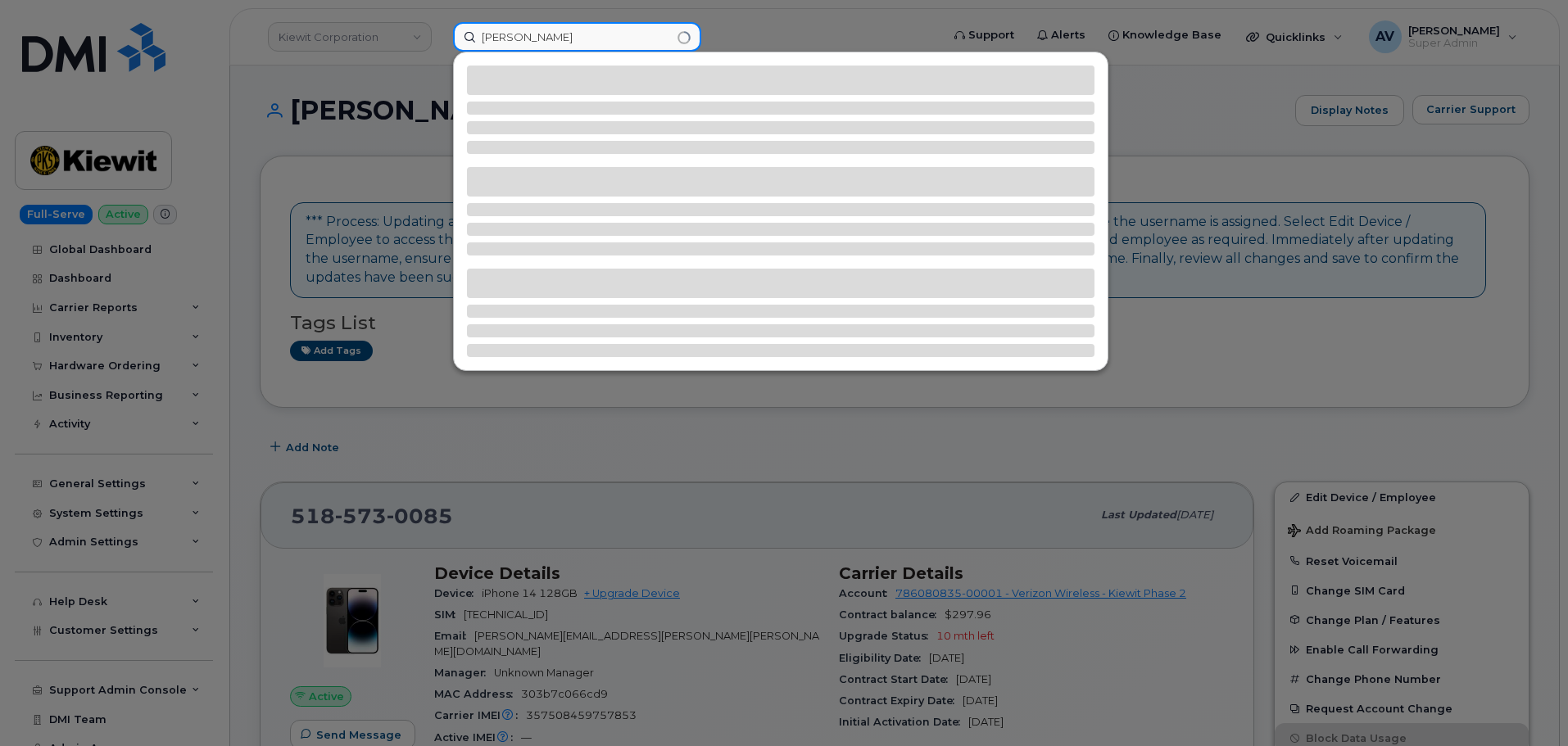
type input "Lafranz Venegas"
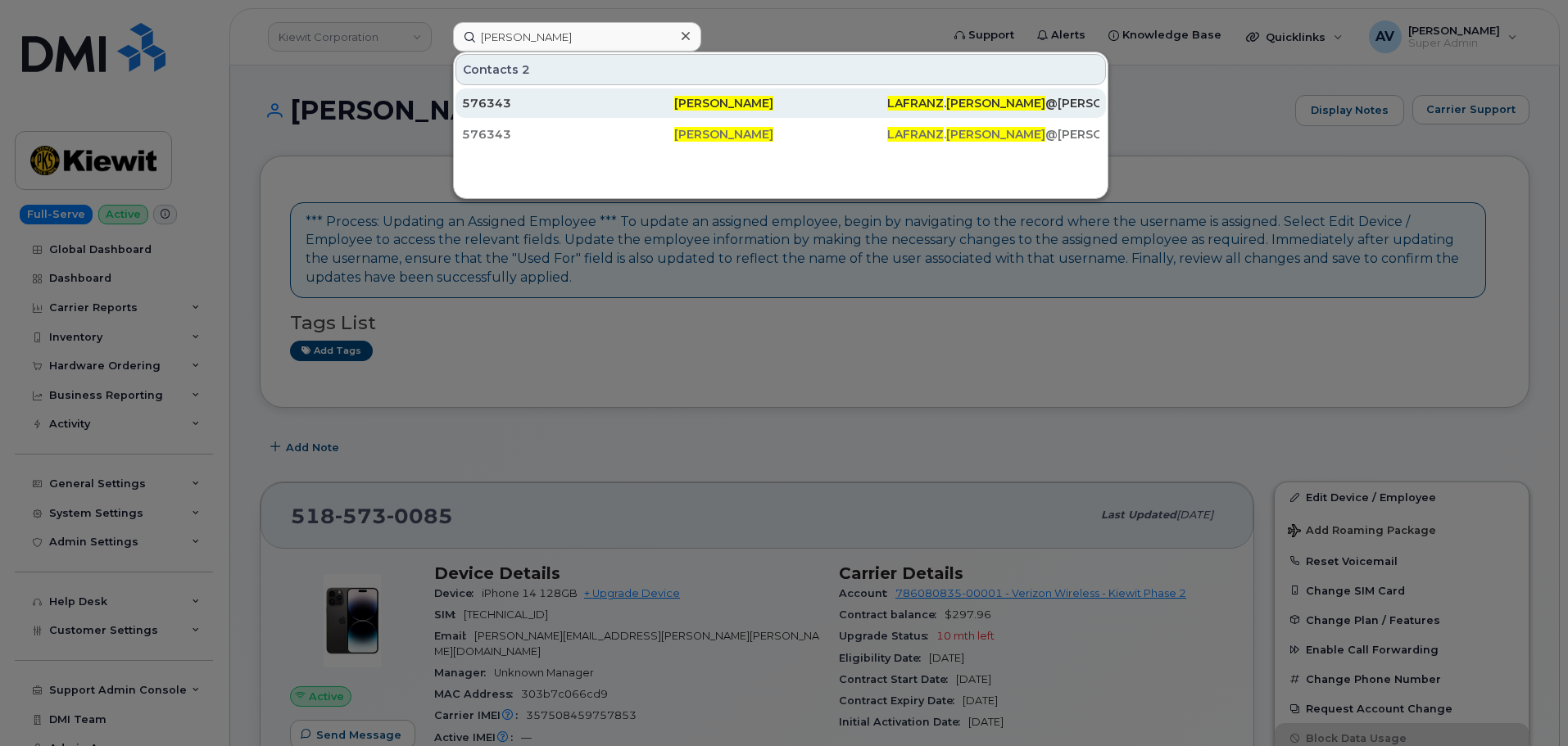
click at [607, 101] on div "576343" at bounding box center [568, 103] width 212 height 16
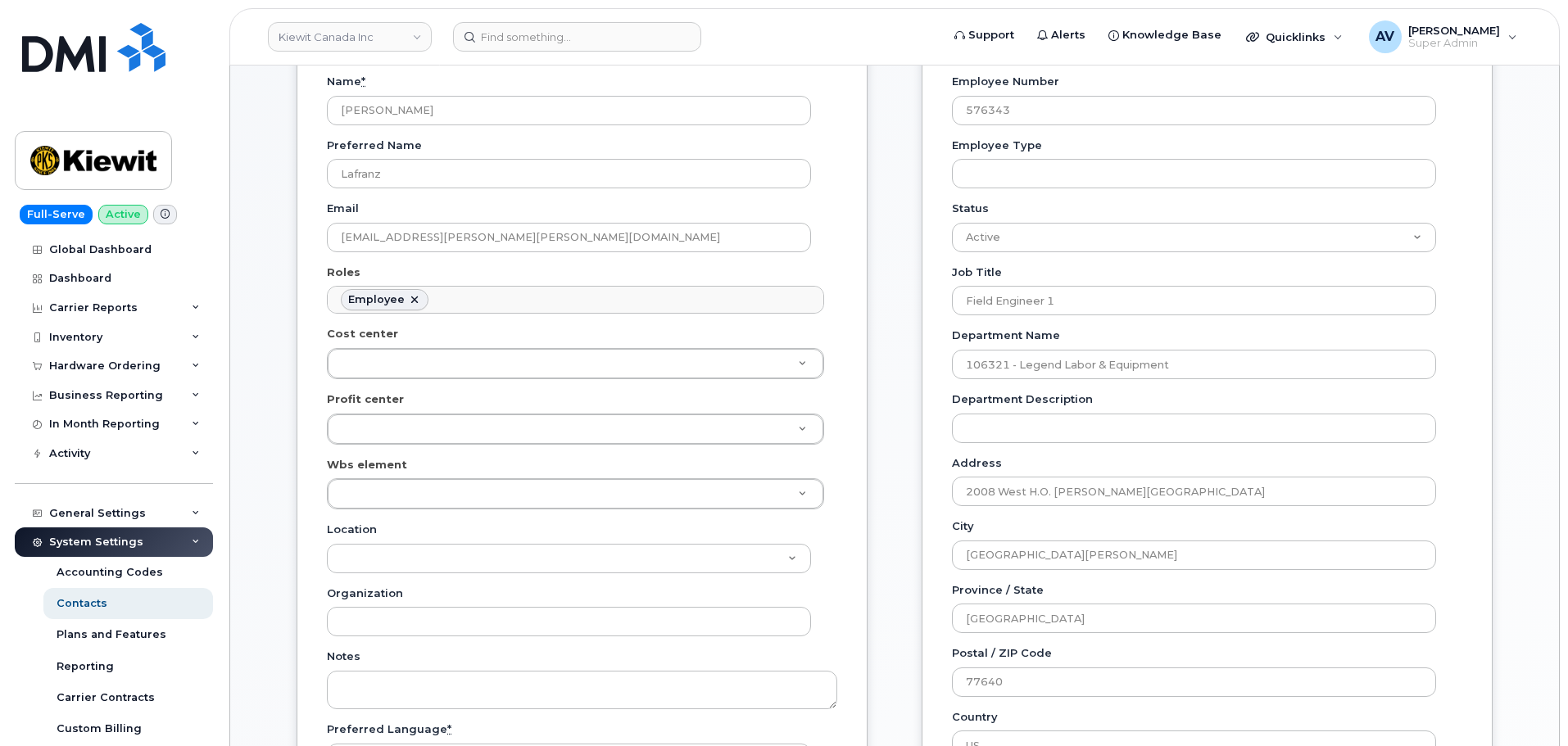
scroll to position [246, 0]
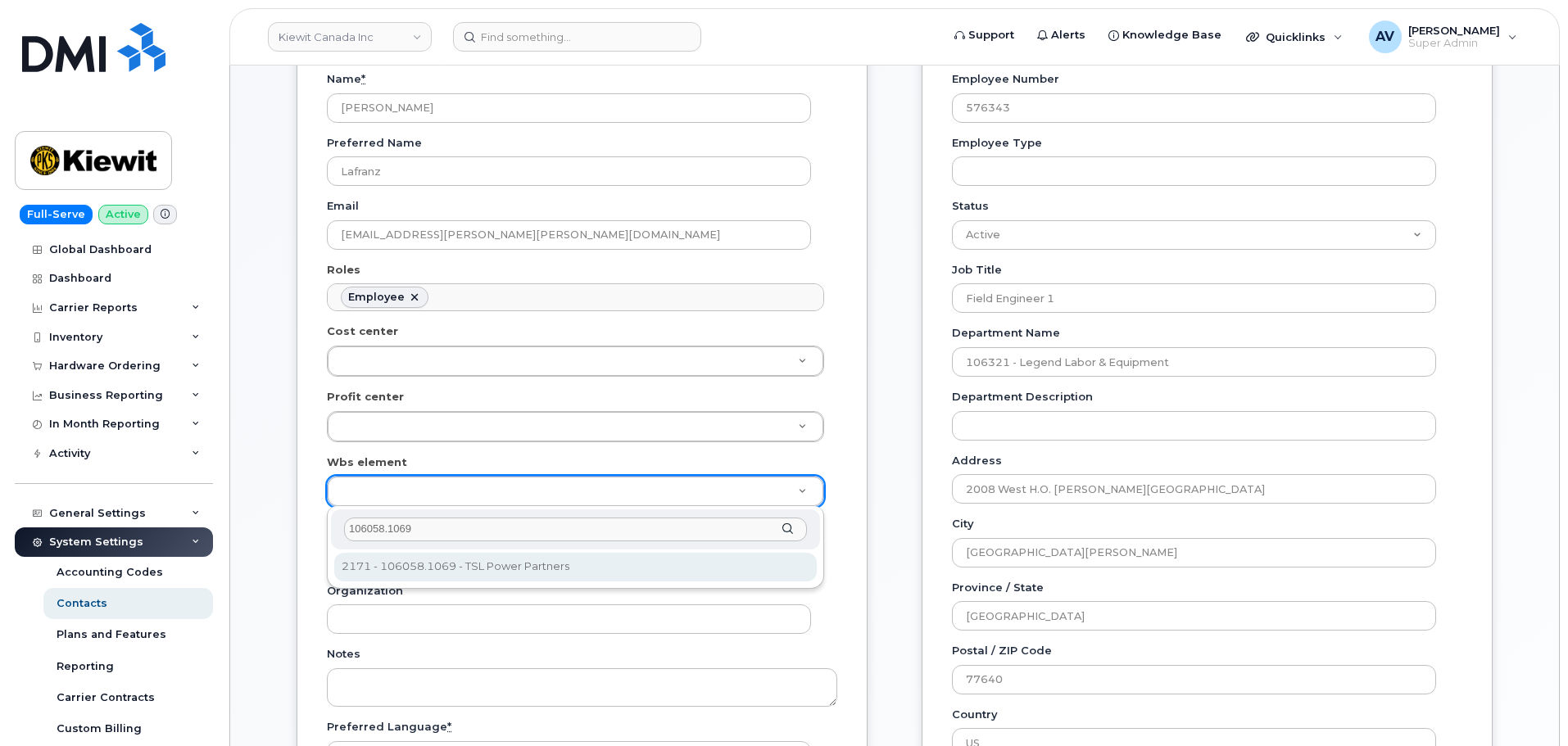
type input "106058.1069"
type input "33473881"
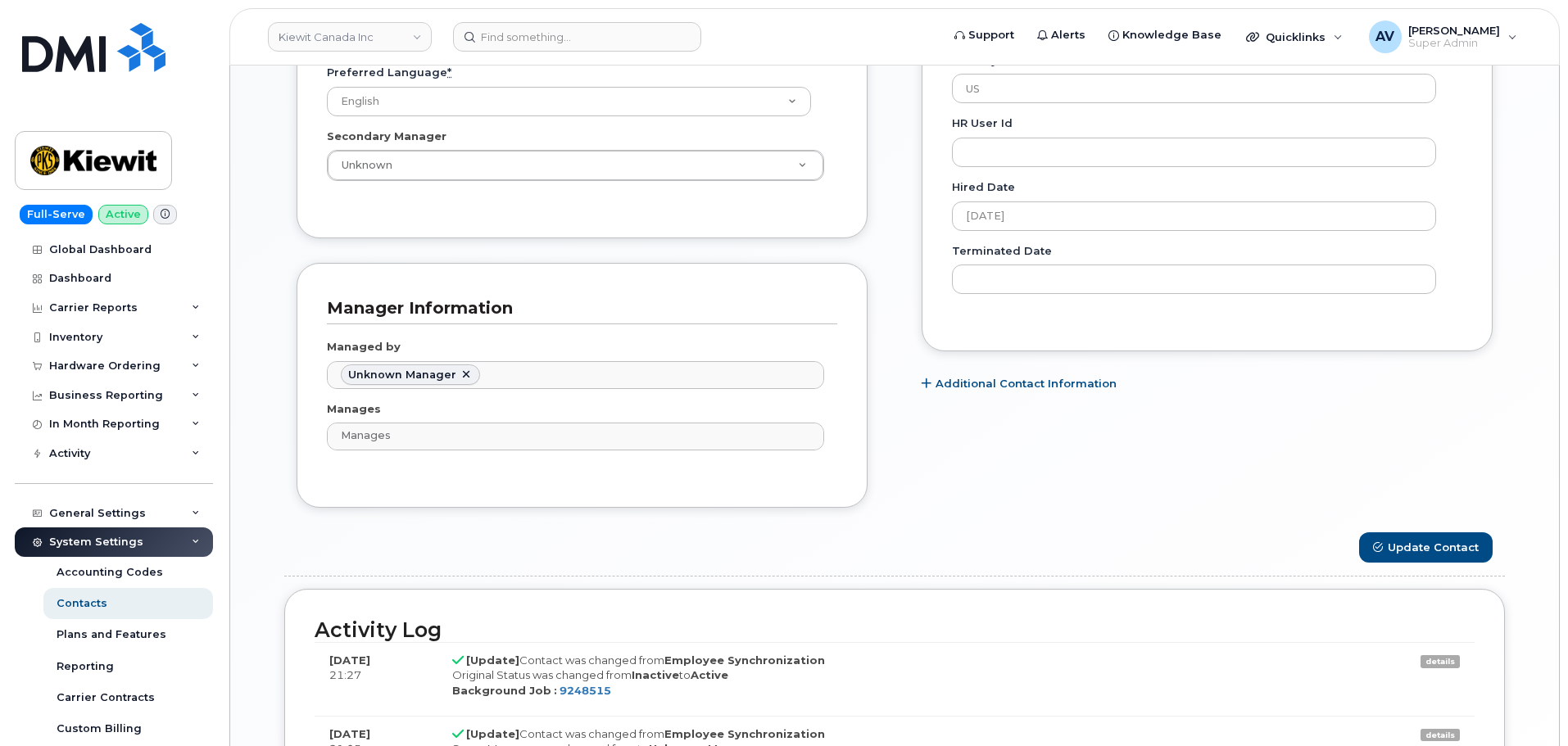
scroll to position [901, 0]
click at [1402, 541] on button "Update Contact" at bounding box center [1425, 546] width 133 height 30
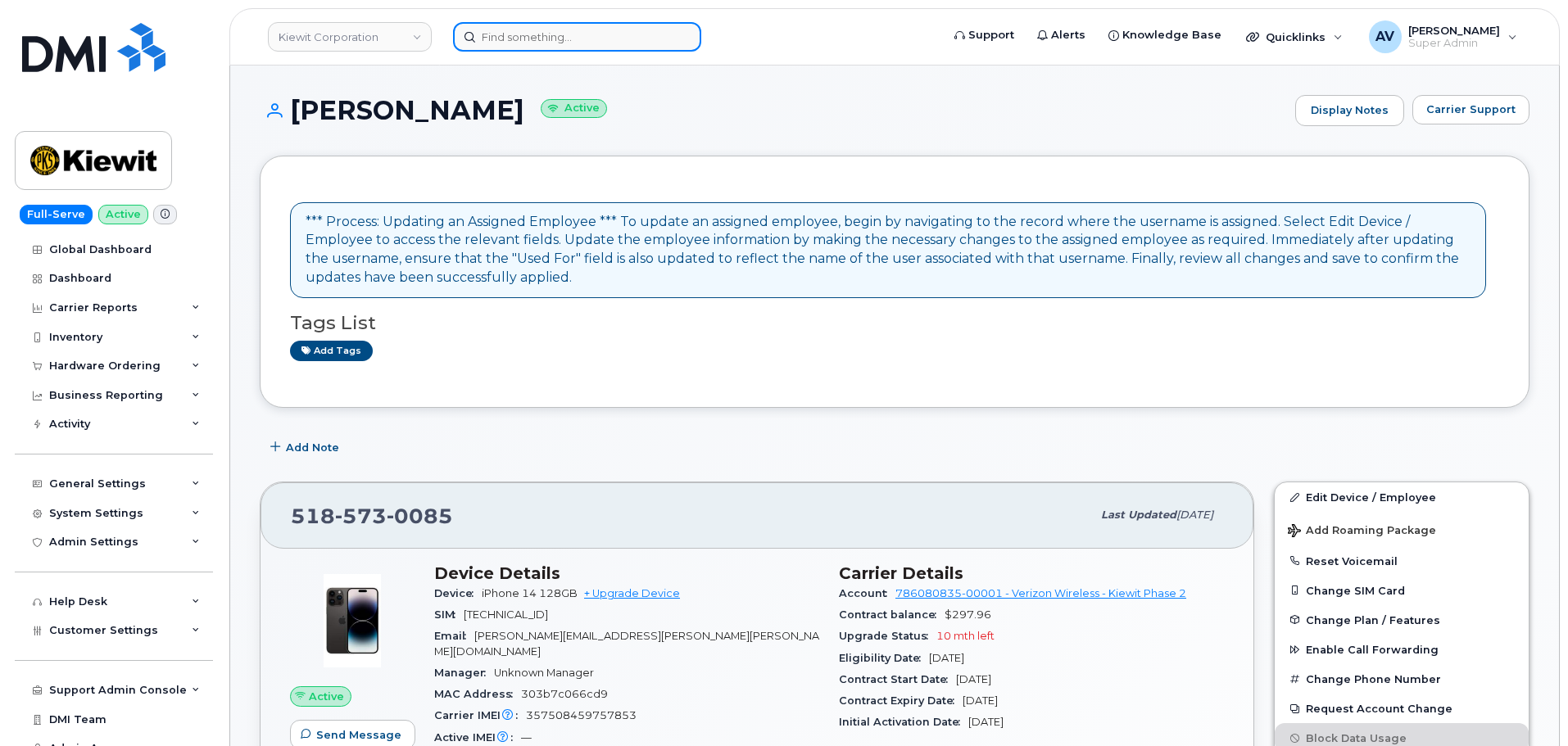
click at [598, 39] on input at bounding box center [577, 37] width 248 height 29
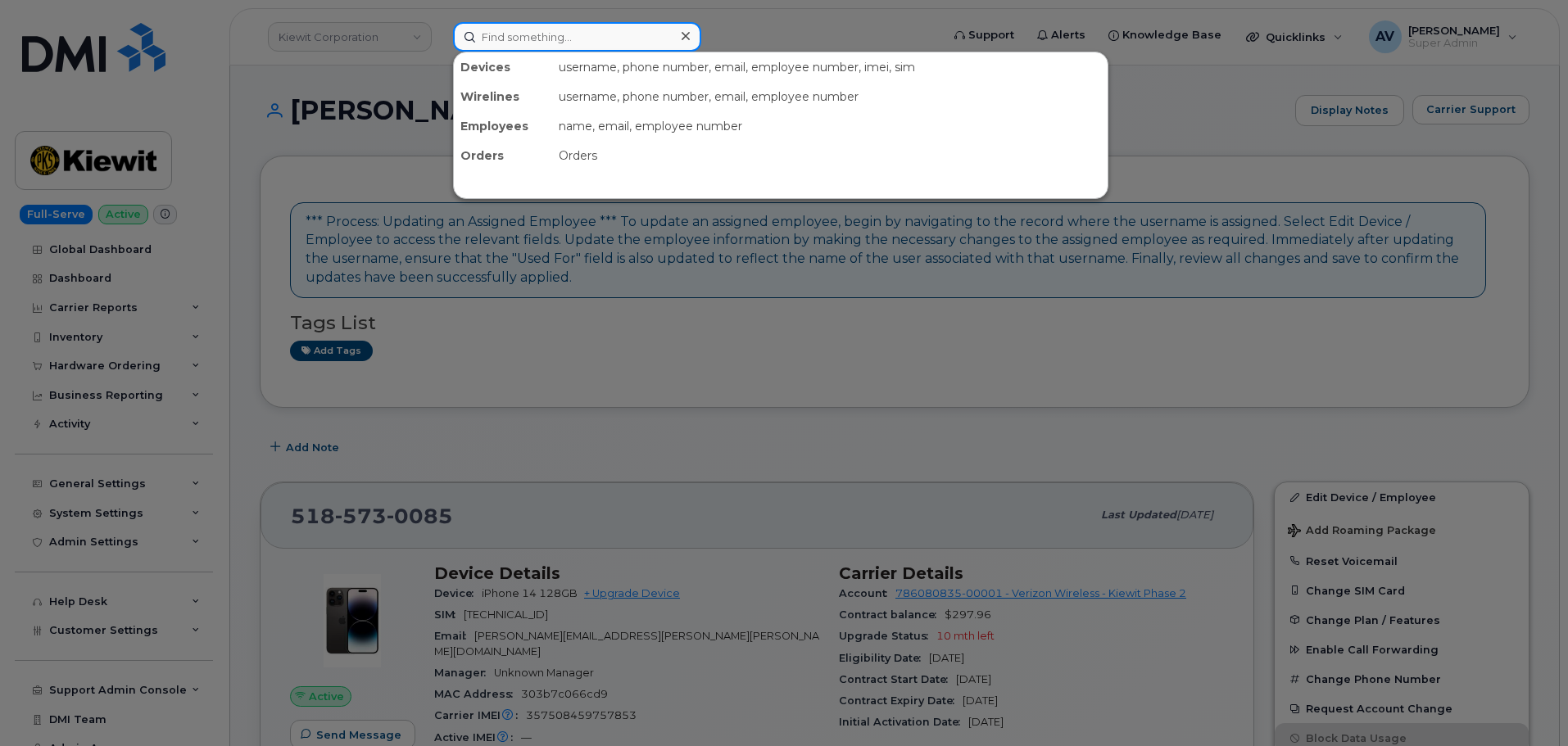
paste input "8644514385"
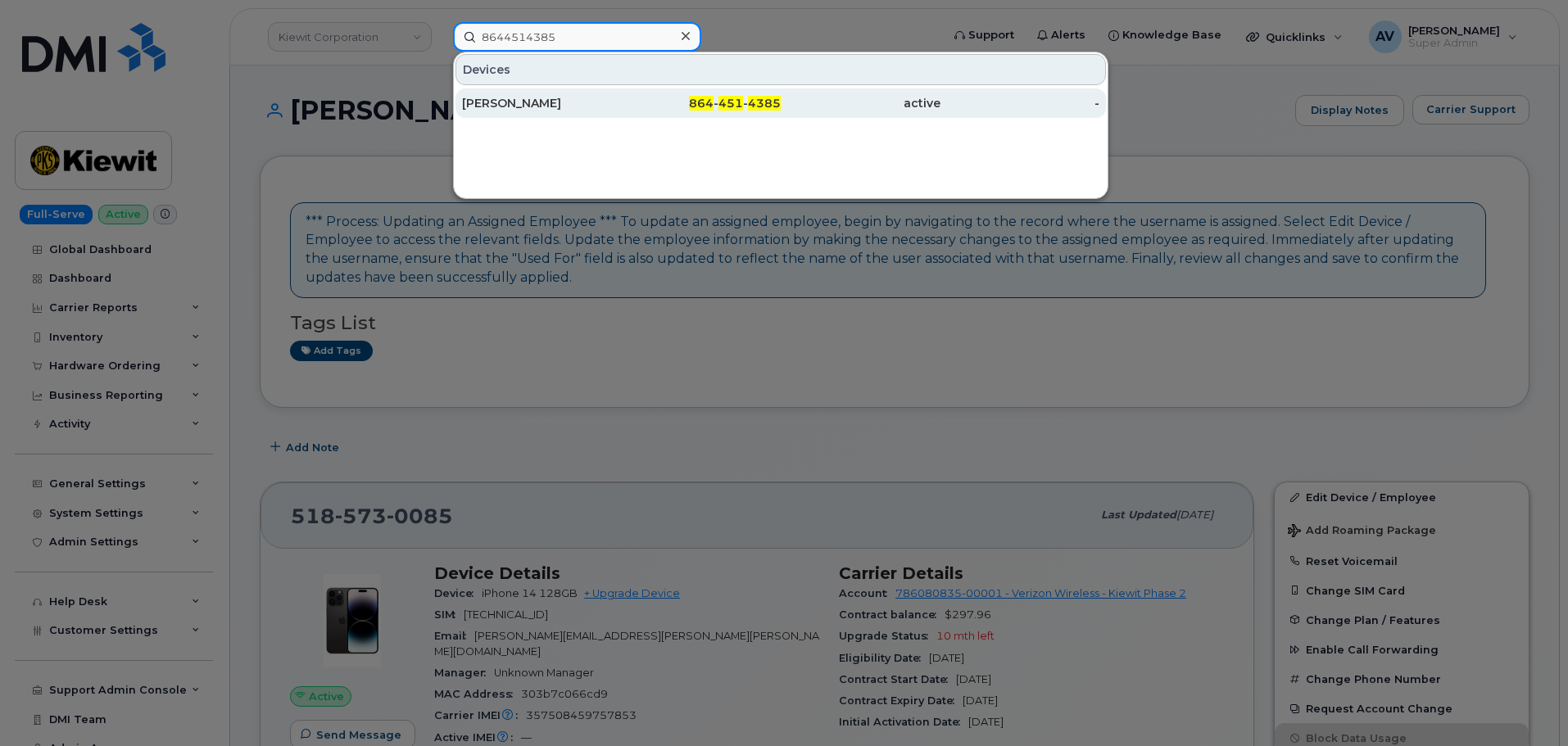
type input "8644514385"
click at [600, 102] on div "[PERSON_NAME]" at bounding box center [542, 103] width 160 height 16
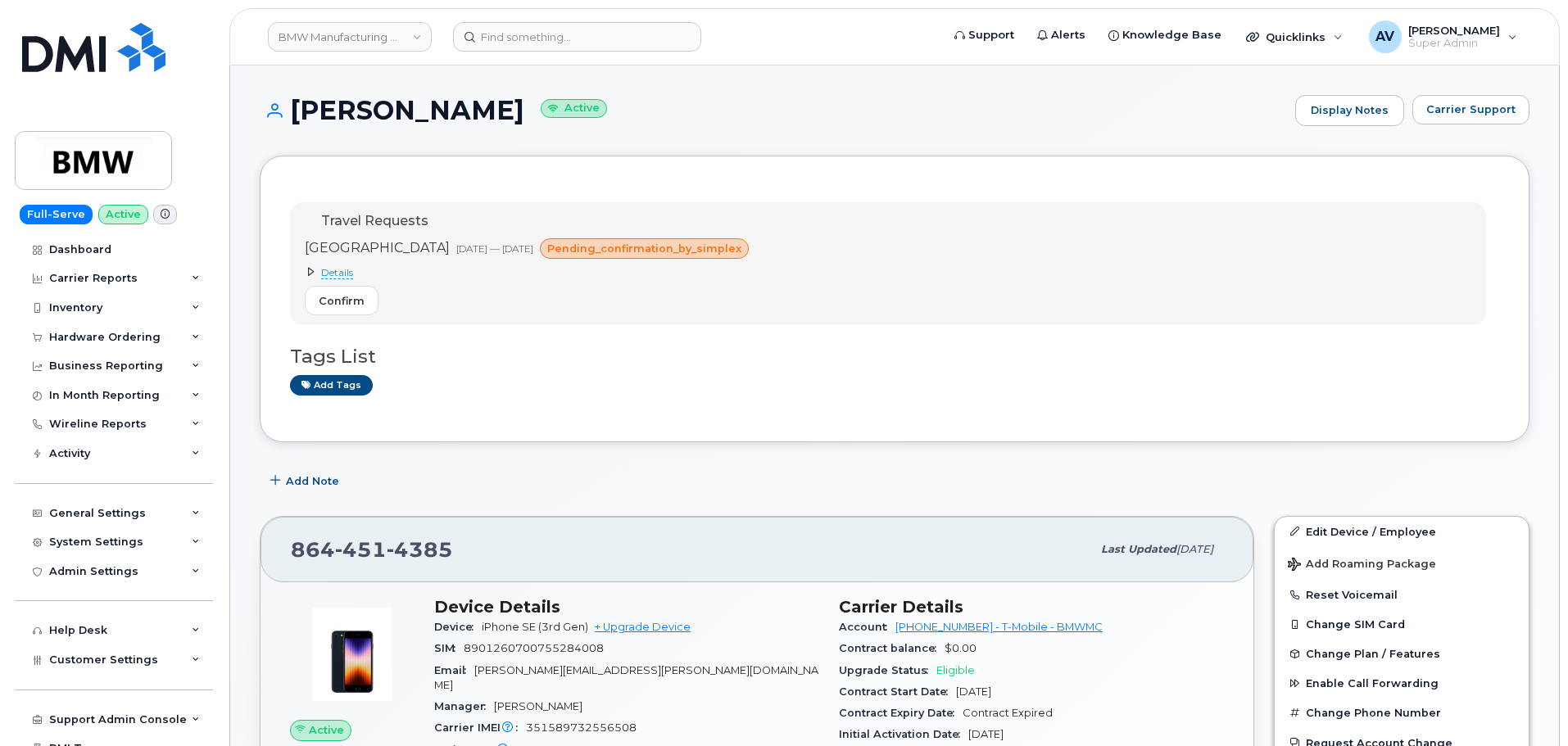
drag, startPoint x: 293, startPoint y: 103, endPoint x: 476, endPoint y: 105, distance: 183.0
click at [476, 105] on h1 "[PERSON_NAME] Active" at bounding box center [773, 110] width 1027 height 28
copy h1 "[PERSON_NAME]"
click at [587, 31] on input at bounding box center [577, 37] width 248 height 29
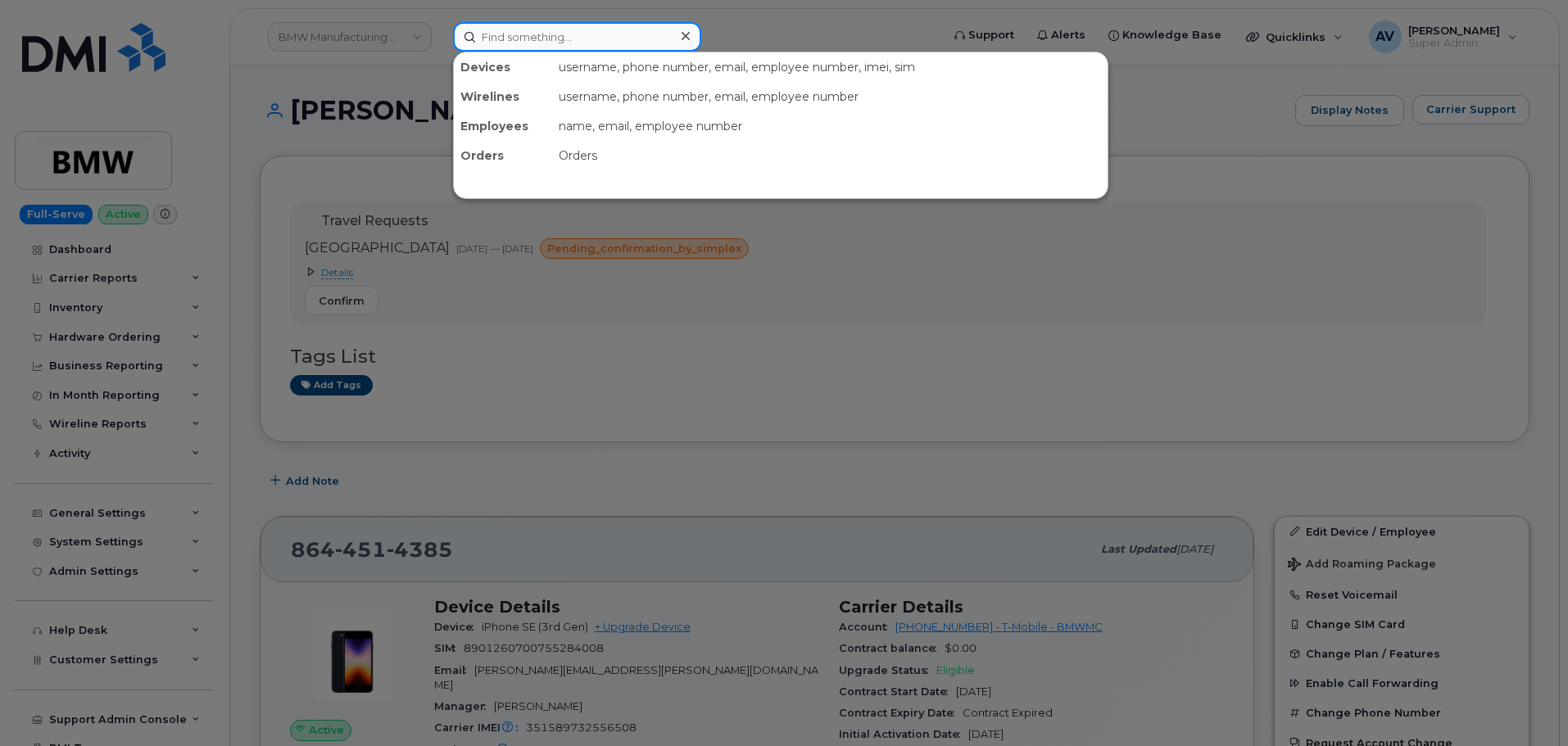
paste input "[PERSON_NAME]"
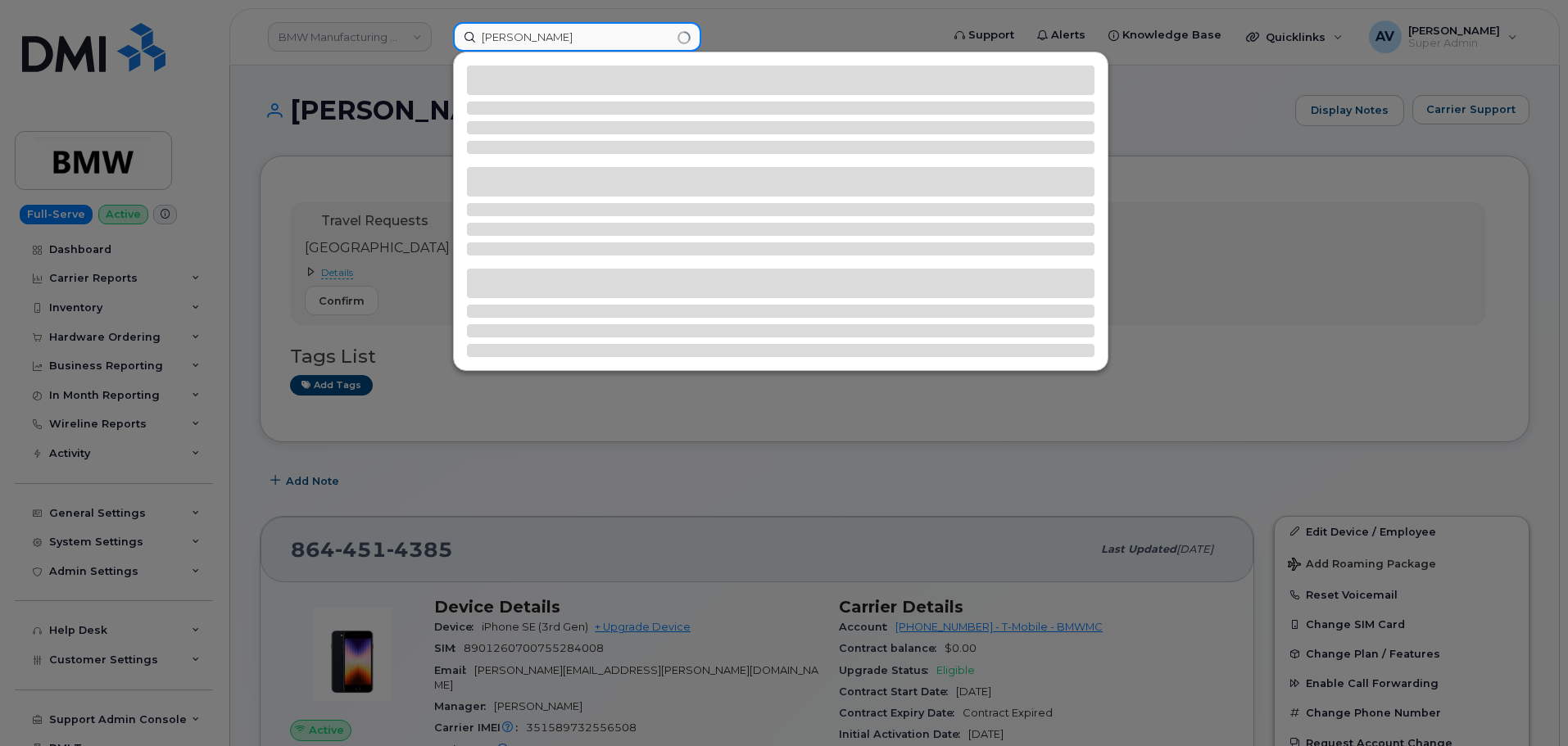
type input "[PERSON_NAME]"
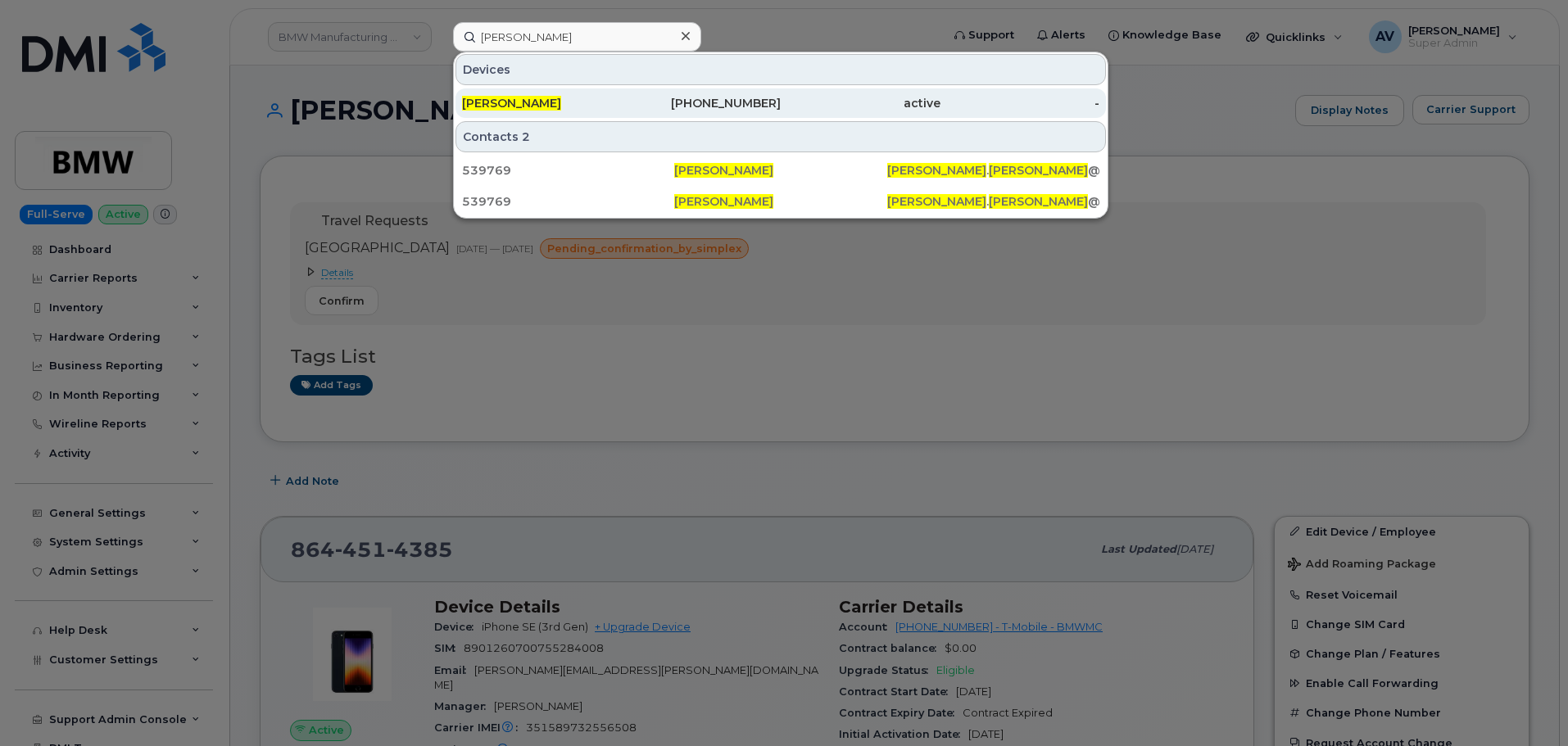
click at [622, 98] on div "512-996-5820" at bounding box center [702, 103] width 160 height 16
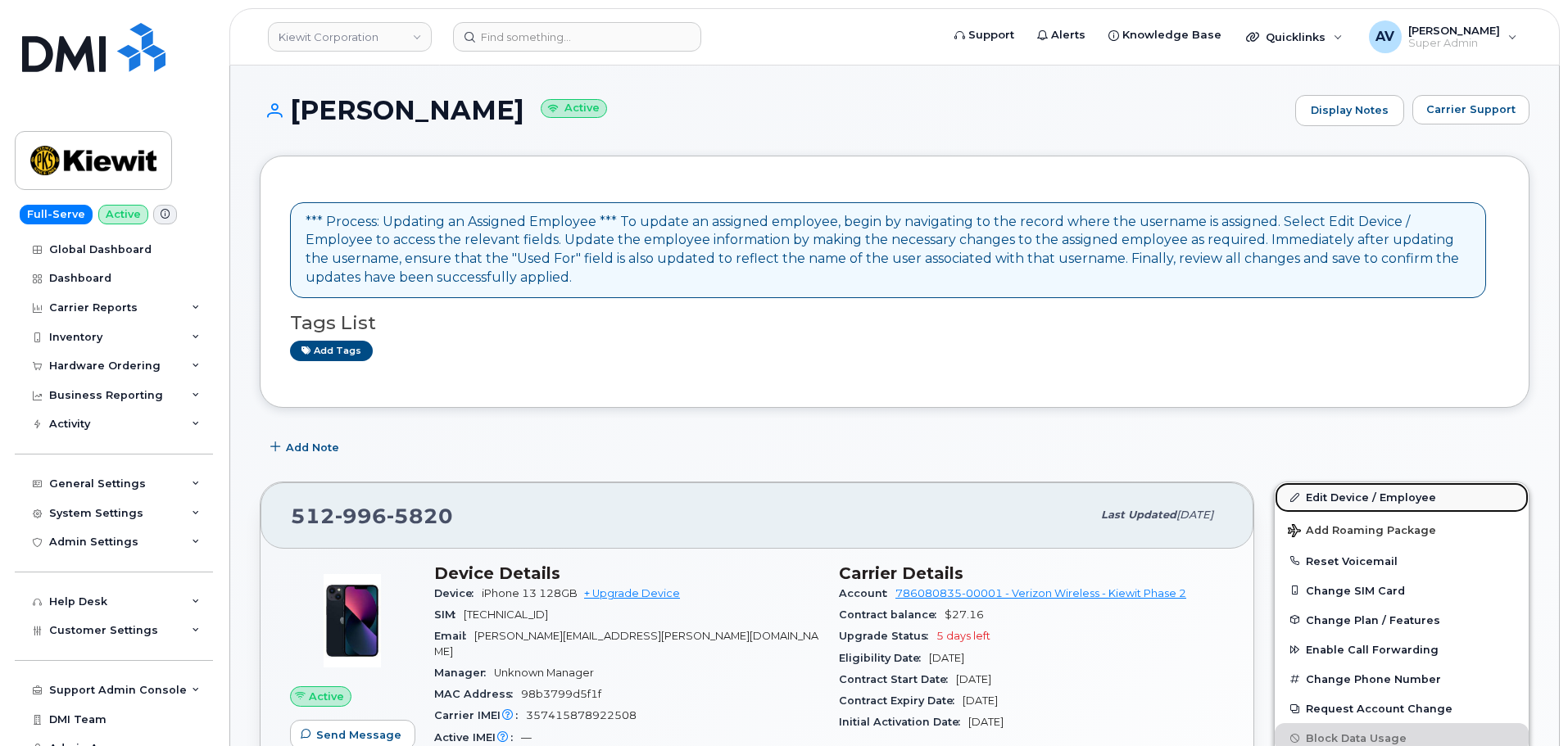
click at [1335, 498] on link "Edit Device / Employee" at bounding box center [1401, 497] width 254 height 29
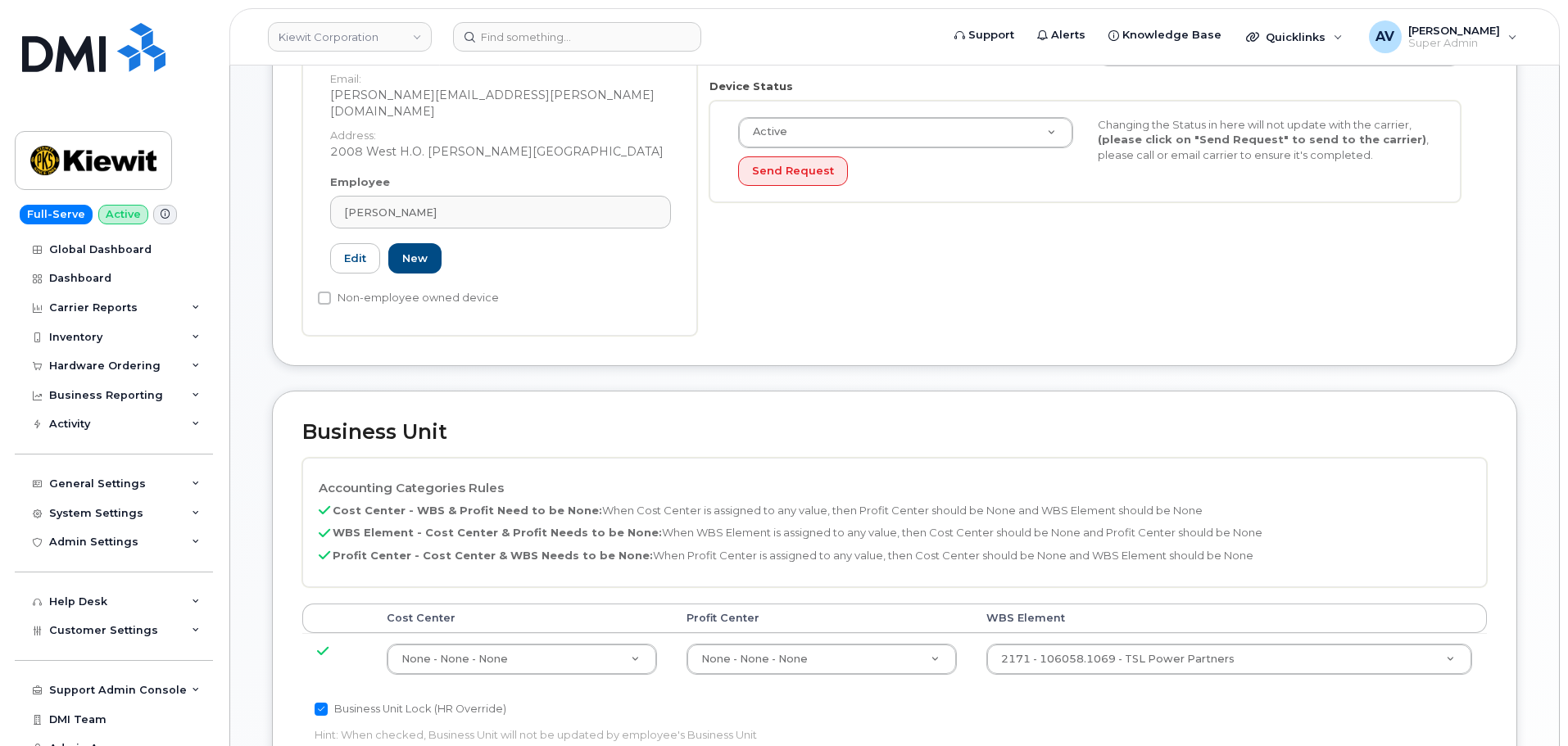
scroll to position [573, 0]
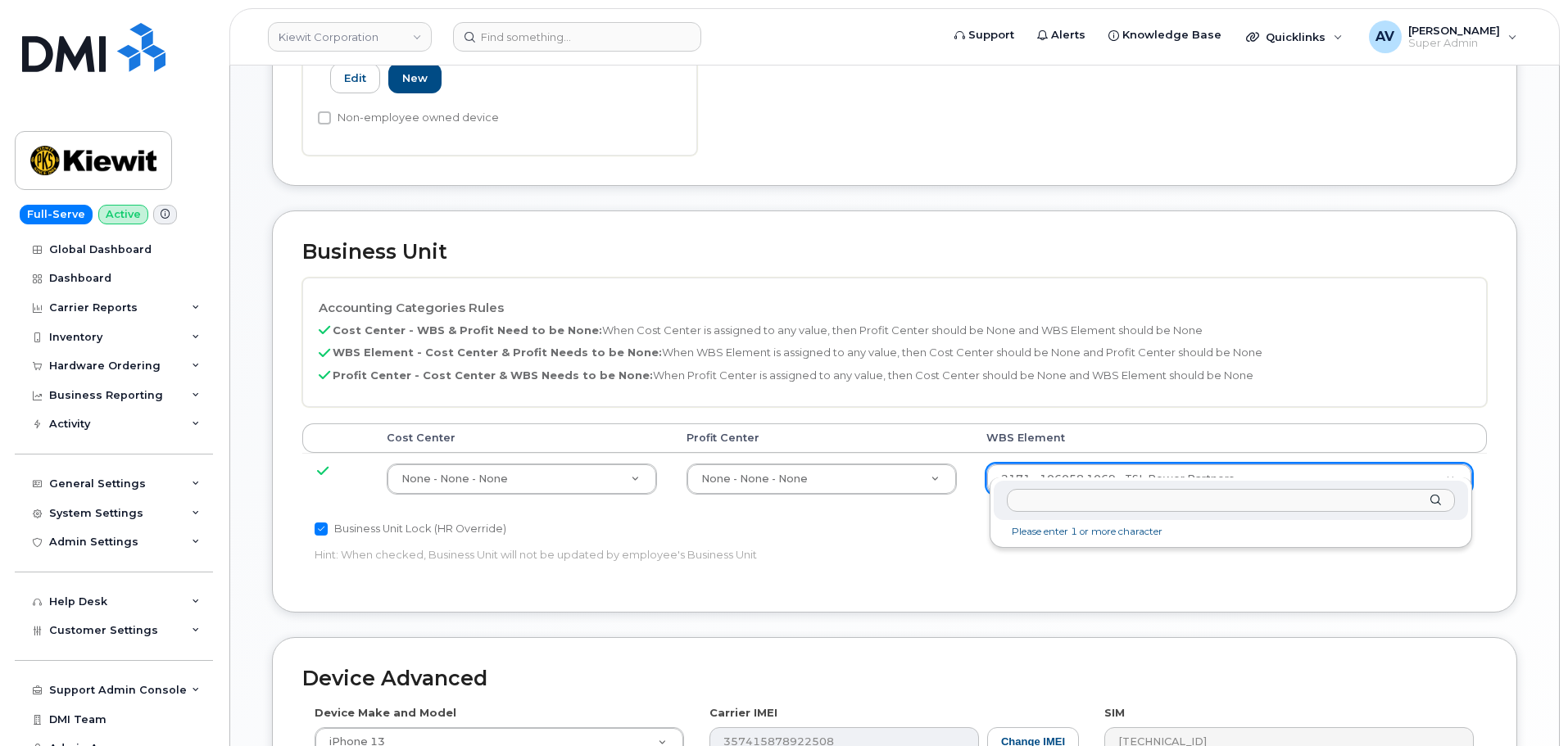
click at [1184, 503] on input "text" at bounding box center [1231, 501] width 448 height 24
type input "106058.1069"
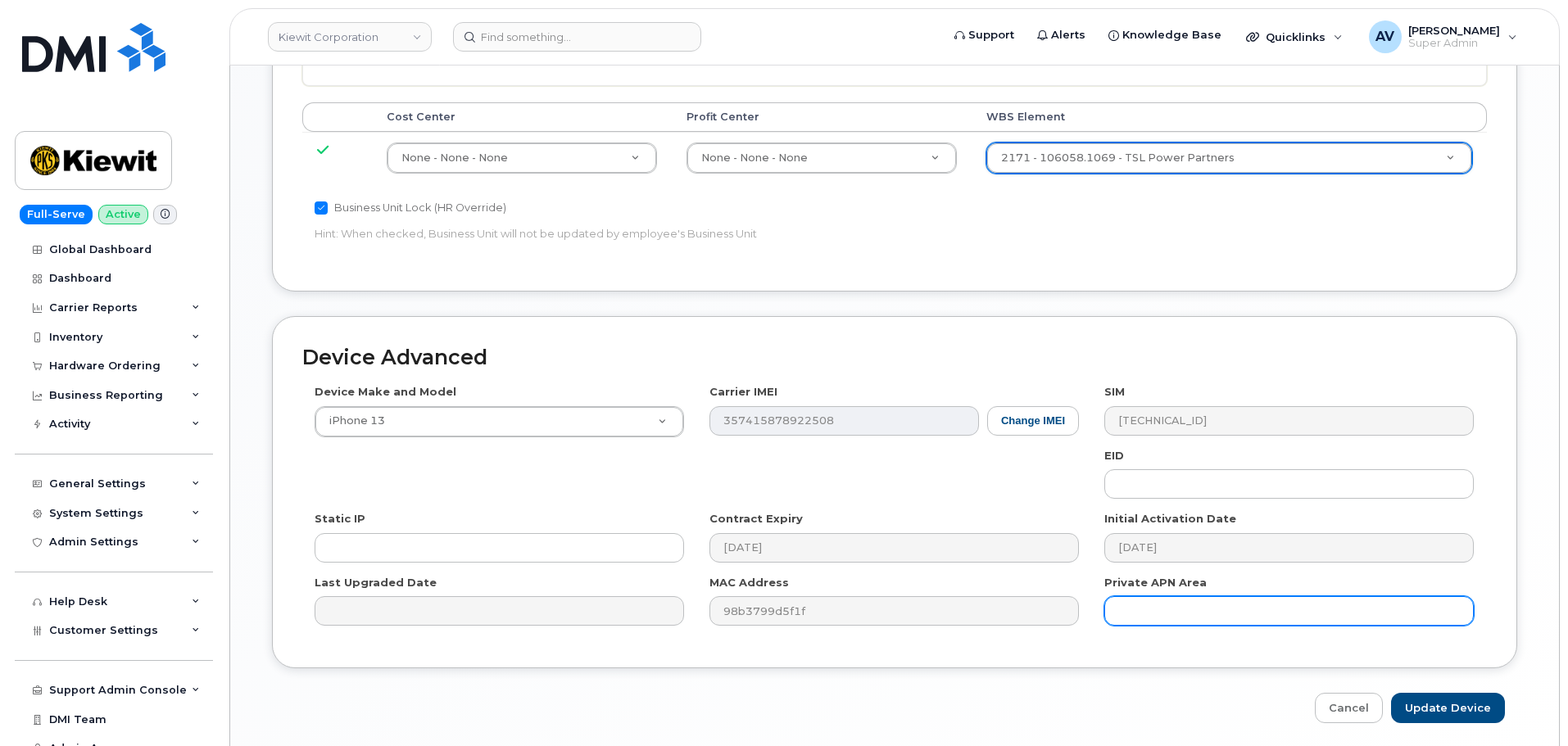
scroll to position [901, 0]
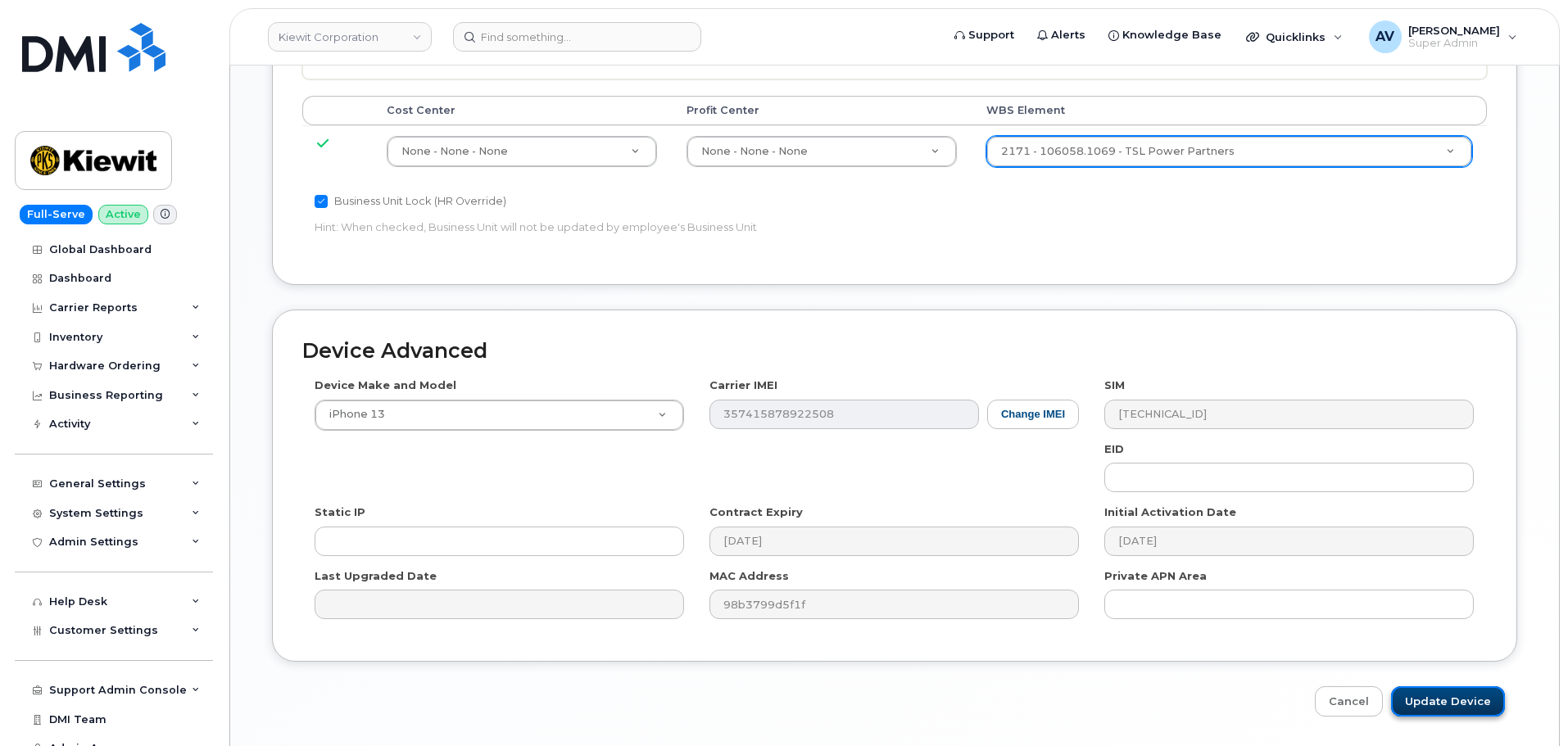
drag, startPoint x: 1437, startPoint y: 691, endPoint x: 1428, endPoint y: 682, distance: 12.7
click at [1436, 688] on input "Update Device" at bounding box center [1448, 701] width 114 height 30
type input "Saving..."
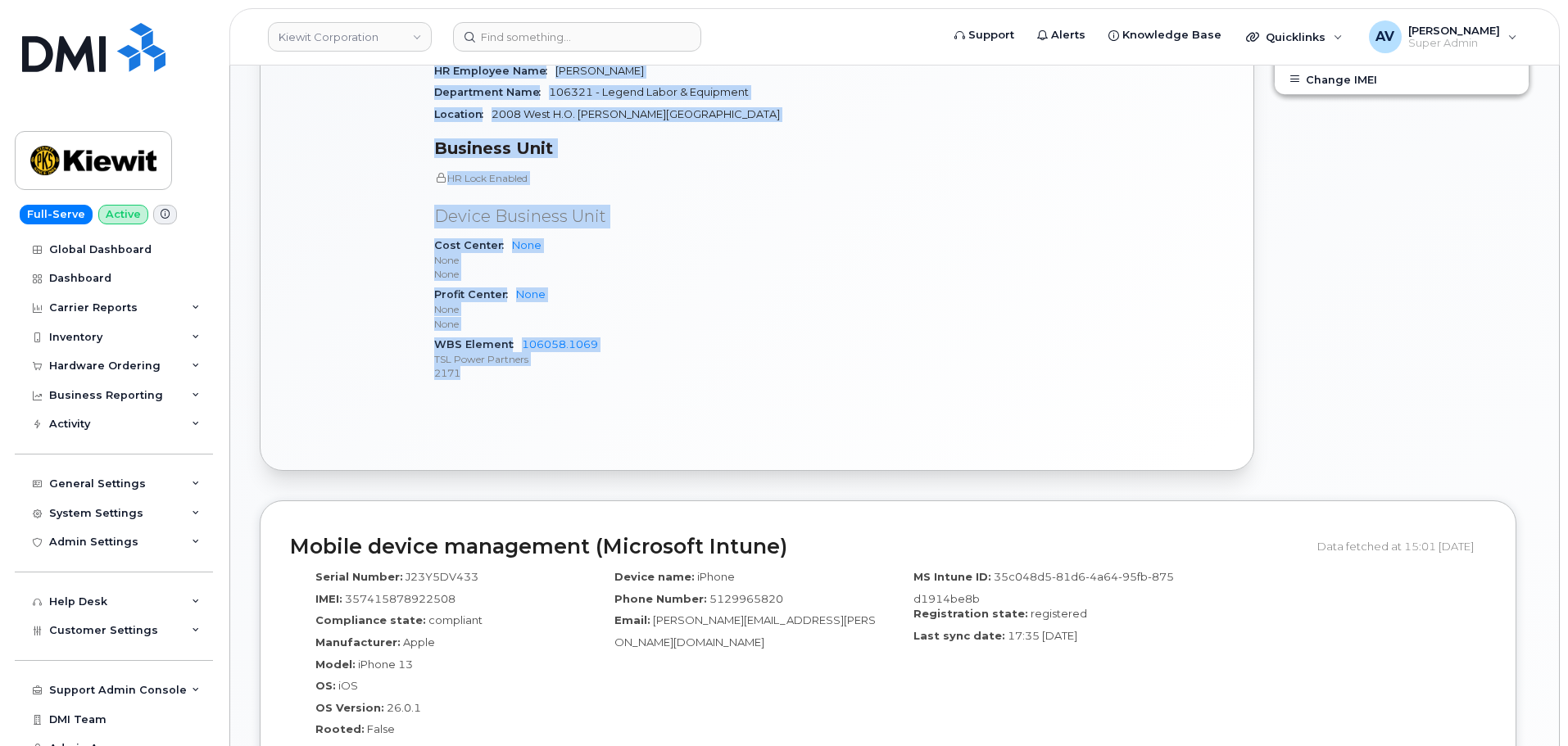
scroll to position [818, 0]
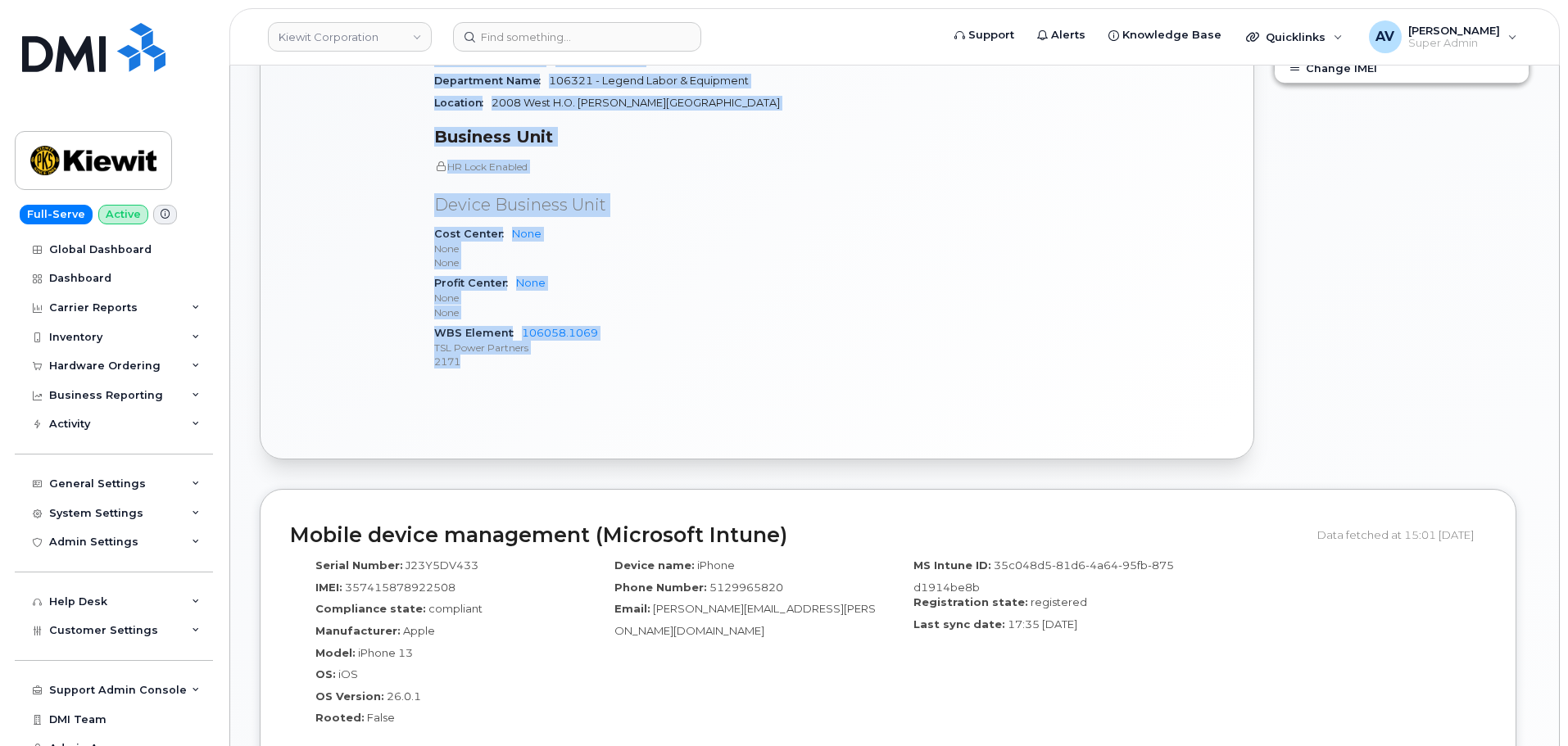
drag, startPoint x: 436, startPoint y: 242, endPoint x: 674, endPoint y: 432, distance: 304.5
click at [674, 432] on div "Active Send Message 8.37 GB  used 0.00 Bytes  included this month Device Detail…" at bounding box center [757, 94] width 993 height 729
copy div "Device Details Device iPhone 13 128GB + Upgrade Device SIM 89148000009703816092…"
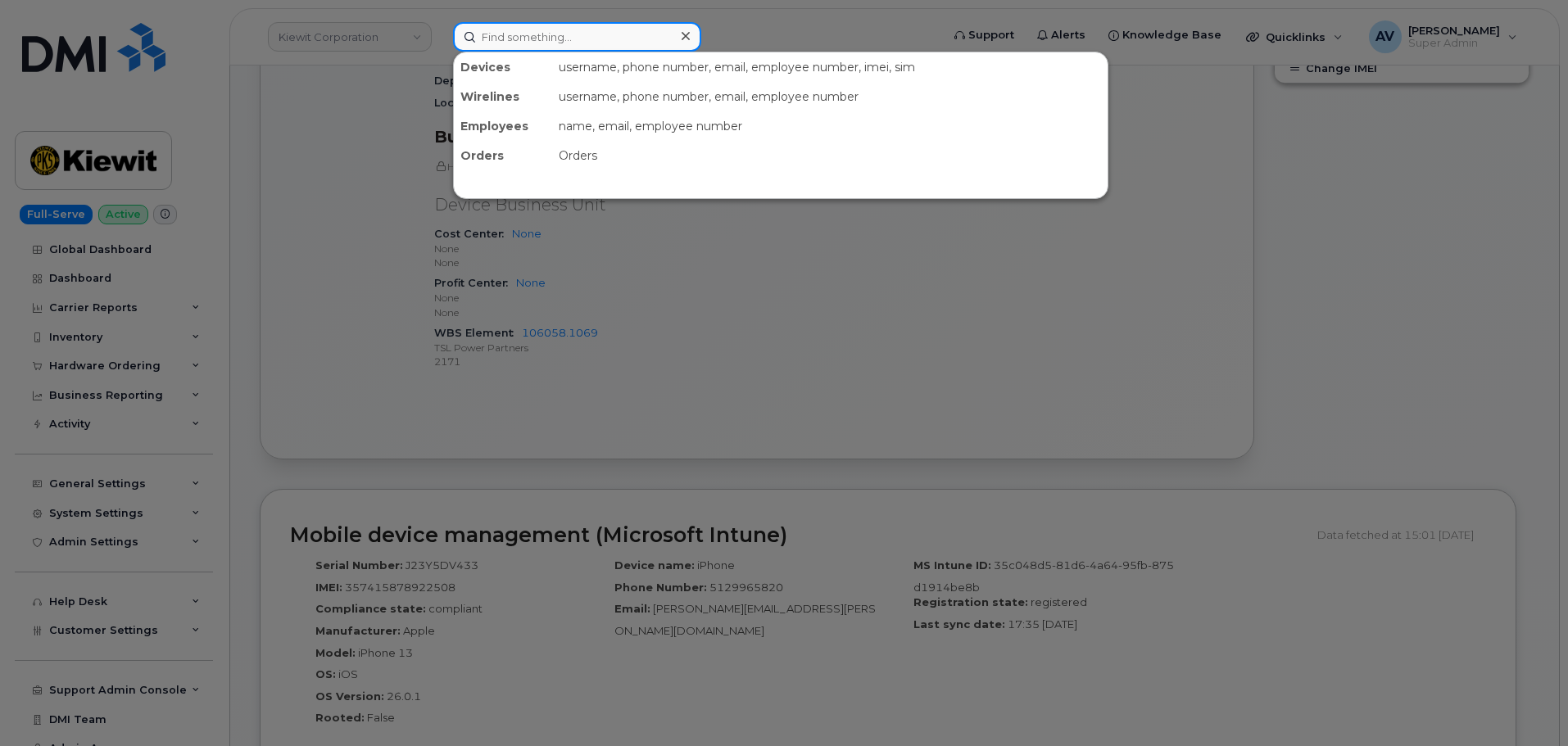
click at [602, 32] on input at bounding box center [577, 37] width 248 height 29
paste input "8648316245"
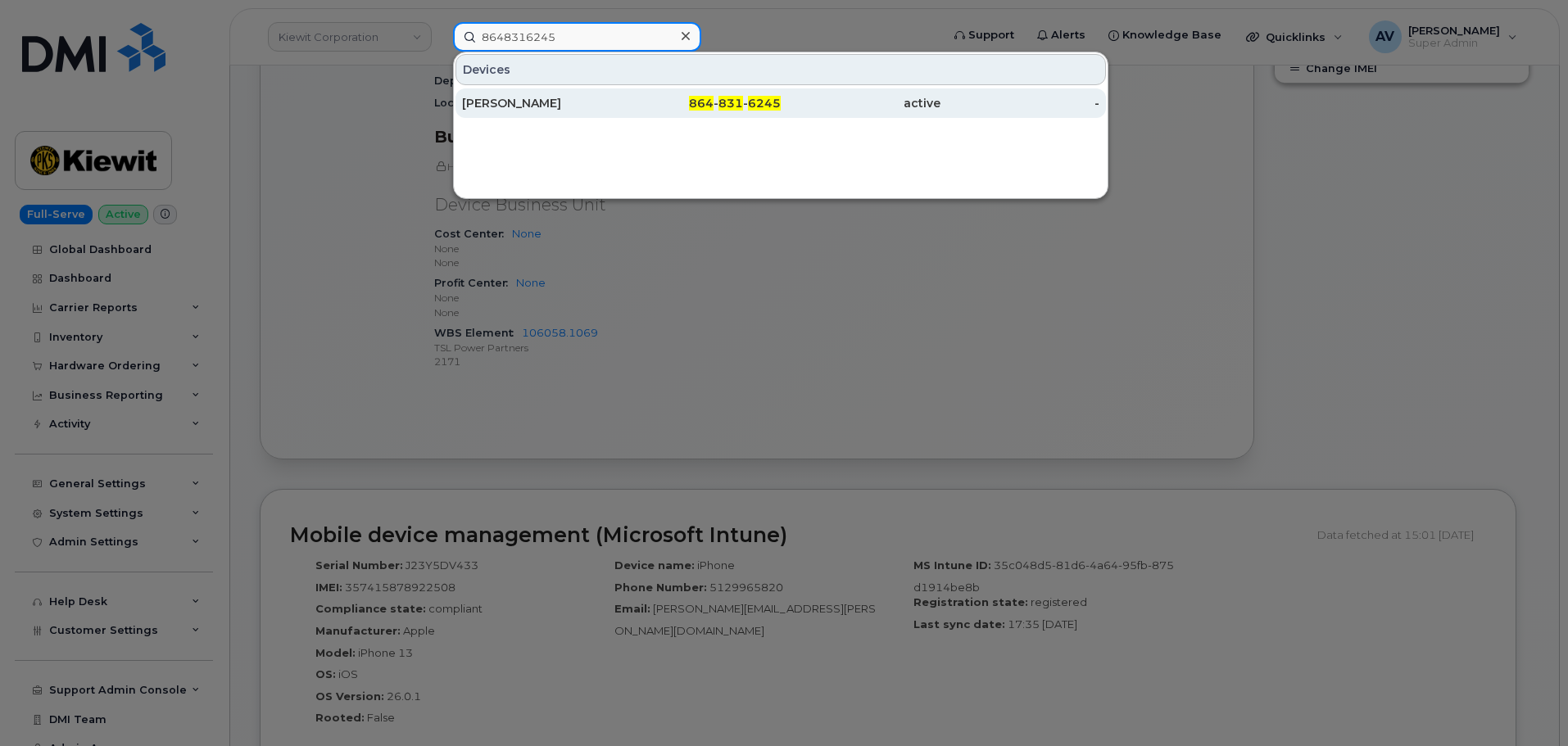
type input "8648316245"
click at [595, 110] on div "[PERSON_NAME]" at bounding box center [542, 103] width 160 height 16
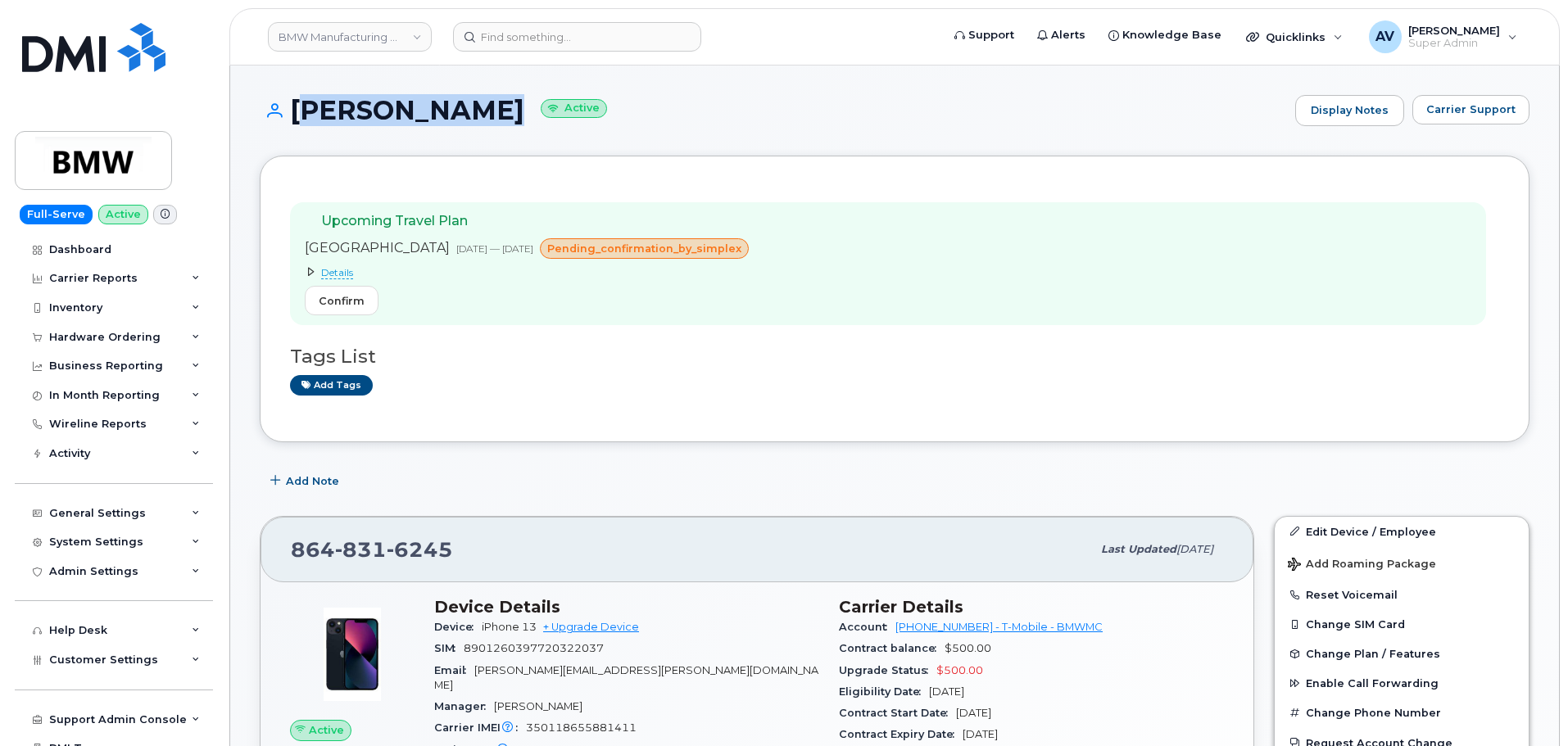
drag, startPoint x: 292, startPoint y: 109, endPoint x: 483, endPoint y: 115, distance: 191.1
click at [483, 115] on h1 "[PERSON_NAME] Active" at bounding box center [773, 110] width 1027 height 28
copy h1 "[PERSON_NAME]"
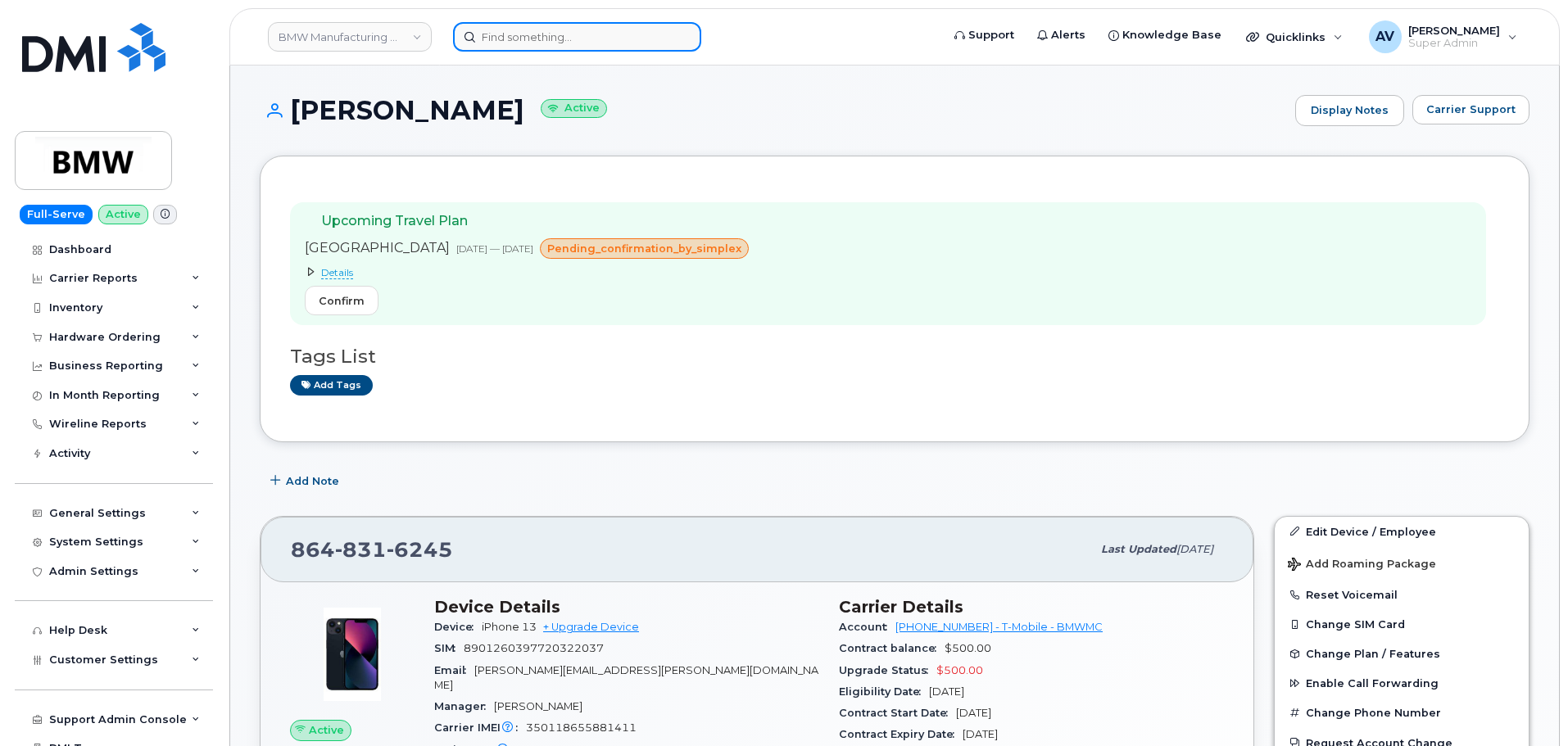
click at [533, 42] on input at bounding box center [577, 37] width 248 height 29
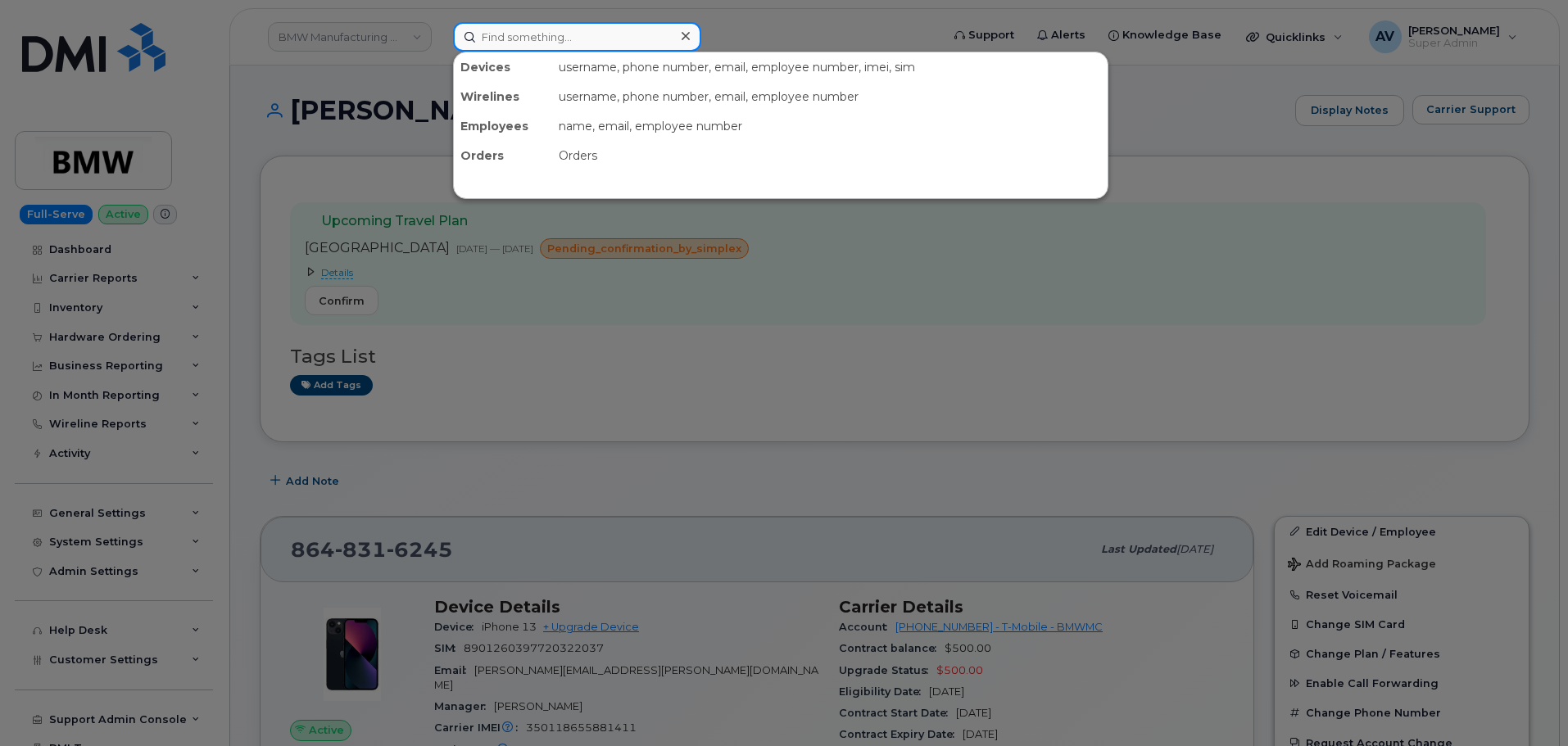
paste input "[PERSON_NAME]"
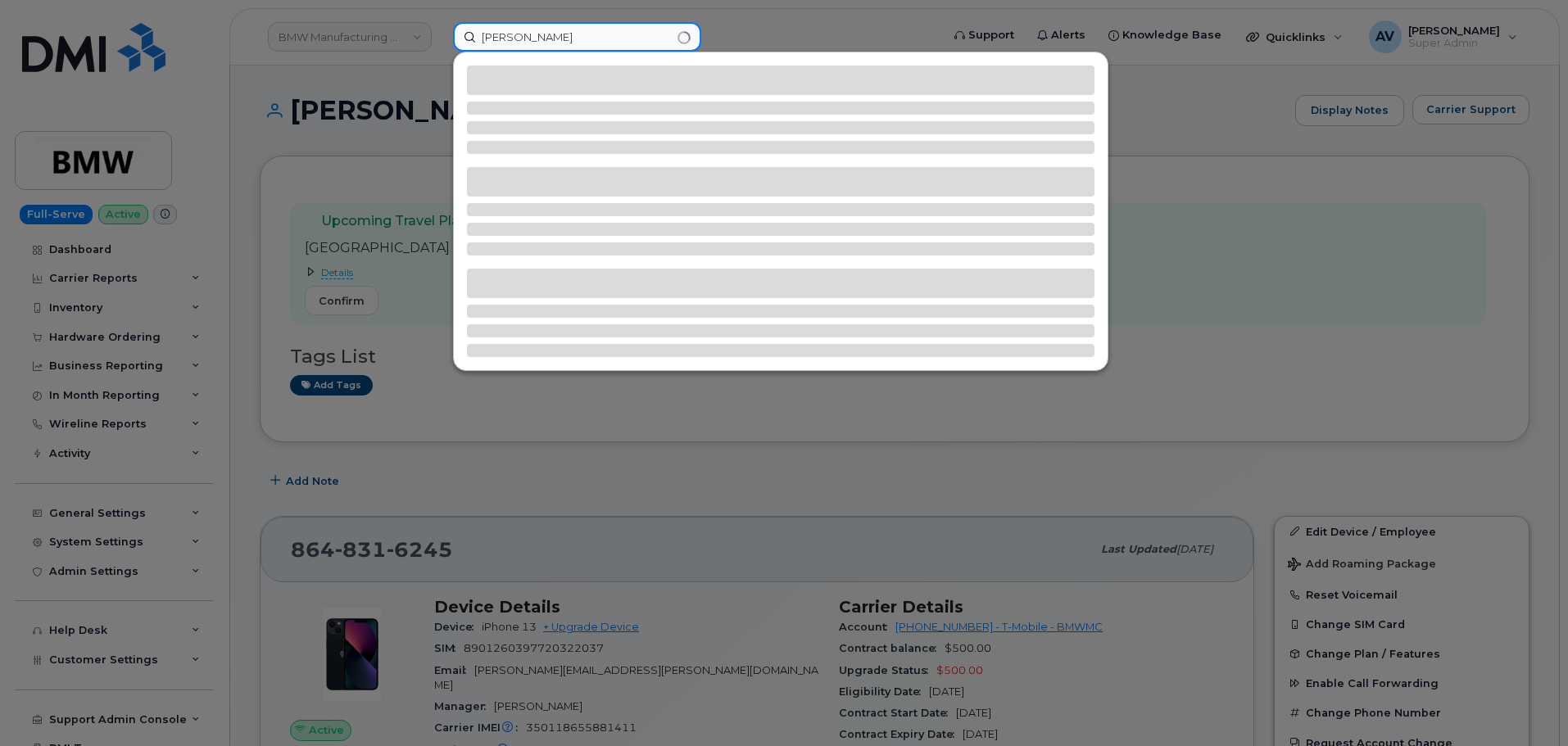
type input "[PERSON_NAME]"
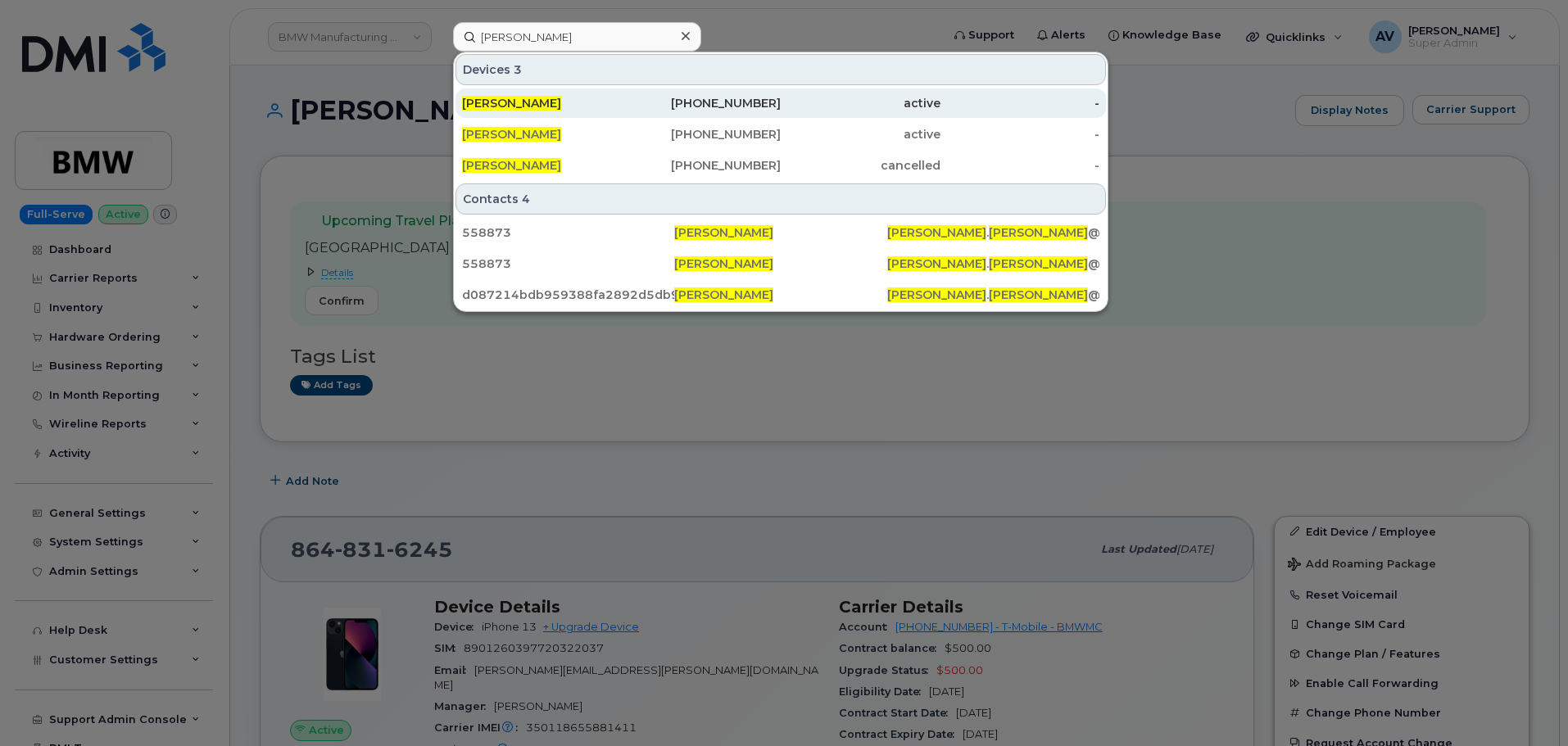
click at [580, 101] on div "[PERSON_NAME]" at bounding box center [542, 103] width 160 height 16
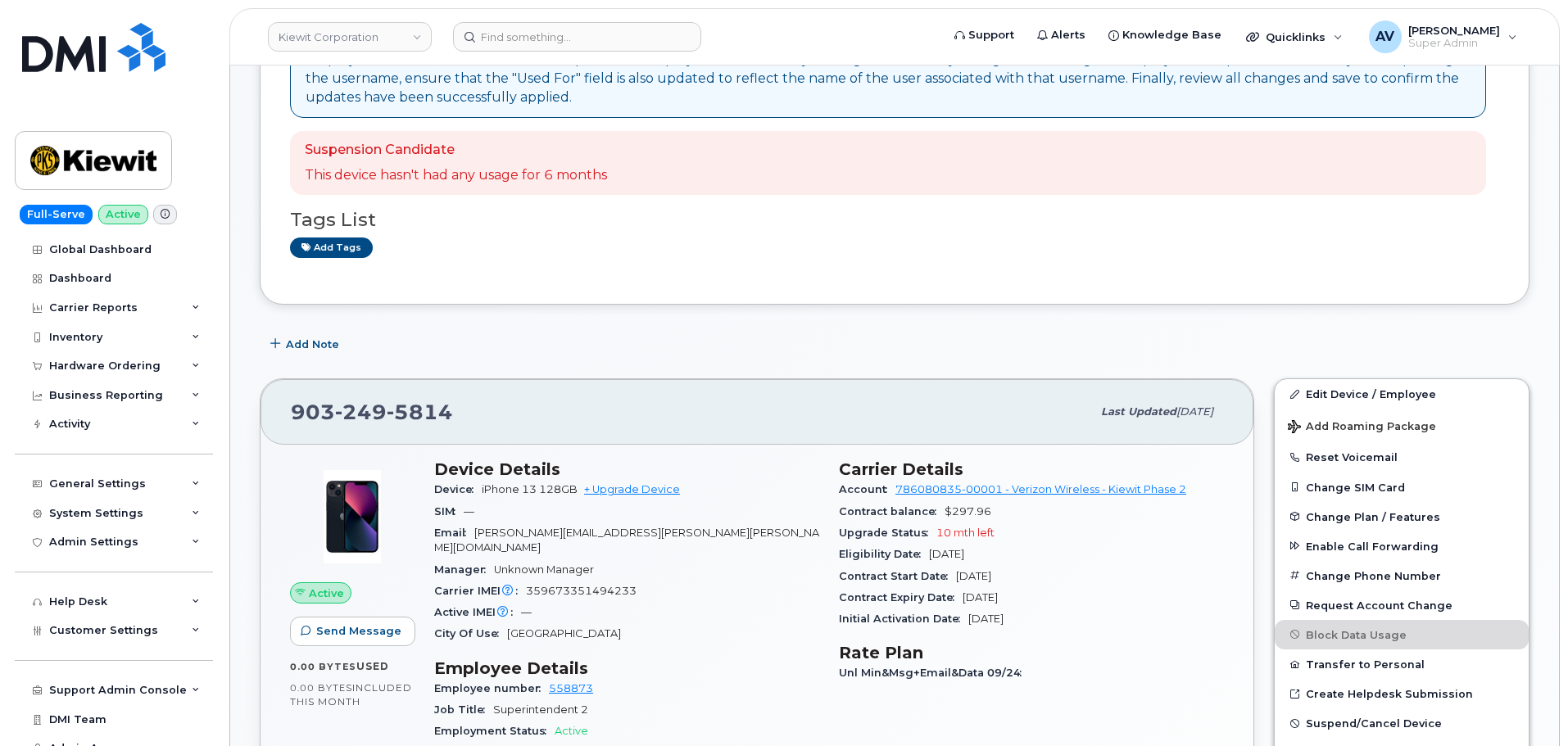
scroll to position [328, 0]
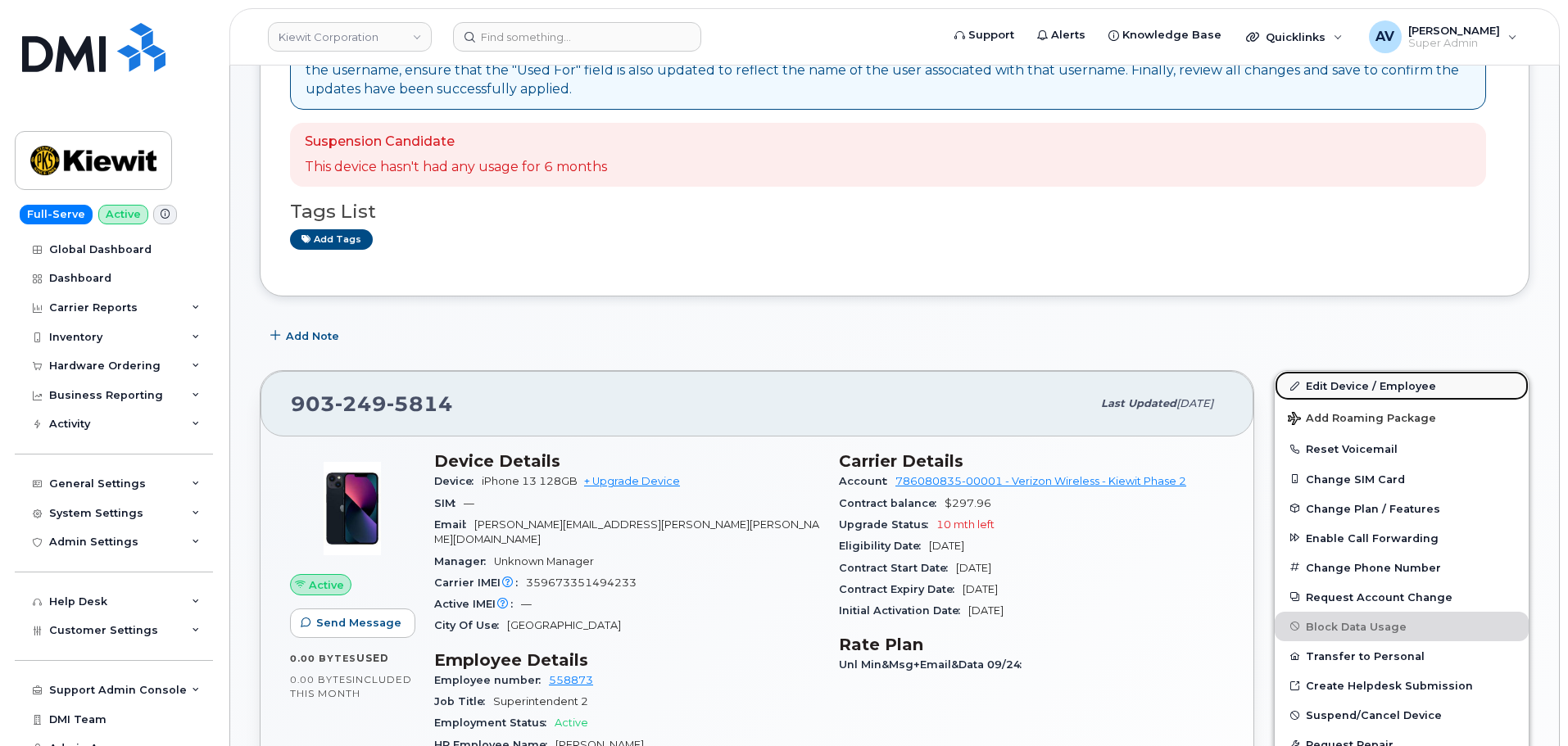
click at [1343, 385] on link "Edit Device / Employee" at bounding box center [1401, 385] width 254 height 29
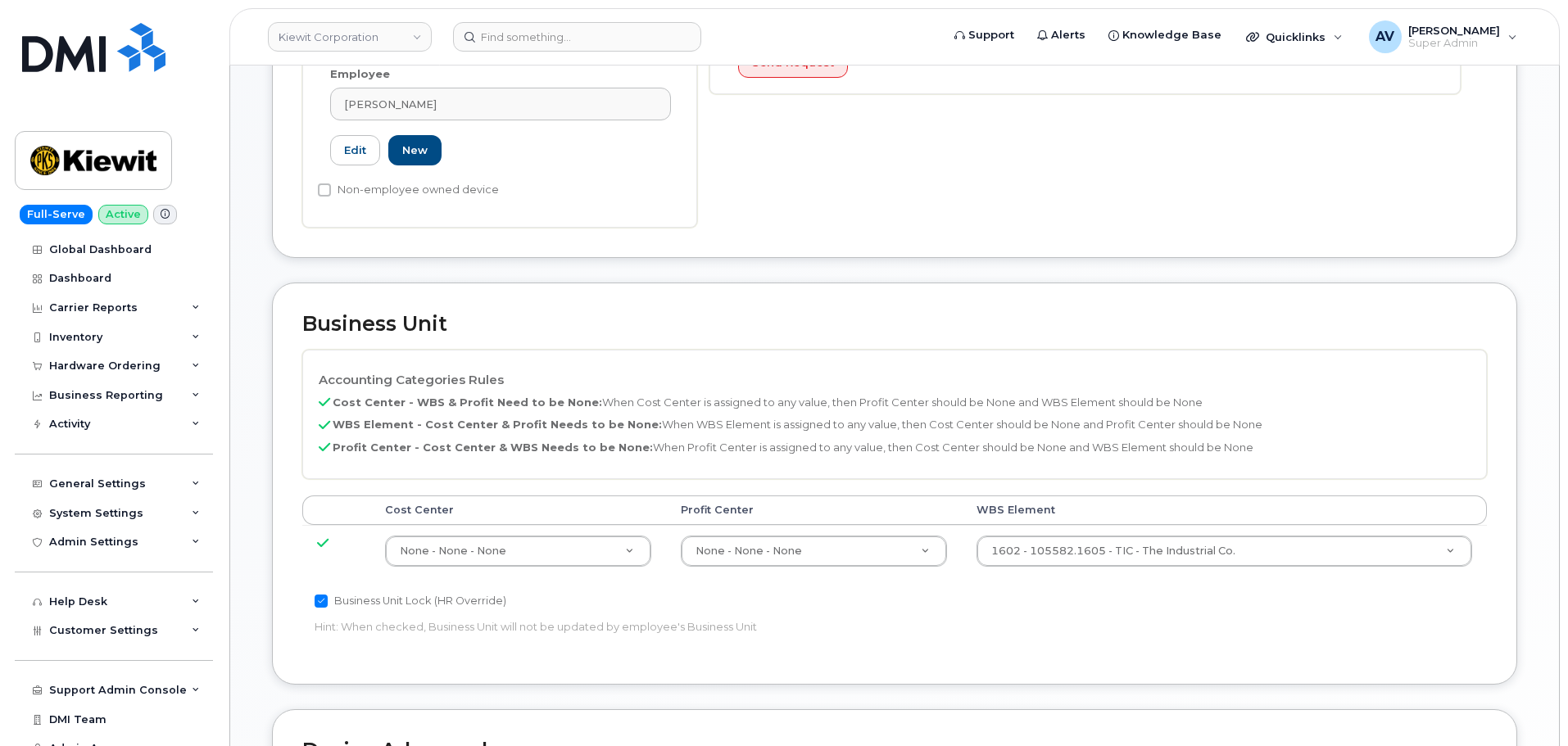
scroll to position [655, 0]
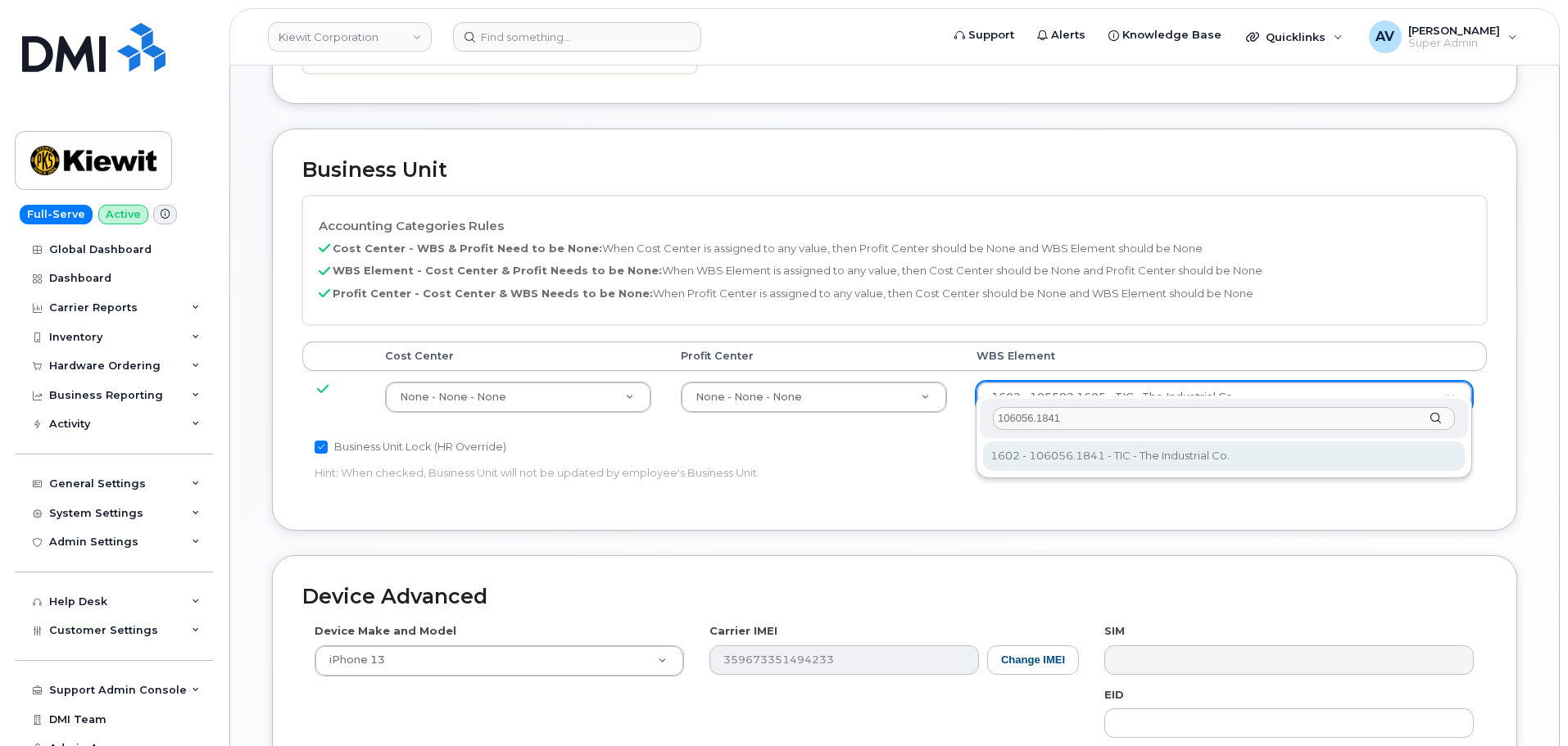
type input "106056.1841"
type input "30162424"
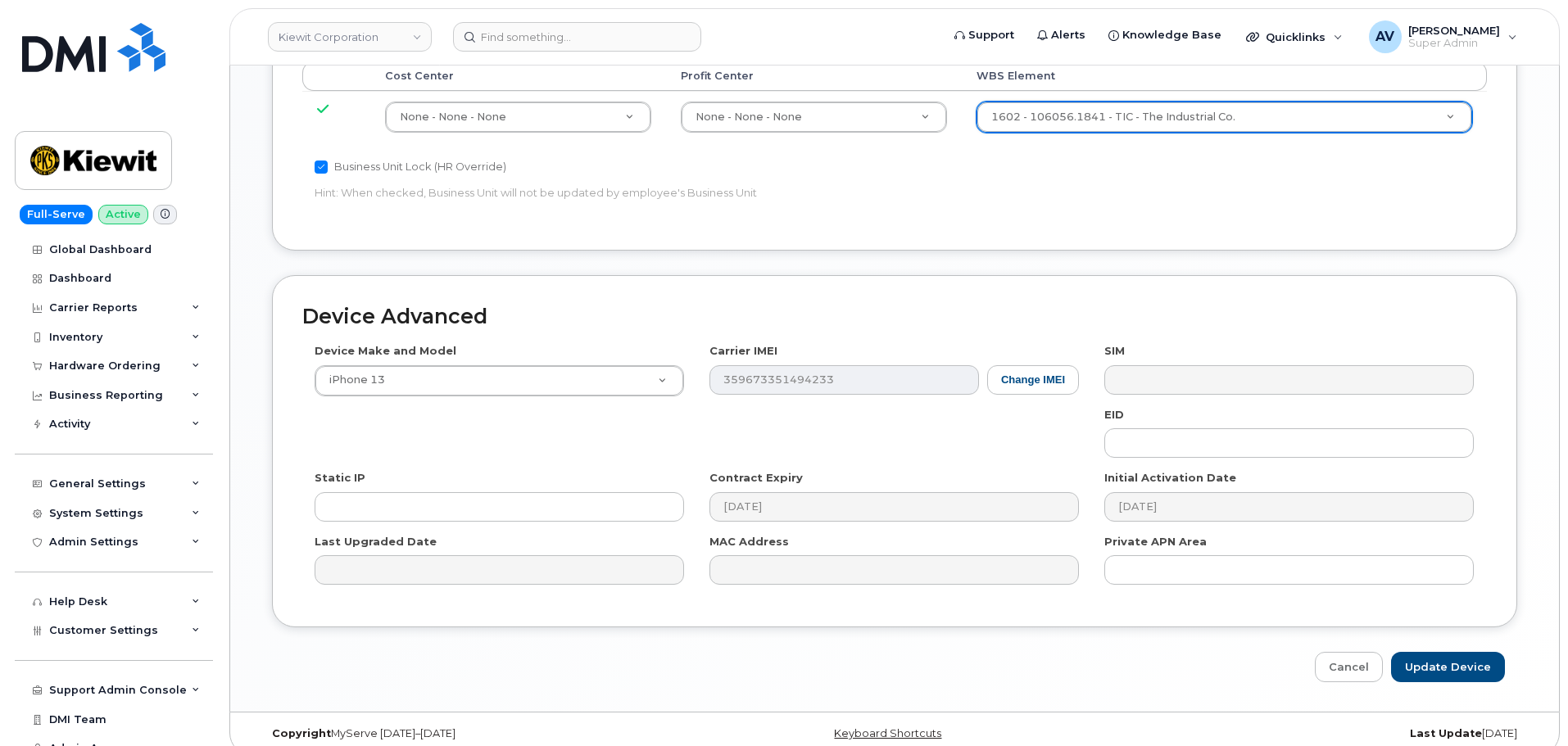
scroll to position [937, 0]
click at [1439, 654] on input "Update Device" at bounding box center [1448, 664] width 114 height 30
type input "Saving..."
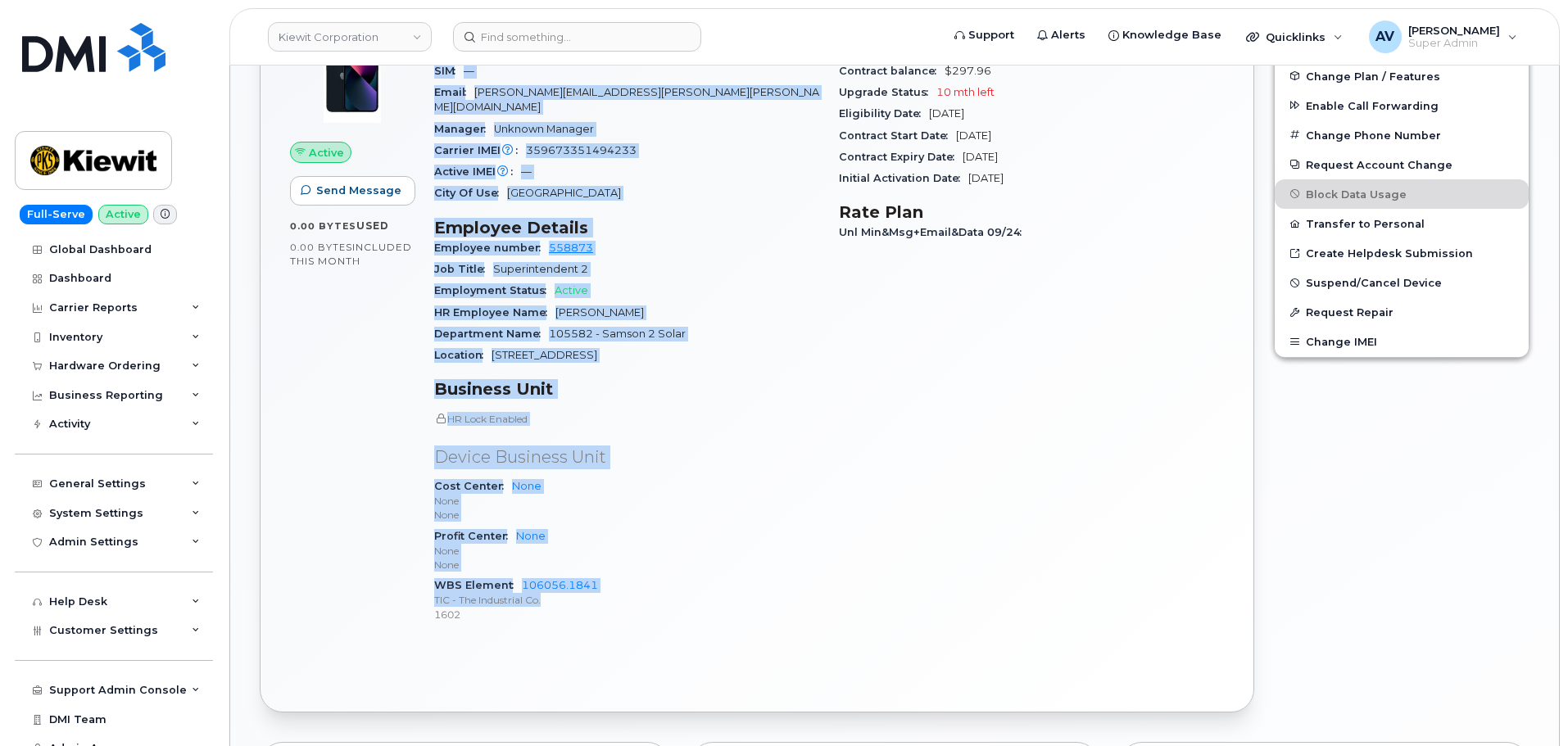
scroll to position [819, 0]
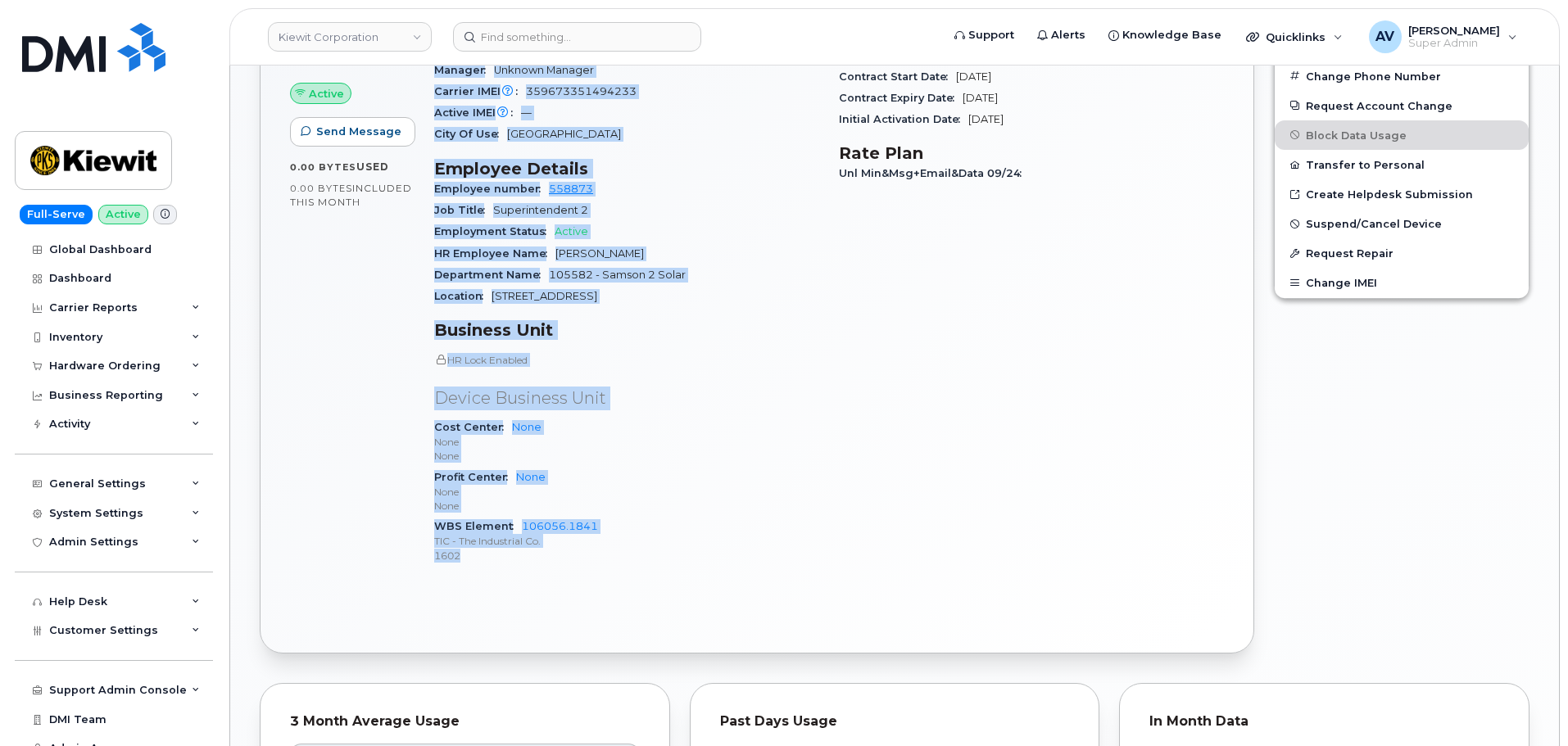
drag, startPoint x: 438, startPoint y: 464, endPoint x: 582, endPoint y: 541, distance: 163.3
click at [582, 541] on div "Device Details Device iPhone 13 128GB + Upgrade Device SIM — Email BRIAN.DIAZ@K…" at bounding box center [626, 269] width 404 height 638
copy div "Device Details Device iPhone 13 128GB + Upgrade Device SIM — Email BRIAN.DIAZ@K…"
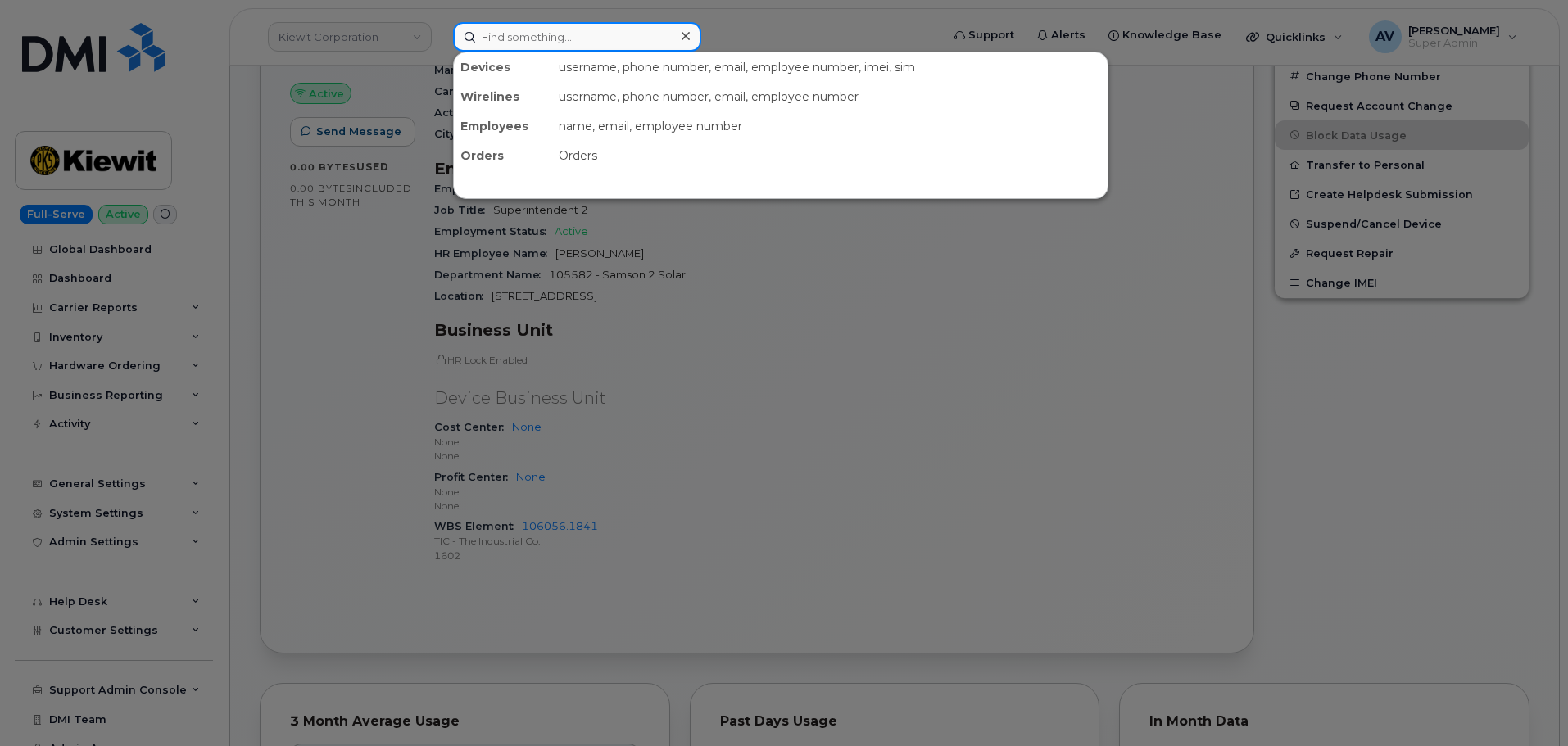
paste input "Christopher Allen"
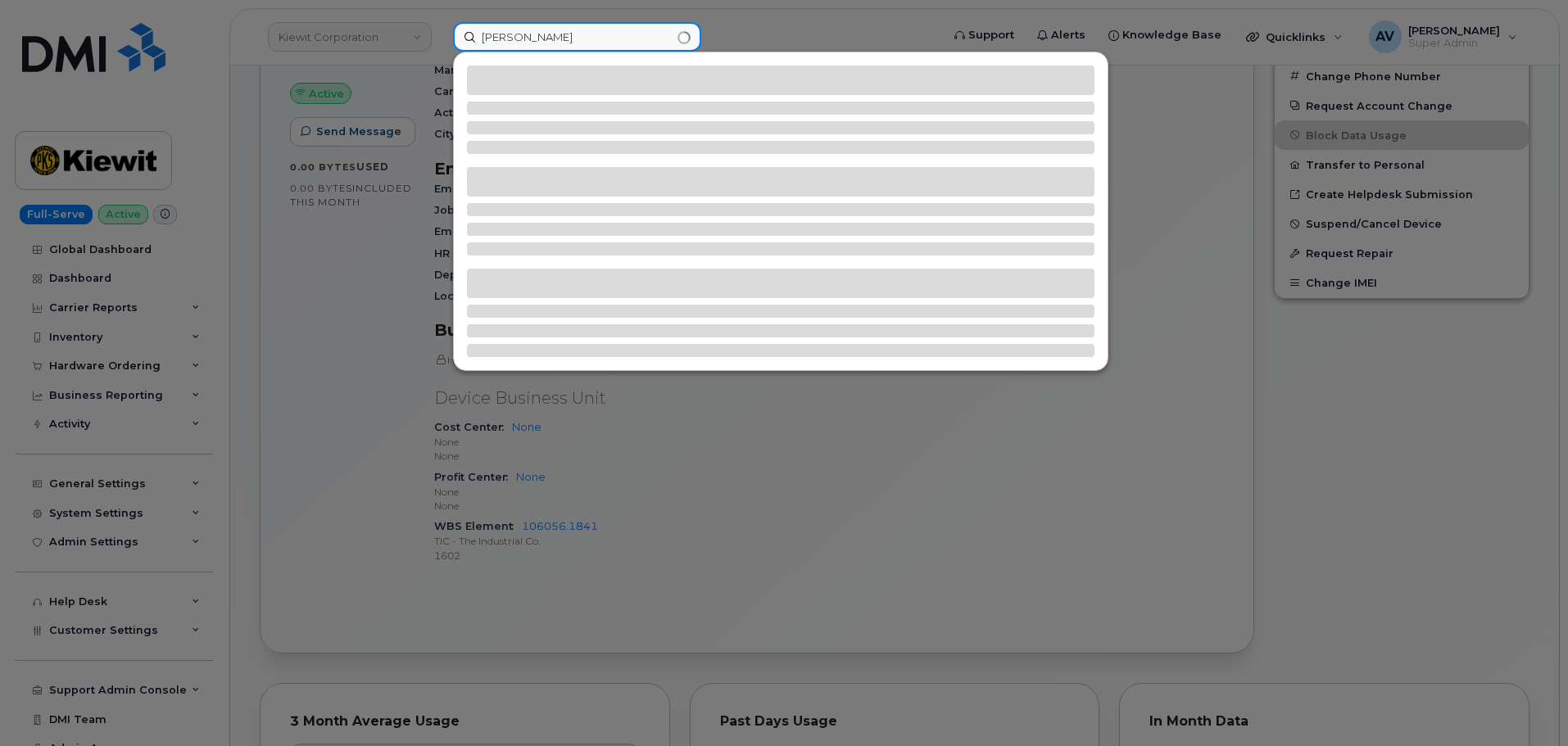
type input "Christopher Allen"
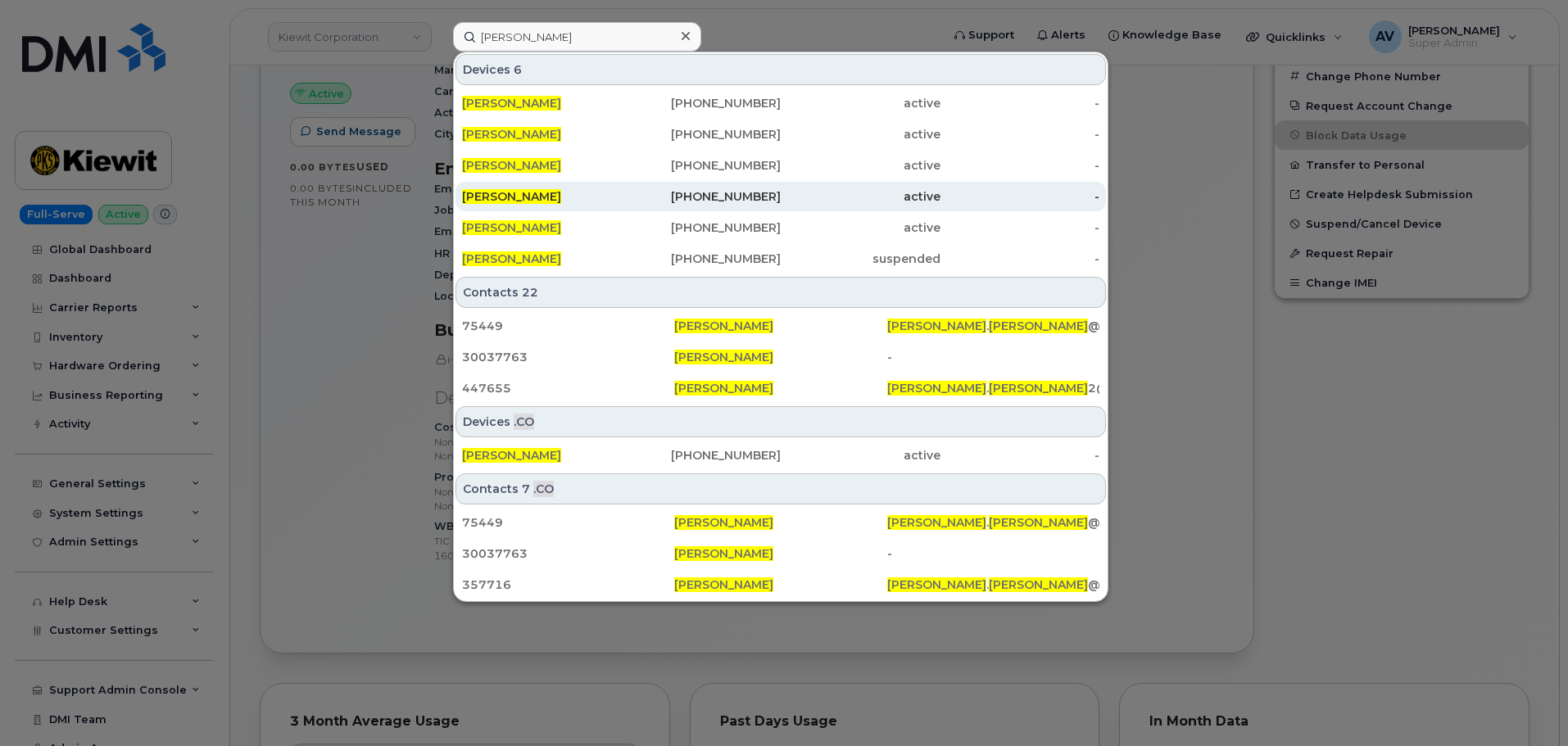
click at [738, 196] on div "253-212-7826" at bounding box center [702, 196] width 160 height 16
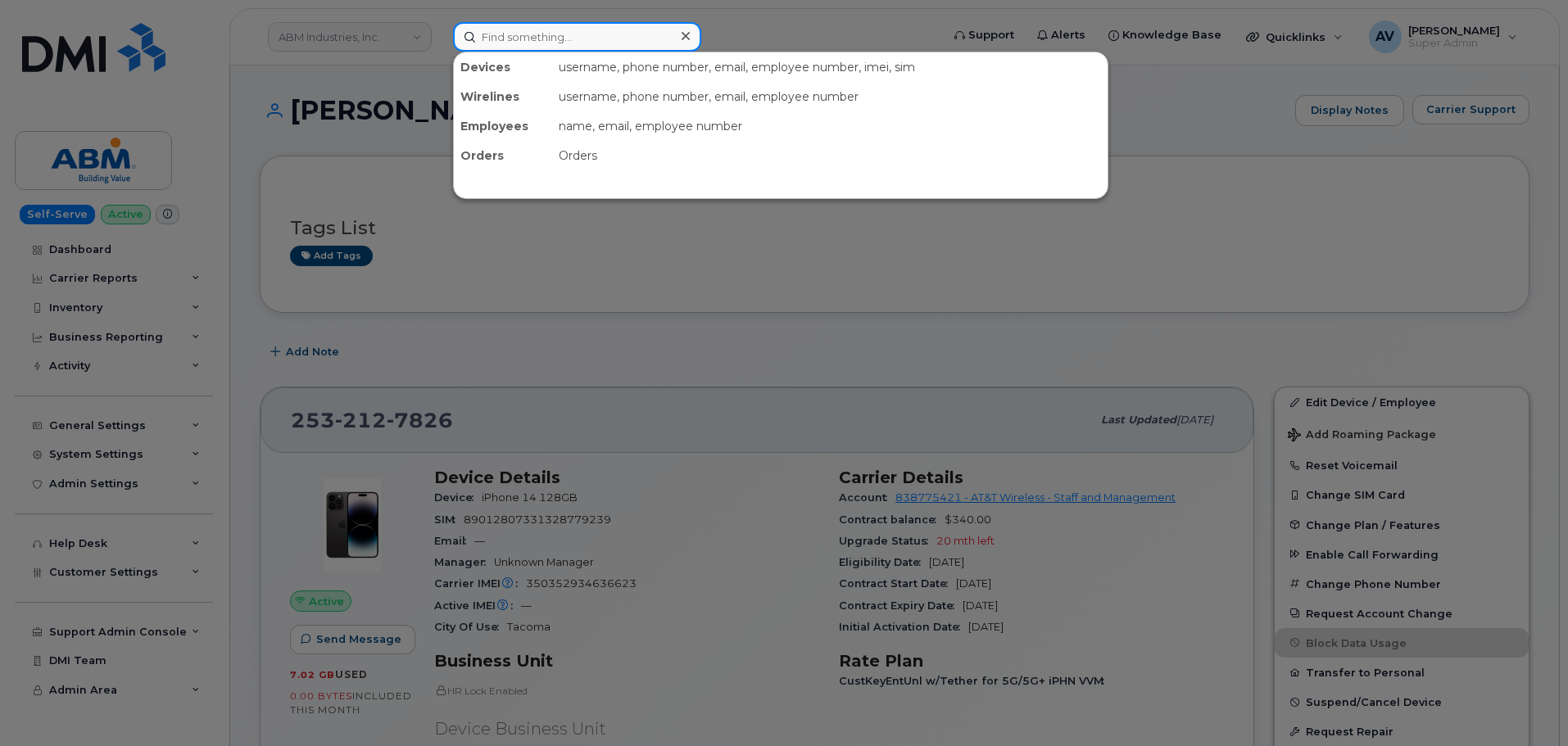
click at [561, 37] on input at bounding box center [577, 37] width 248 height 29
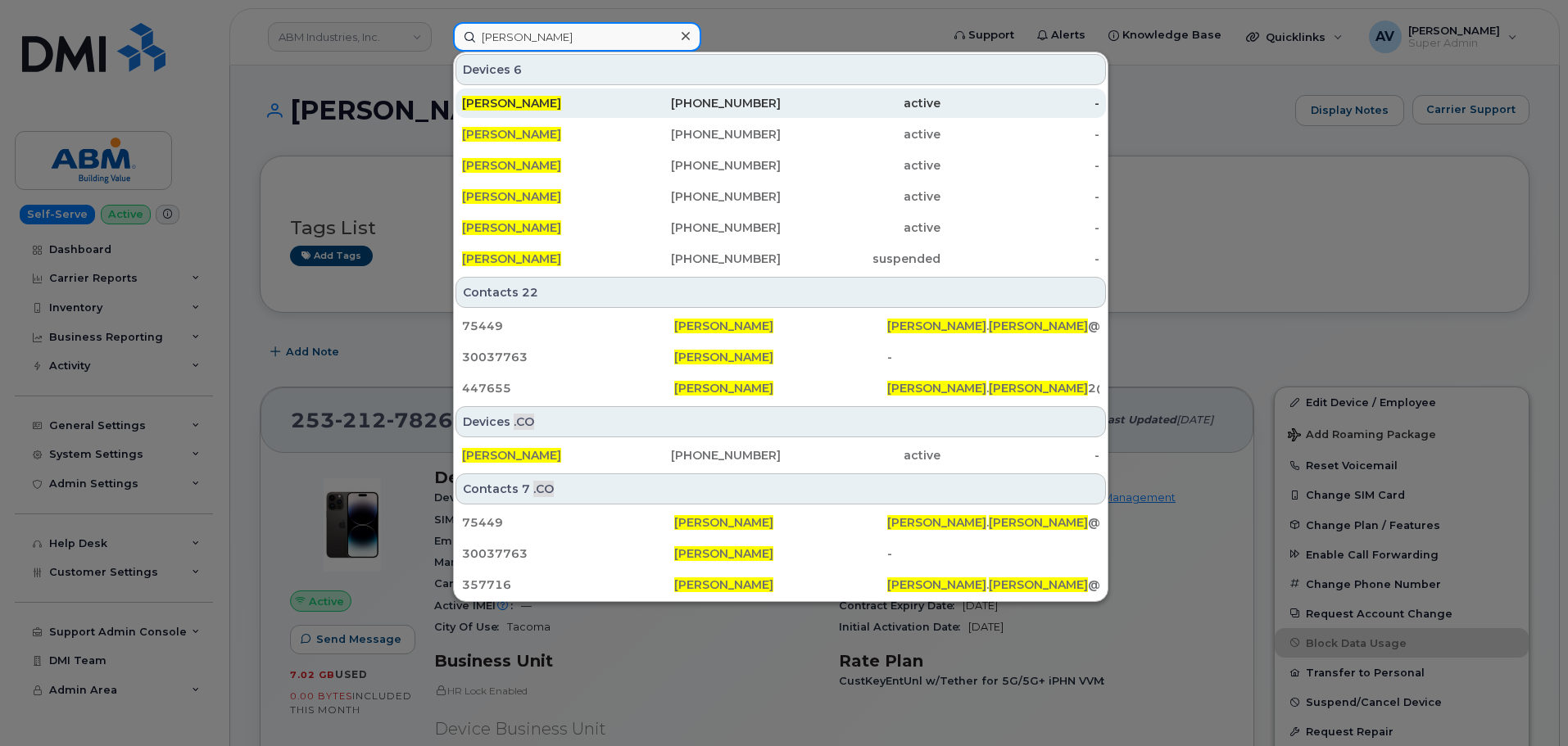
type input "christopher allen"
click at [615, 106] on div "[PERSON_NAME]" at bounding box center [542, 103] width 160 height 16
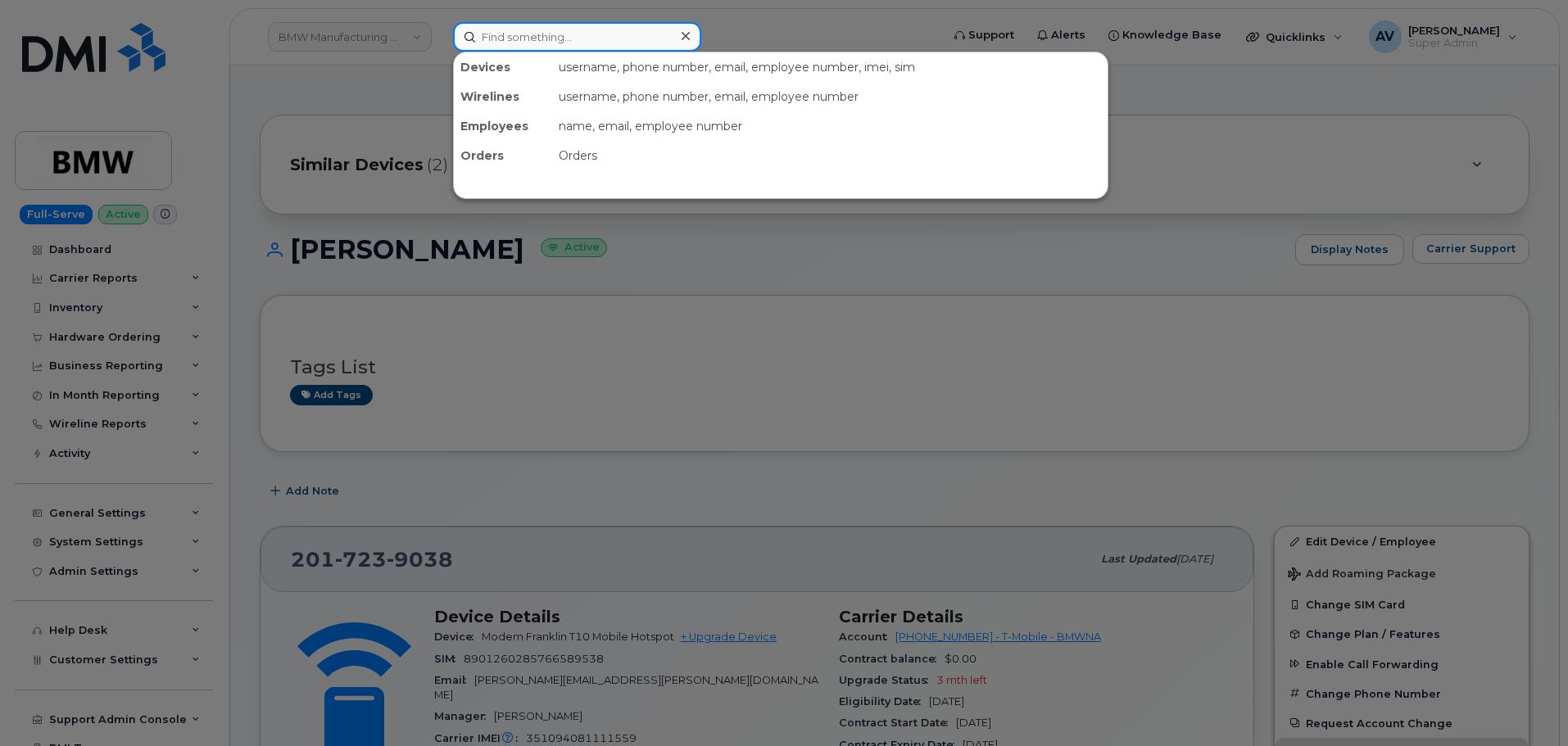
click at [597, 44] on input at bounding box center [577, 37] width 248 height 29
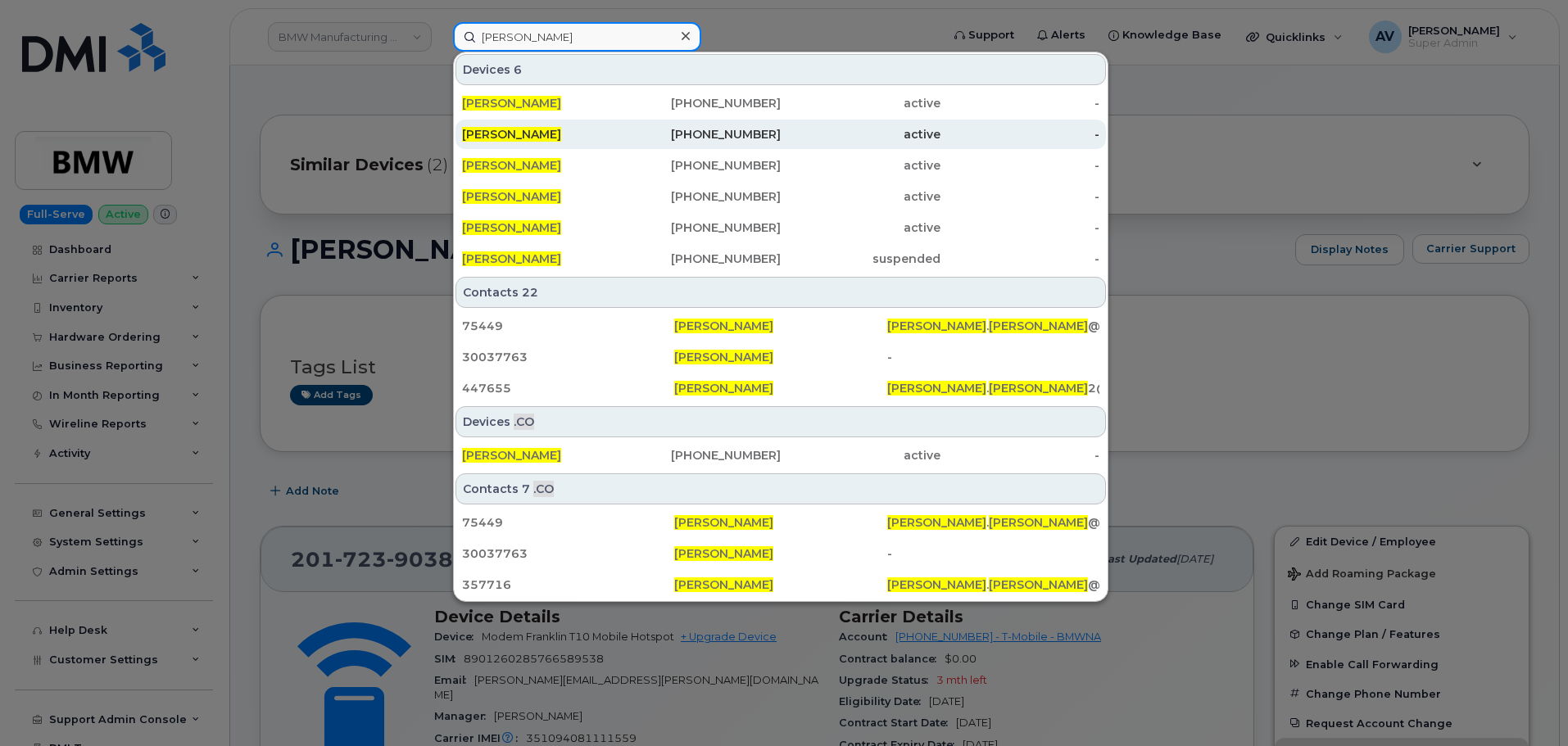
type input "[PERSON_NAME]"
click at [680, 136] on div "[PHONE_NUMBER]" at bounding box center [702, 134] width 160 height 16
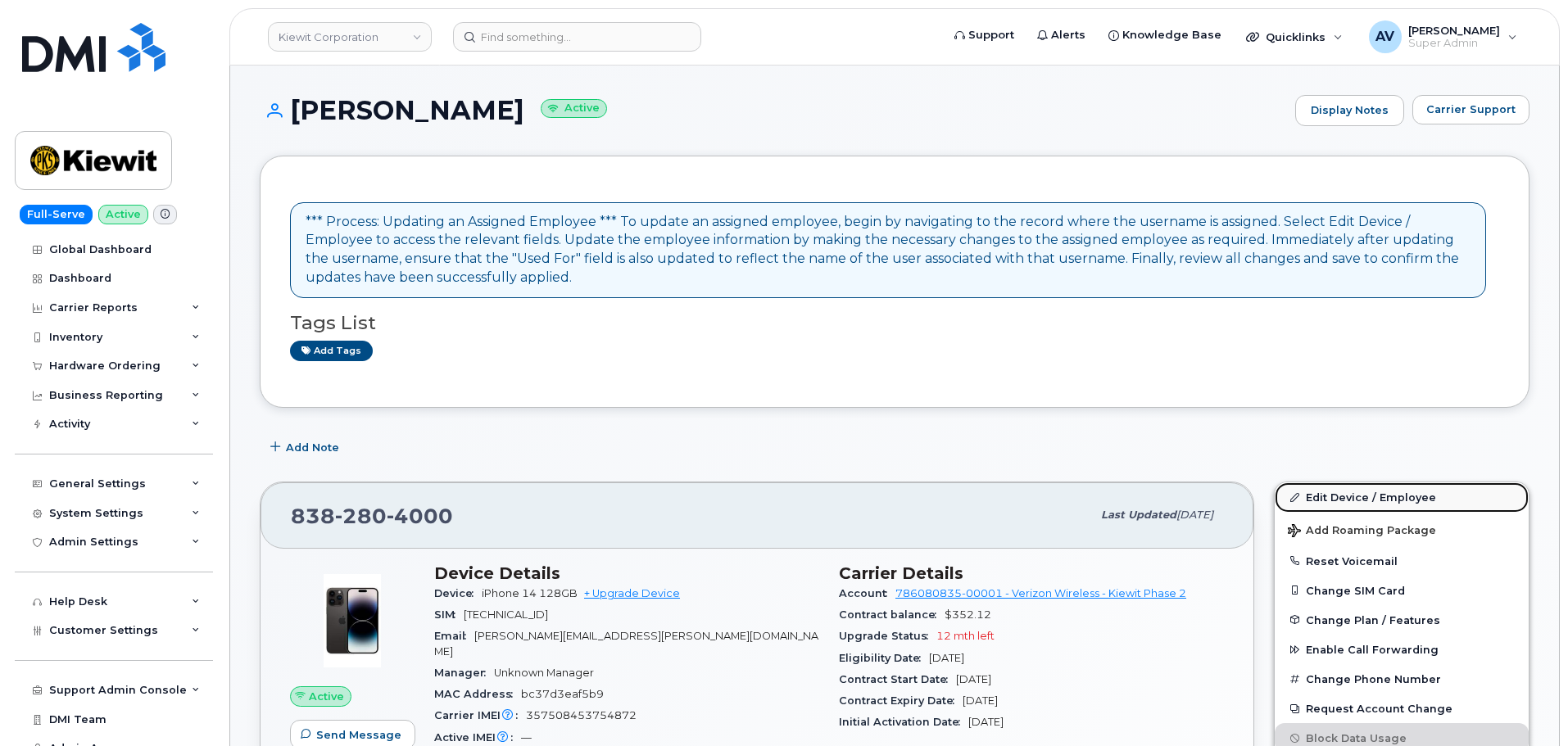
click at [1320, 494] on link "Edit Device / Employee" at bounding box center [1401, 497] width 254 height 29
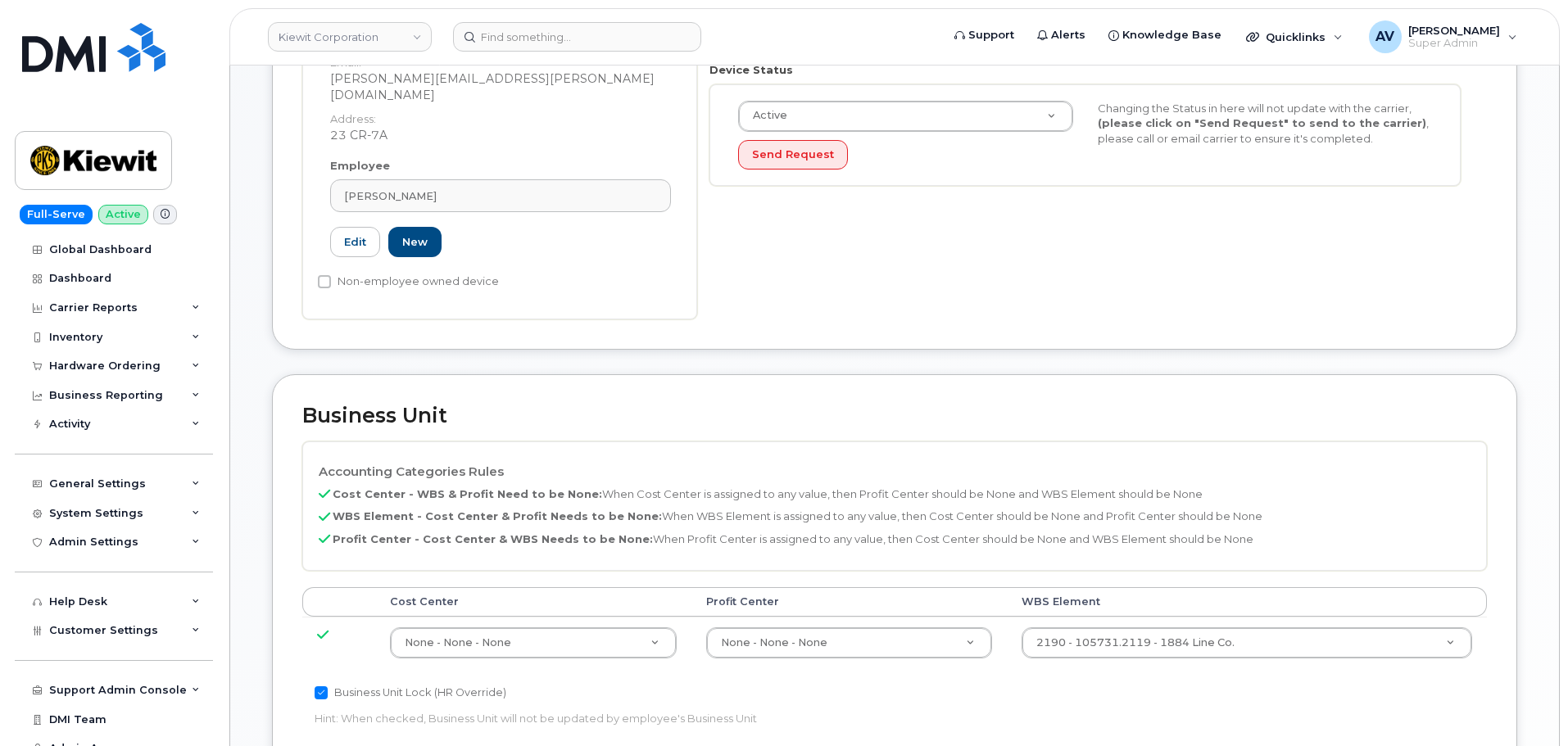
scroll to position [573, 0]
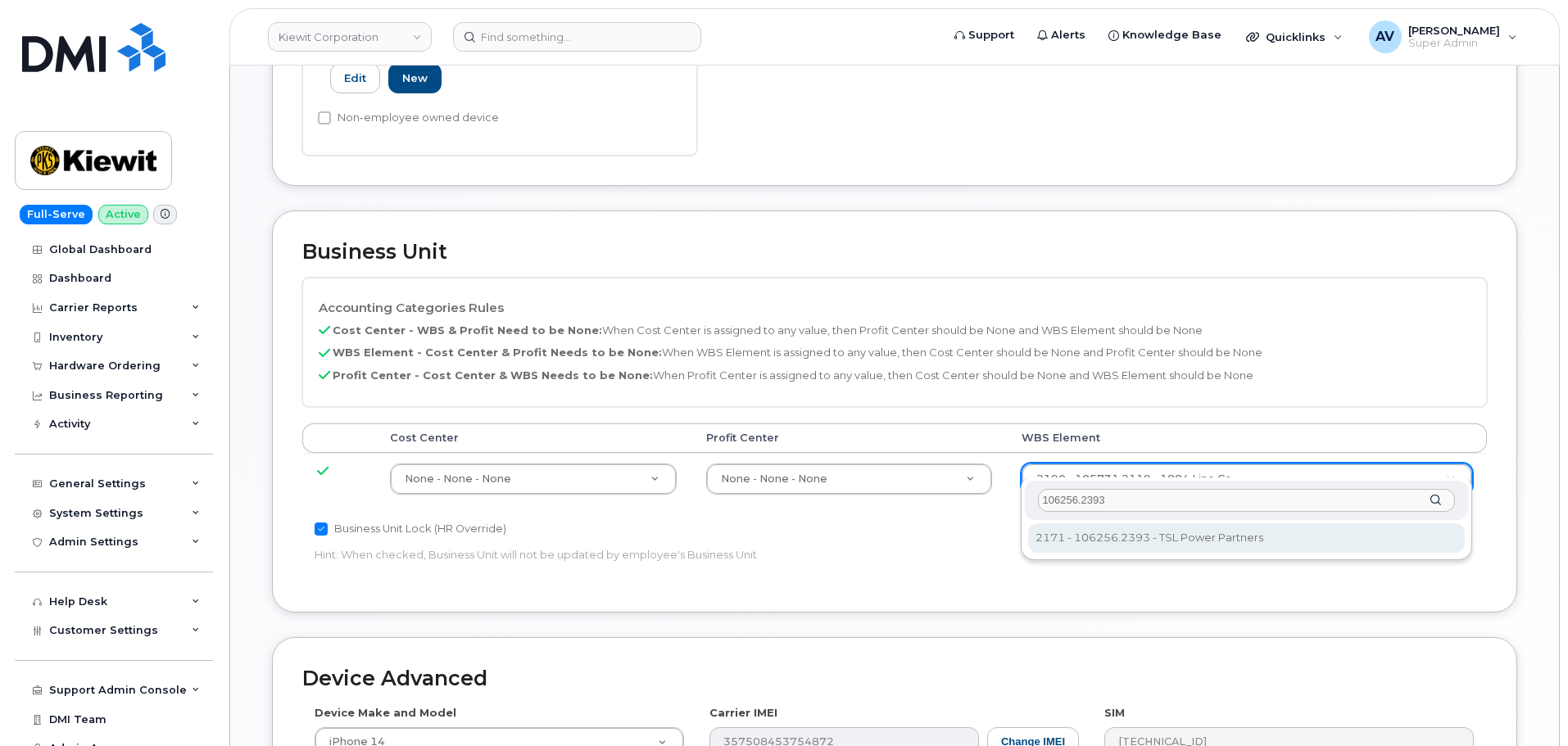
type input "106256.2393"
type input "33924559"
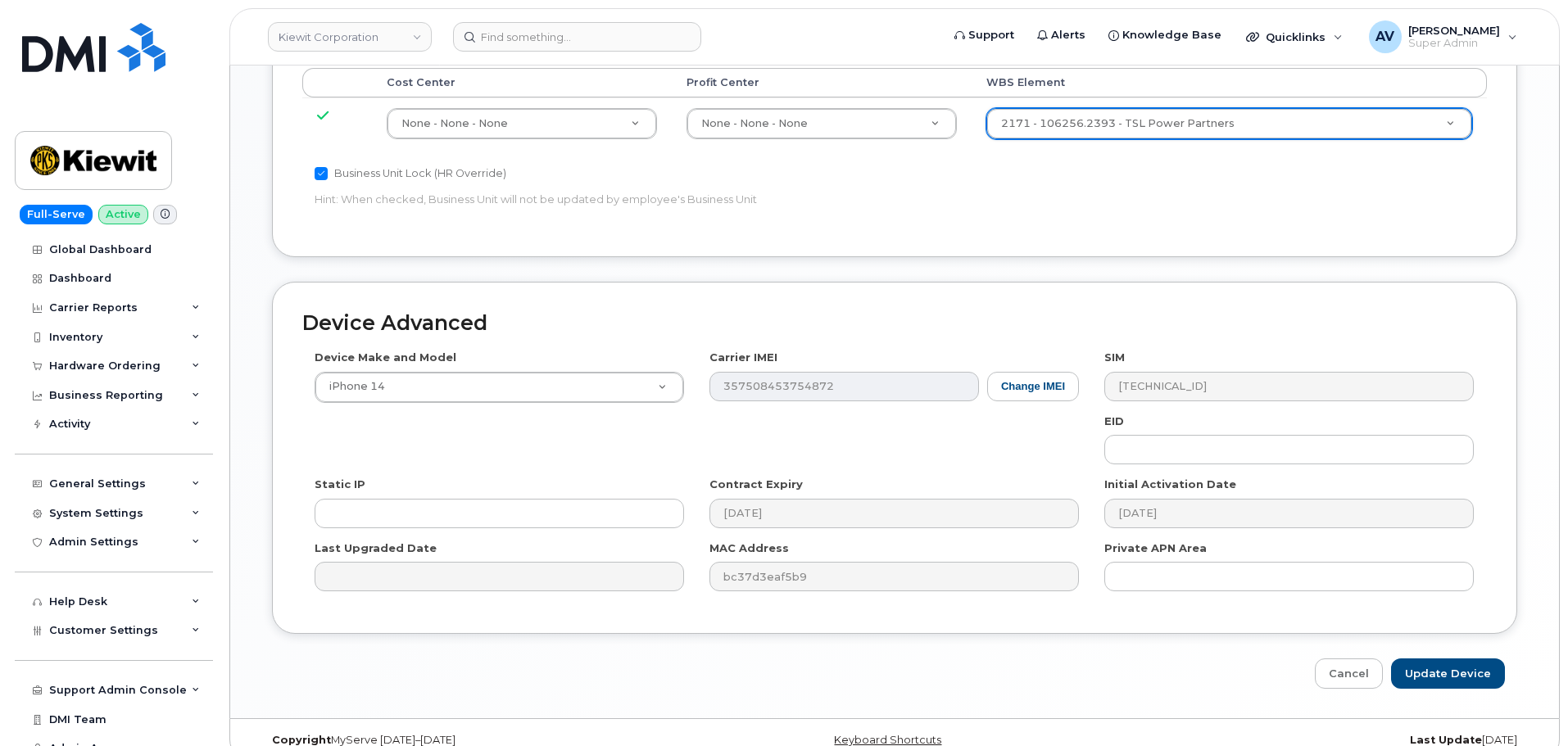
scroll to position [937, 0]
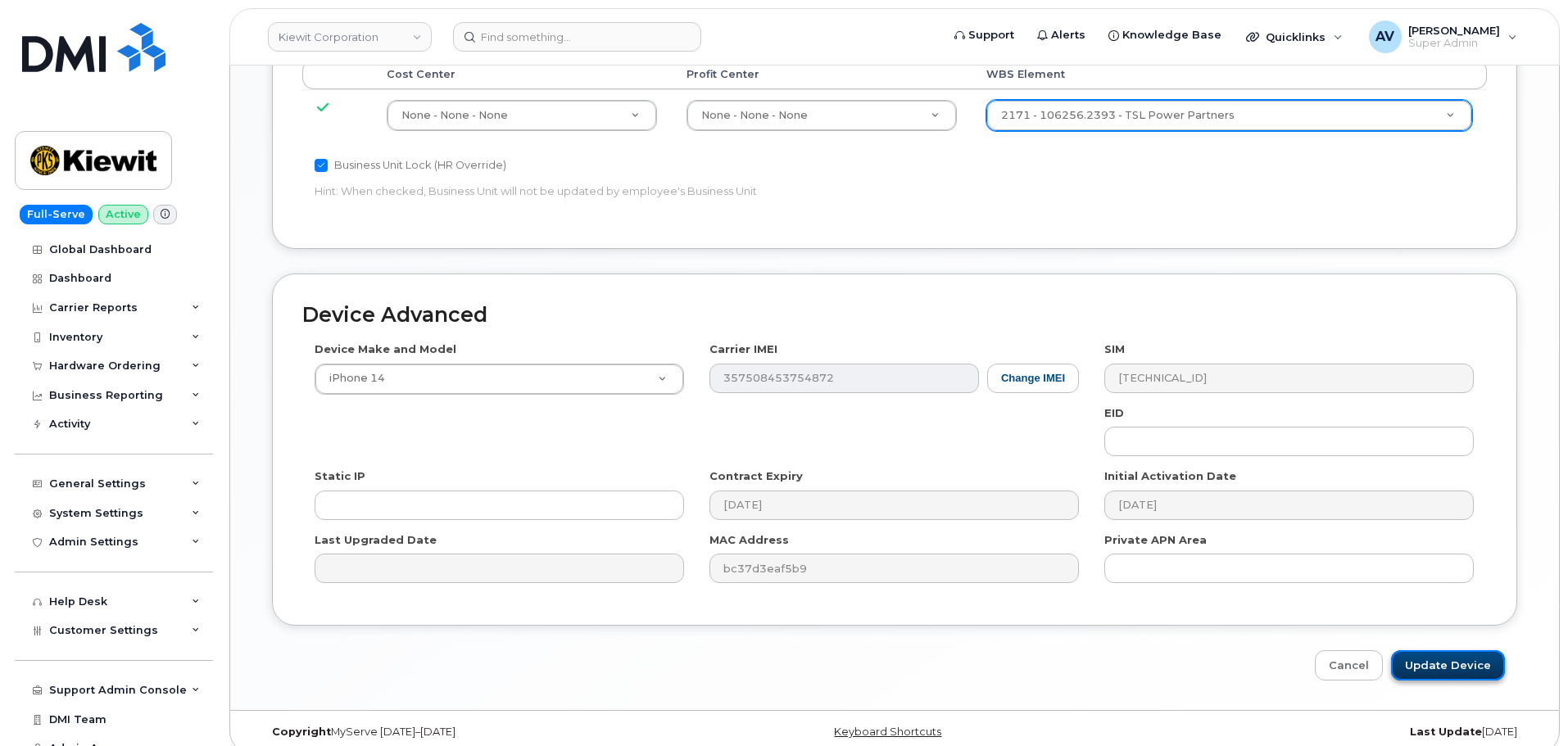
click at [1456, 650] on input "Update Device" at bounding box center [1448, 664] width 114 height 30
type input "Saving..."
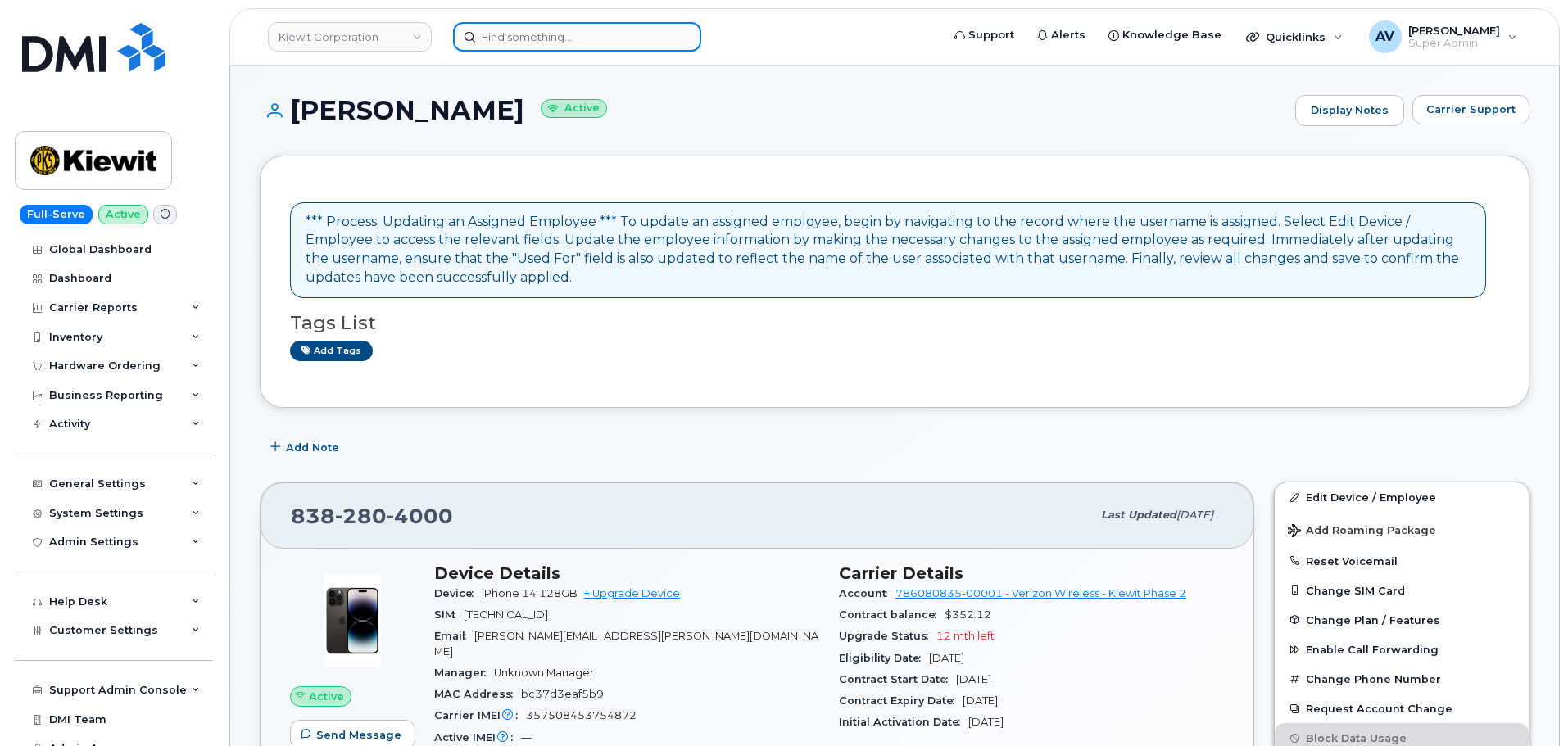
click at [582, 31] on input at bounding box center [577, 37] width 248 height 29
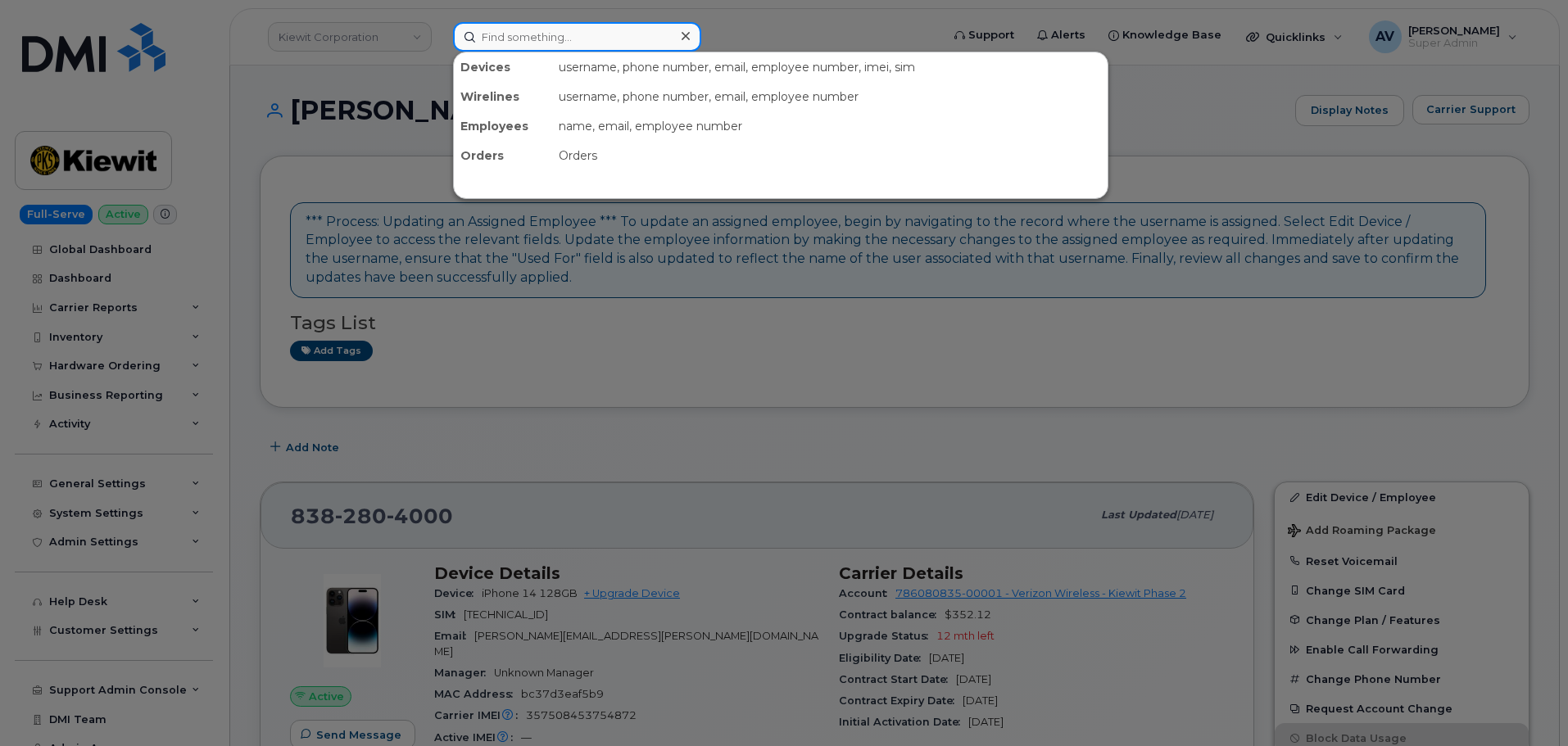
paste input "[PERSON_NAME]"
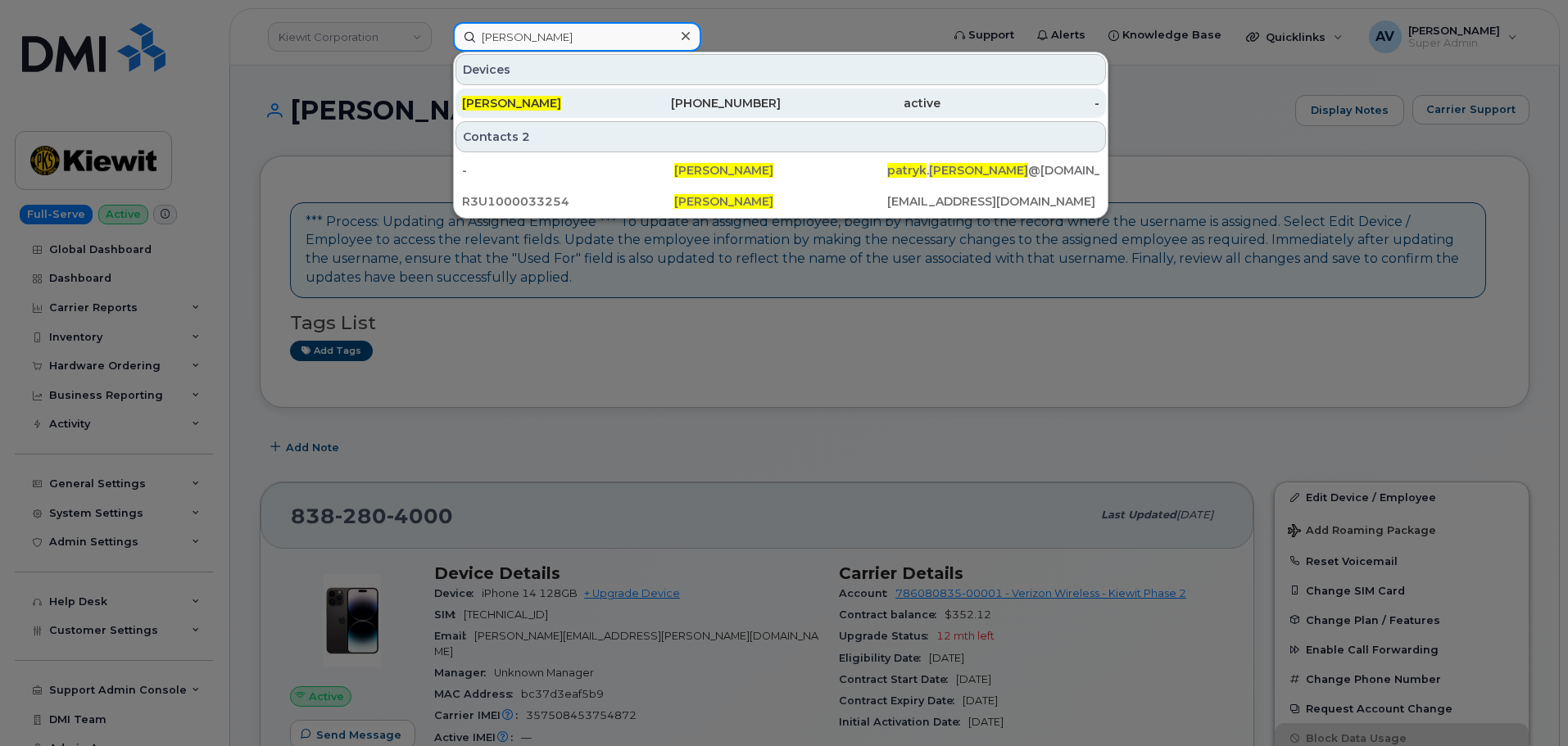
type input "[PERSON_NAME]"
click at [607, 101] on div "[PERSON_NAME]" at bounding box center [542, 103] width 160 height 16
